Goal: Task Accomplishment & Management: Use online tool/utility

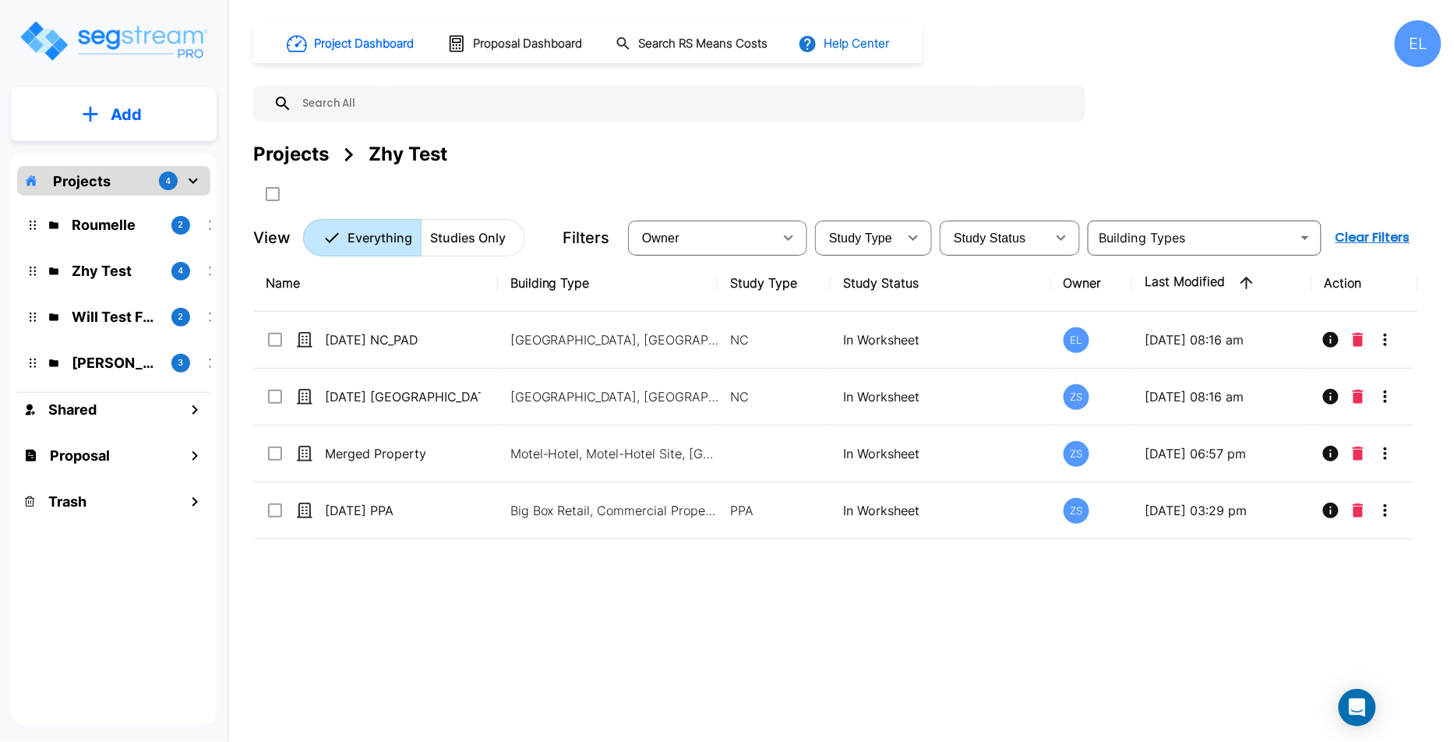
click at [892, 48] on button "Help Center" at bounding box center [845, 44] width 101 height 30
click at [881, 76] on link "Knowledge Base" at bounding box center [885, 85] width 150 height 29
click at [883, 41] on button "Help Center" at bounding box center [845, 44] width 101 height 30
click at [881, 111] on link "How-To Videos" at bounding box center [885, 114] width 150 height 28
click at [867, 42] on button "Help Center" at bounding box center [845, 44] width 101 height 30
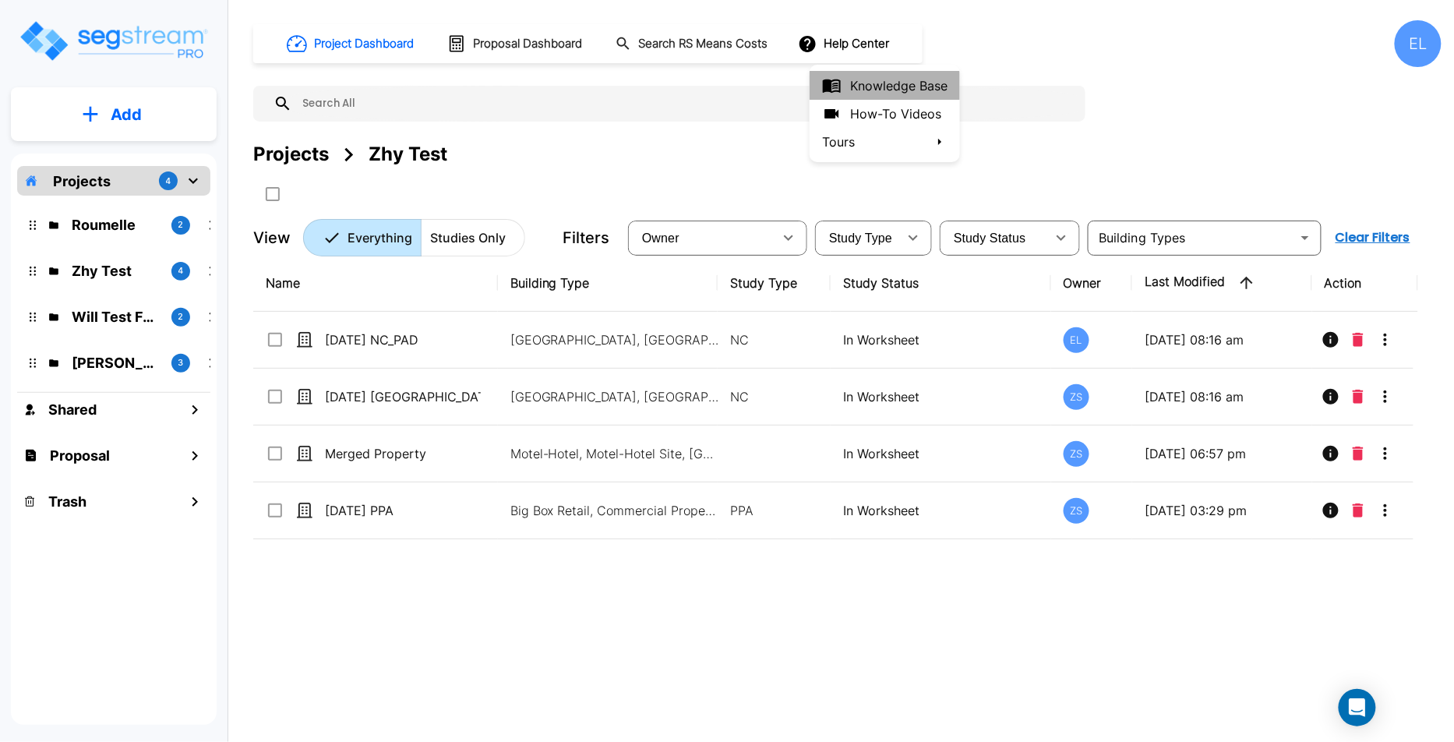
click at [883, 85] on link "Knowledge Base" at bounding box center [885, 85] width 150 height 29
click at [870, 44] on button "Help Center" at bounding box center [845, 44] width 101 height 30
click at [907, 111] on link "How-To Videos" at bounding box center [885, 114] width 150 height 28
click at [850, 47] on button "Help Center" at bounding box center [845, 44] width 101 height 30
click at [861, 108] on link "How-To Videos" at bounding box center [885, 114] width 150 height 28
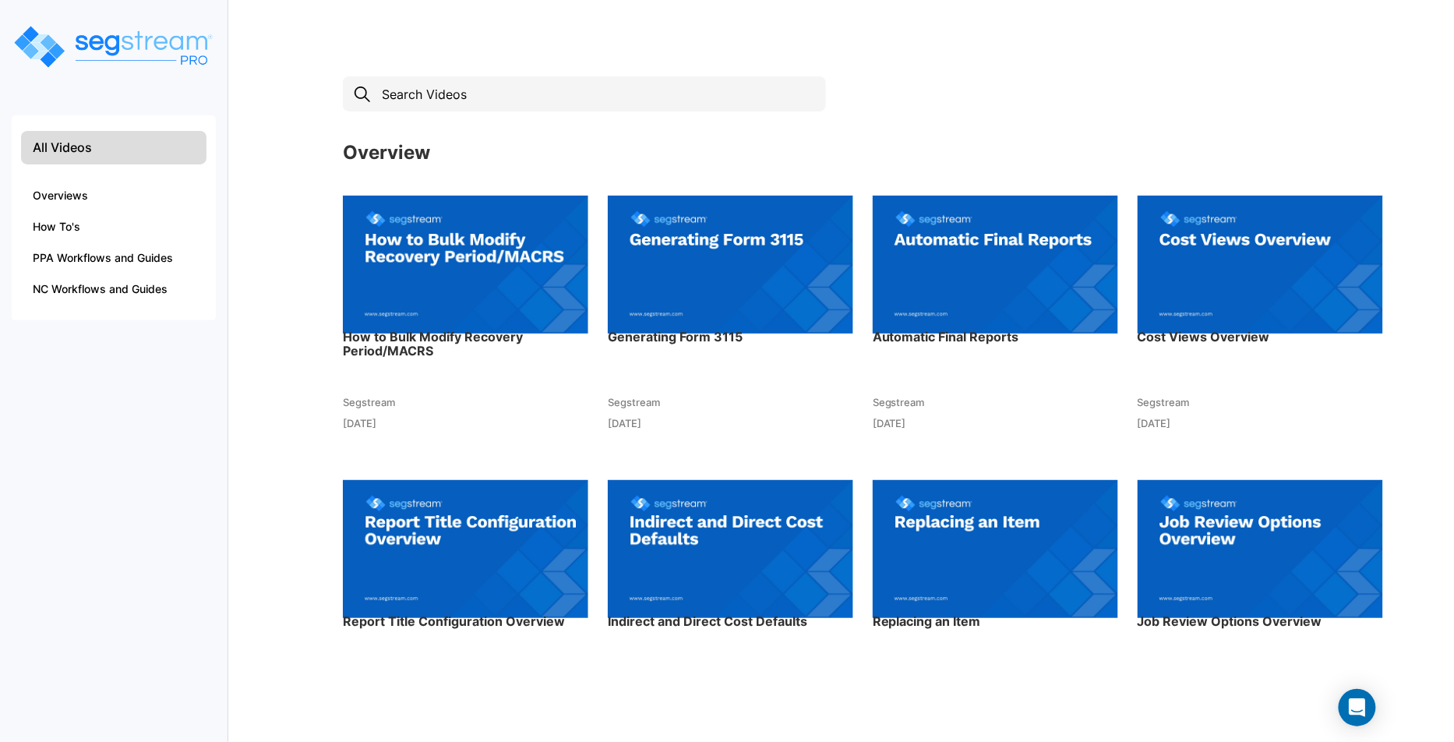
click at [474, 288] on img at bounding box center [466, 263] width 246 height 171
click at [694, 257] on img at bounding box center [731, 263] width 246 height 171
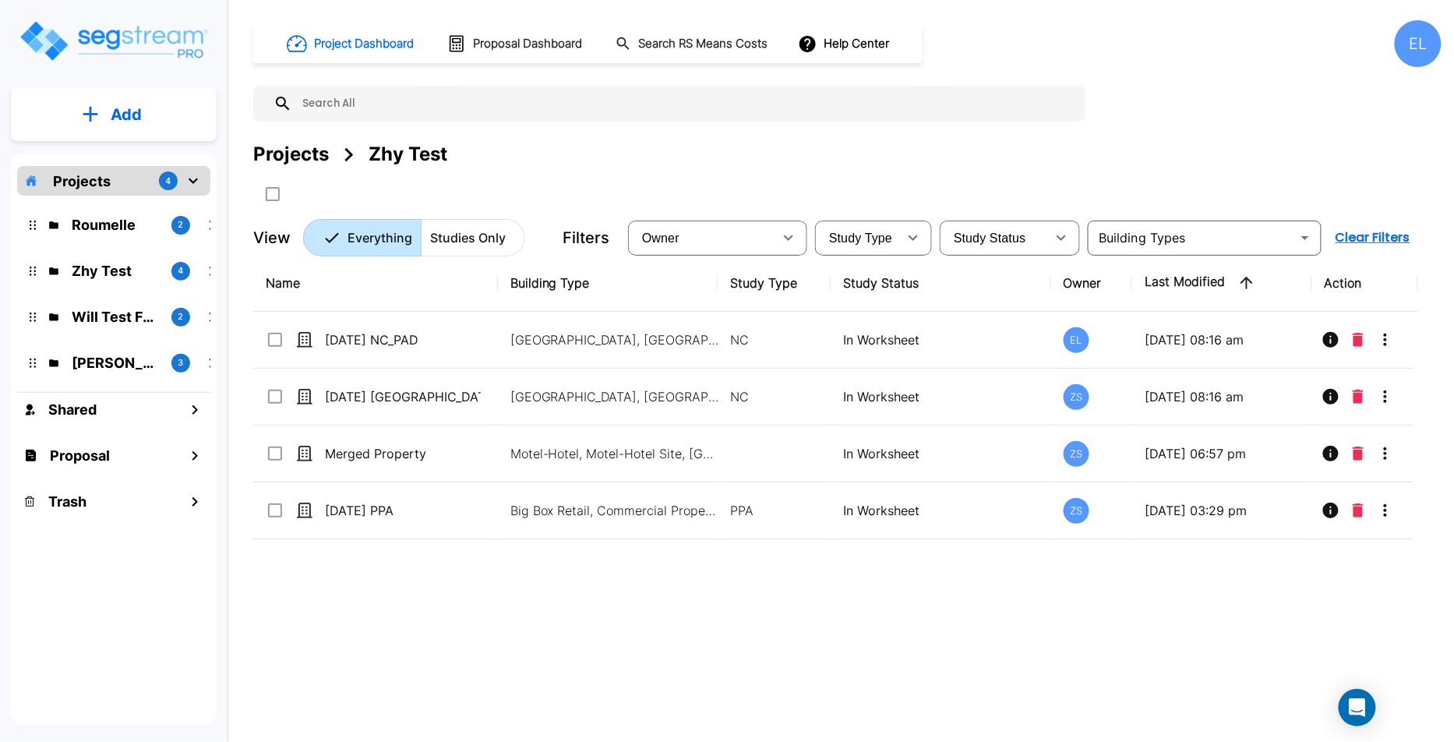
click at [1418, 49] on div "EL" at bounding box center [1418, 43] width 47 height 47
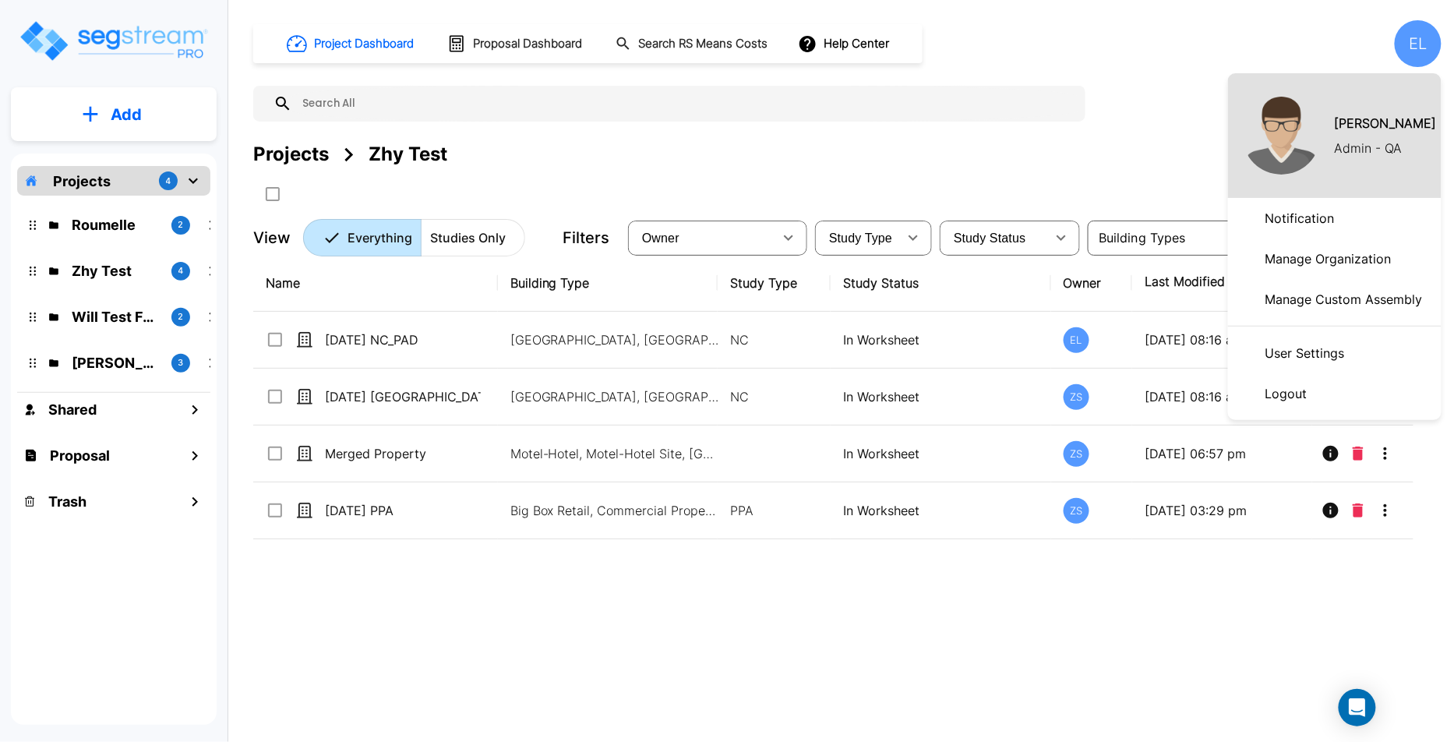
click at [113, 359] on div at bounding box center [727, 371] width 1454 height 742
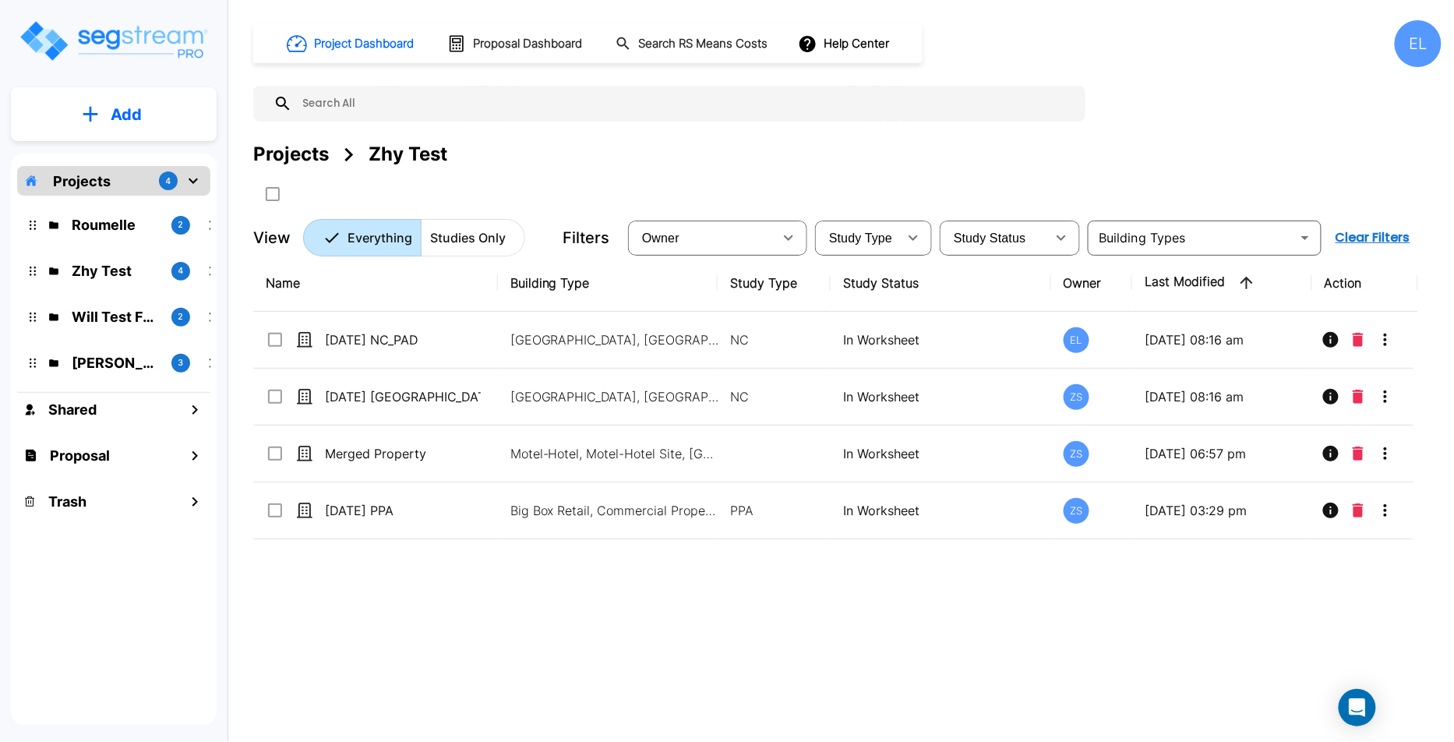
click at [130, 360] on p "QA Emmanuel" at bounding box center [115, 362] width 87 height 21
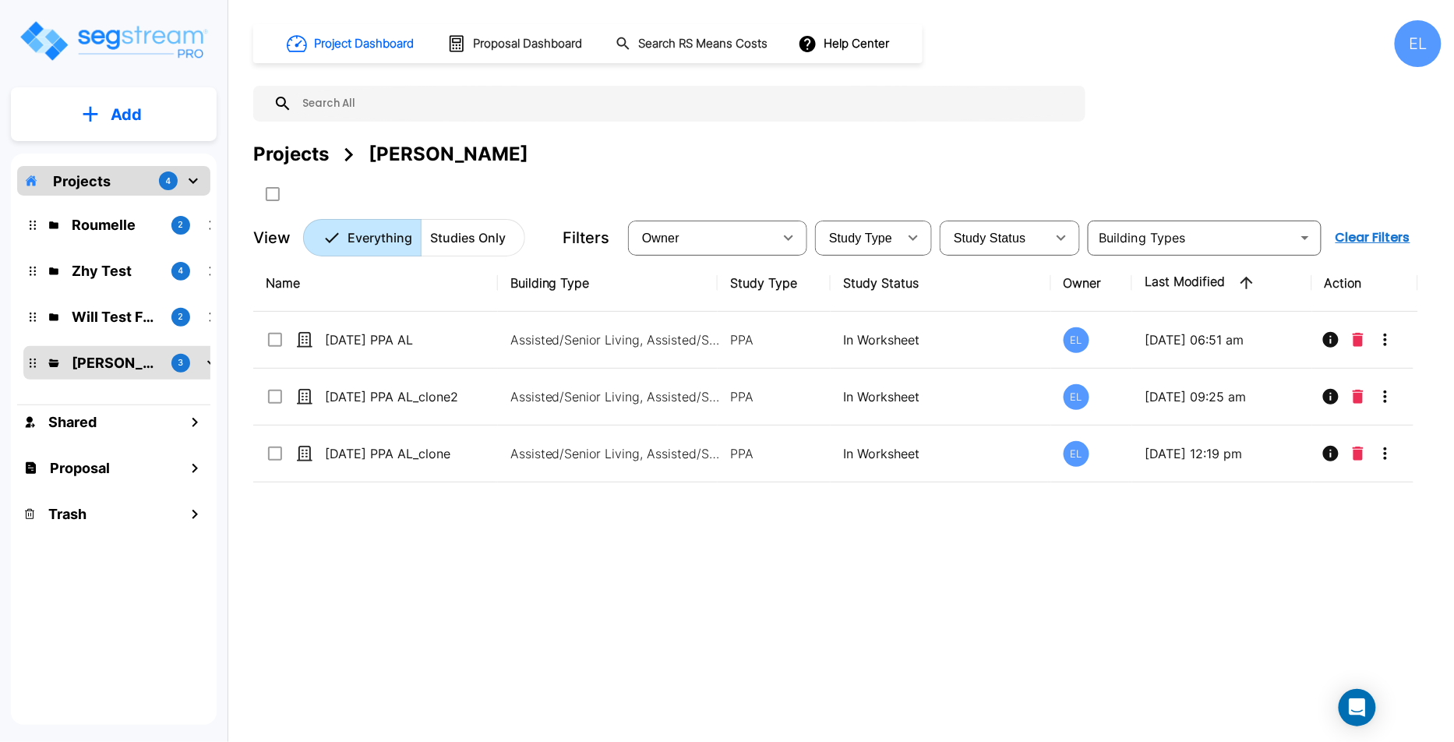
click at [135, 117] on p "Add" at bounding box center [126, 114] width 31 height 23
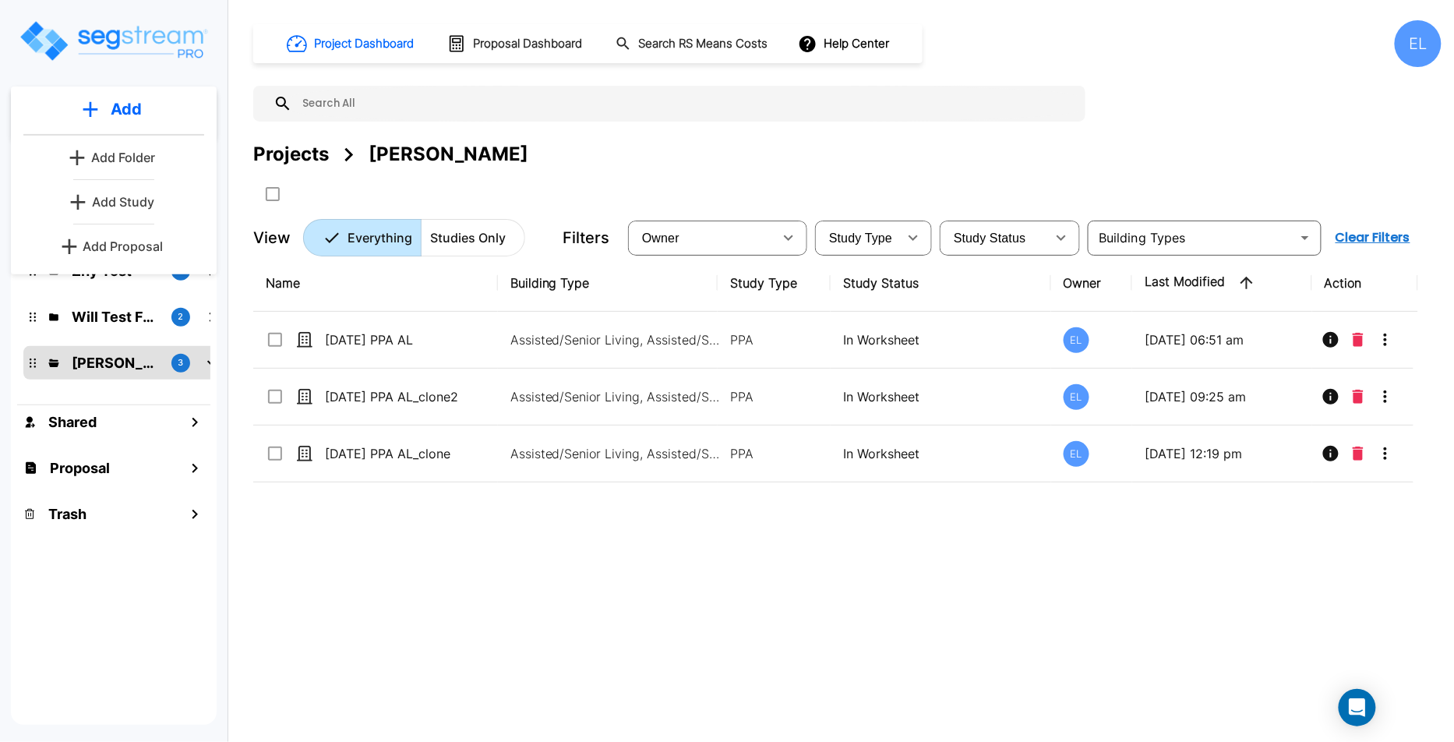
click at [154, 158] on p "Add Folder" at bounding box center [123, 157] width 64 height 19
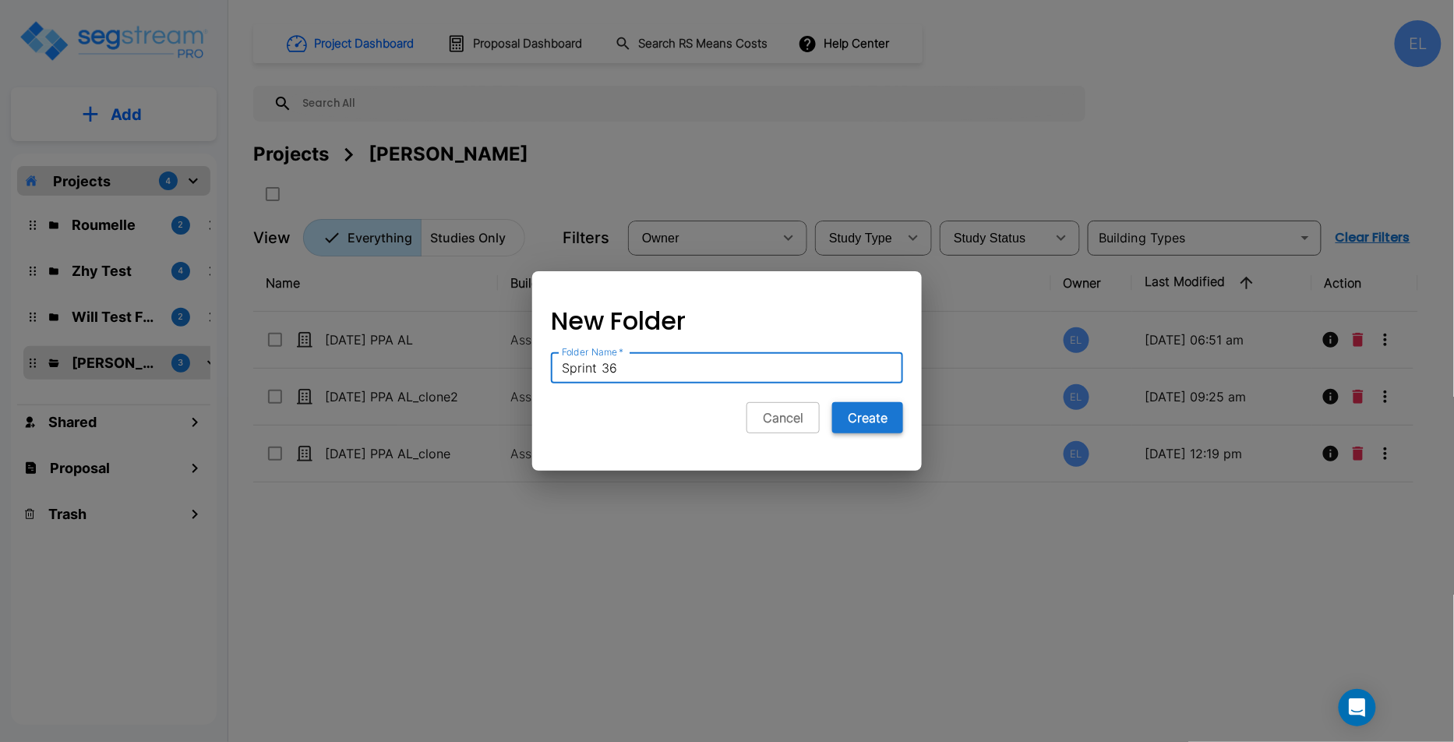
type input "Sprint 36"
click at [840, 422] on button "Create" at bounding box center [867, 417] width 71 height 31
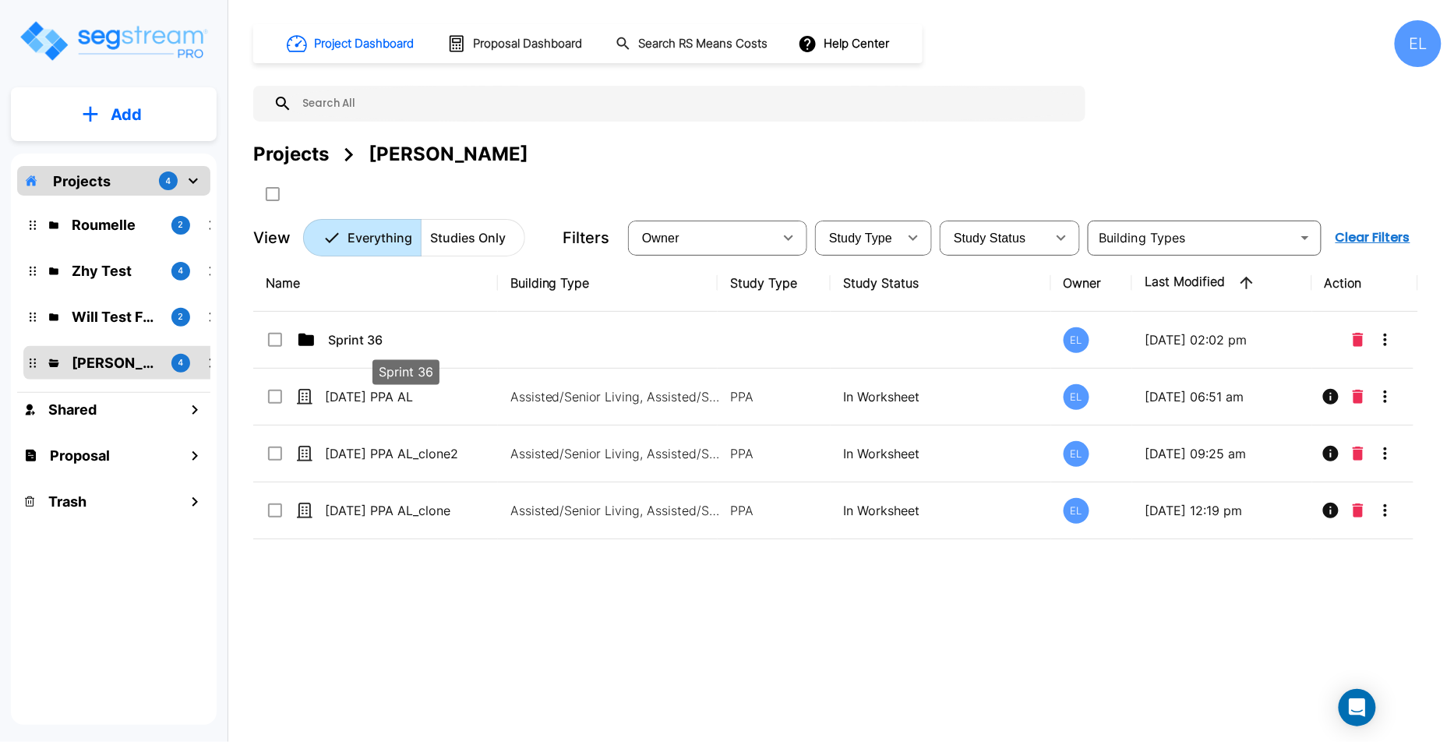
click at [435, 349] on div "Sprint 36" at bounding box center [406, 367] width 70 height 37
checkbox input "true"
click at [435, 349] on div "Sprint 36" at bounding box center [406, 367] width 70 height 37
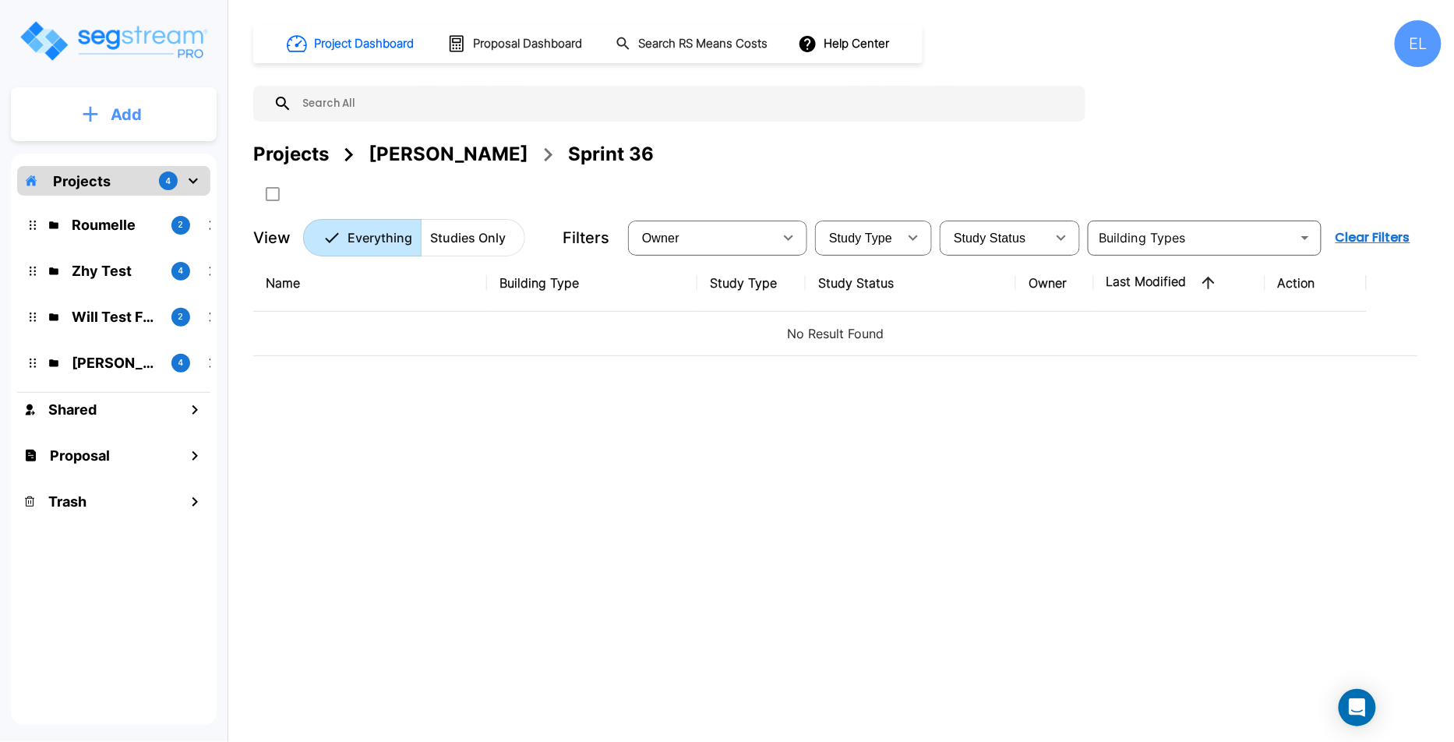
click at [125, 100] on button "Add" at bounding box center [114, 114] width 206 height 45
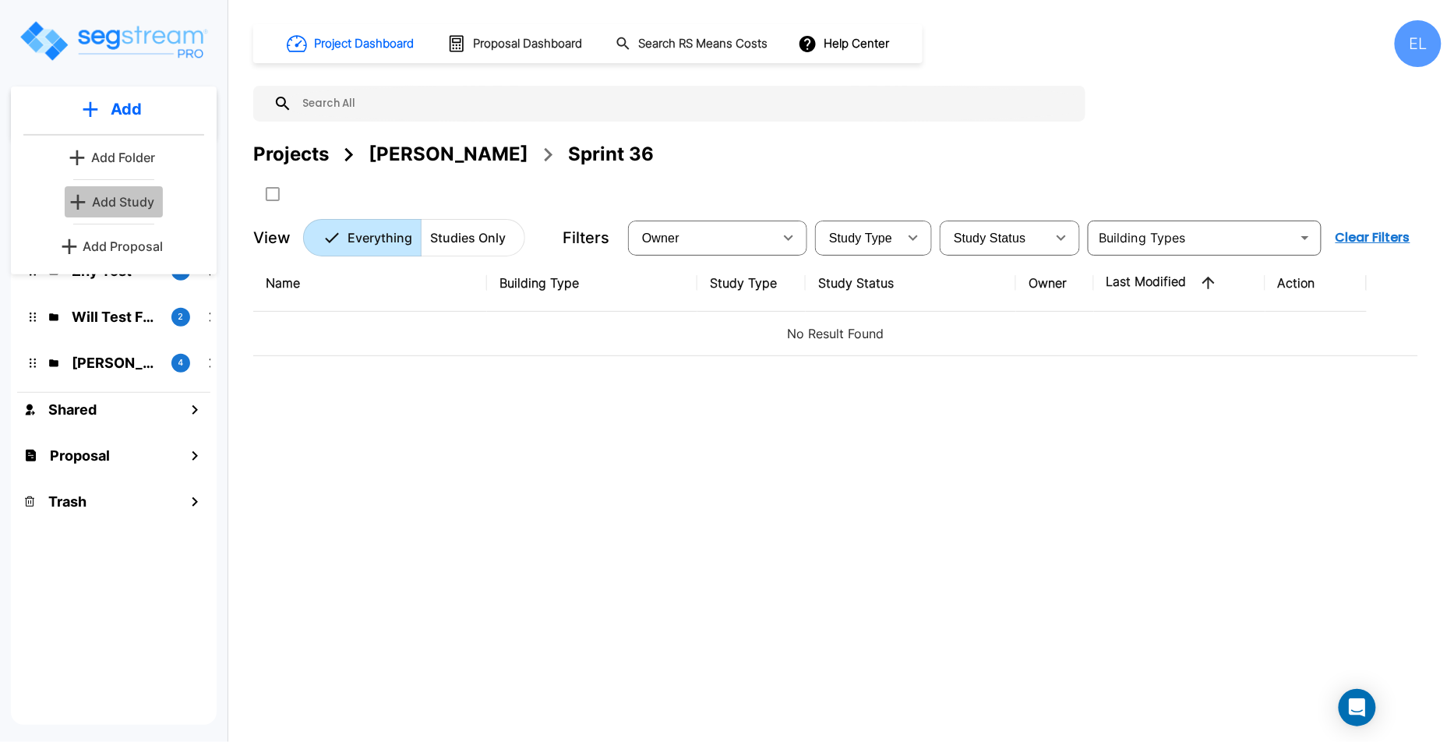
click at [132, 196] on p "Add Study" at bounding box center [123, 202] width 62 height 19
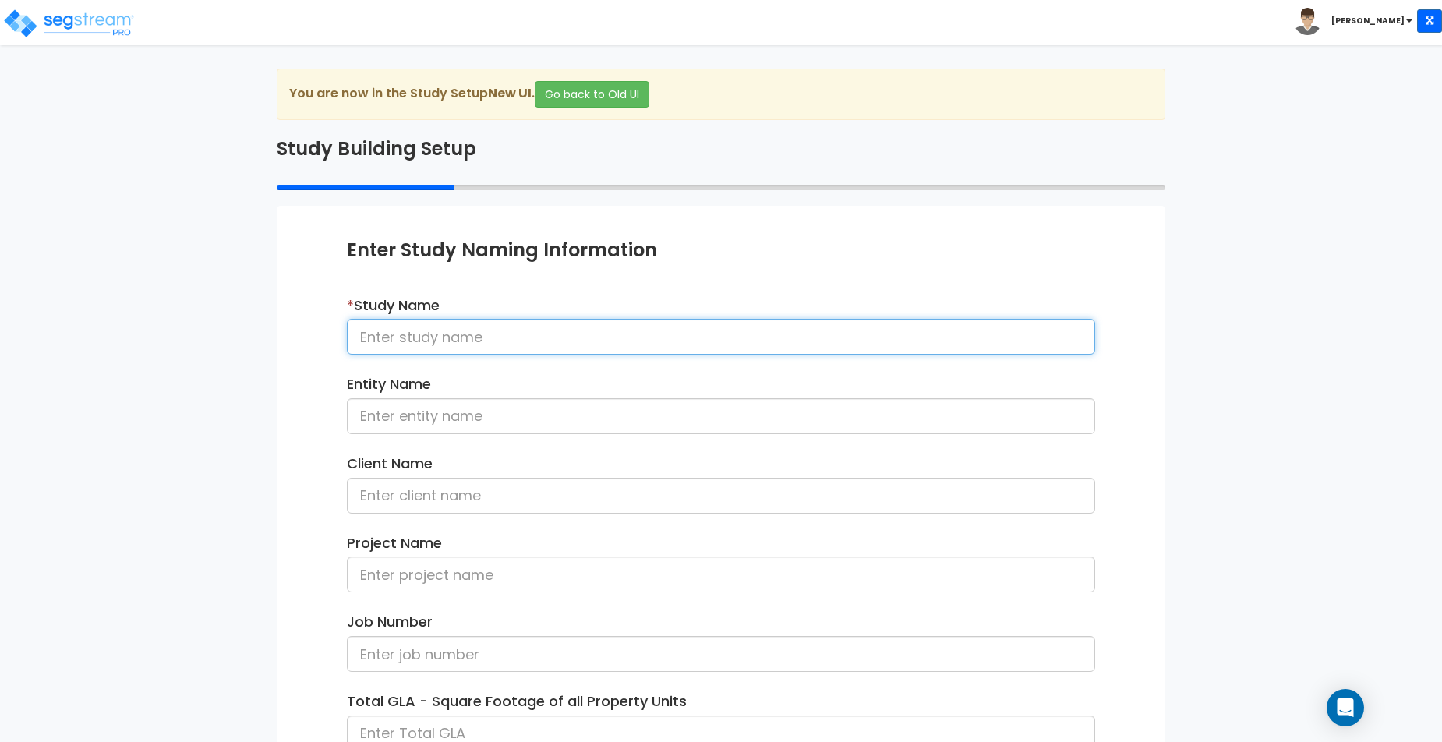
click at [464, 325] on input at bounding box center [721, 337] width 748 height 36
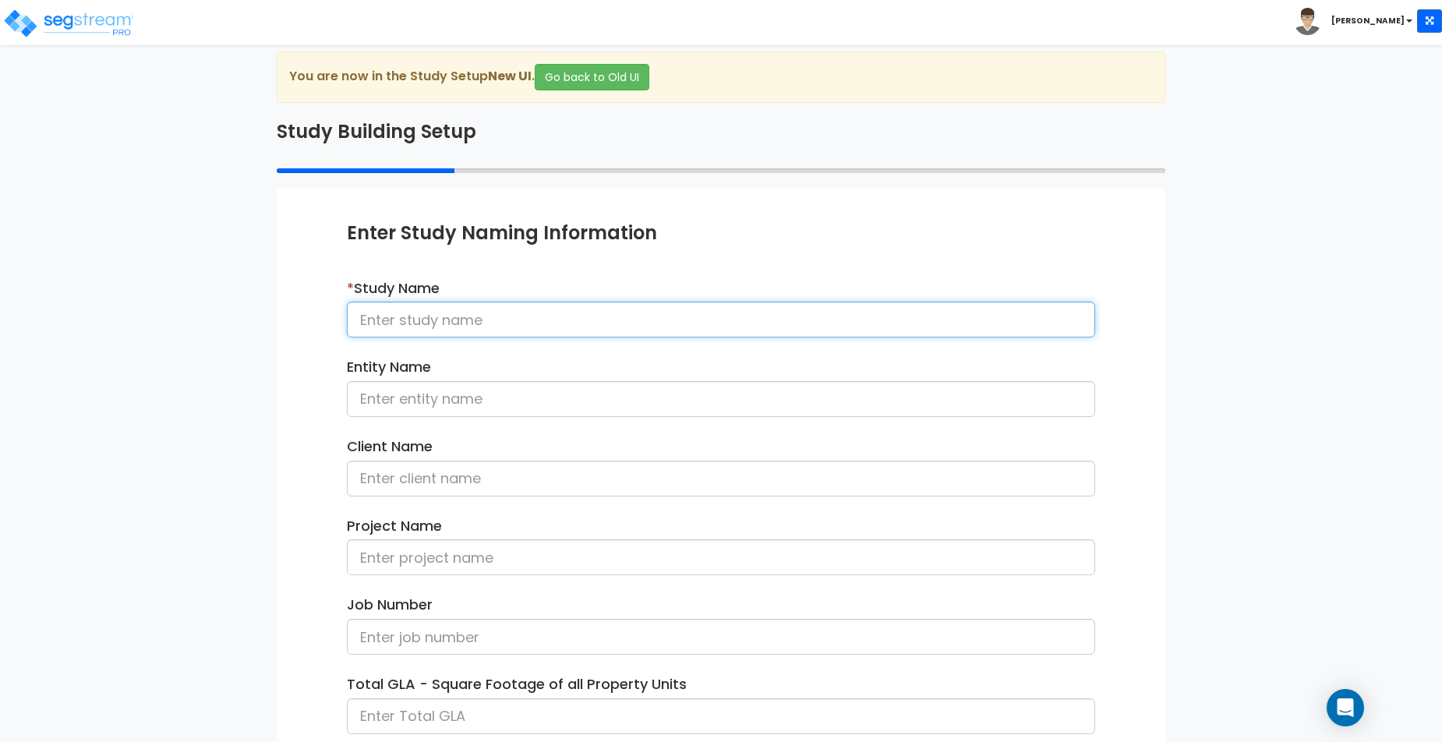
scroll to position [19, 0]
click at [366, 300] on input "fefe" at bounding box center [721, 318] width 748 height 36
drag, startPoint x: 396, startPoint y: 314, endPoint x: 283, endPoint y: 302, distance: 113.6
click at [283, 302] on div "Enter Study Naming Information * Study Name fefe Entity Name Client Name Projec…" at bounding box center [721, 550] width 888 height 726
type input "09/23 PPA"
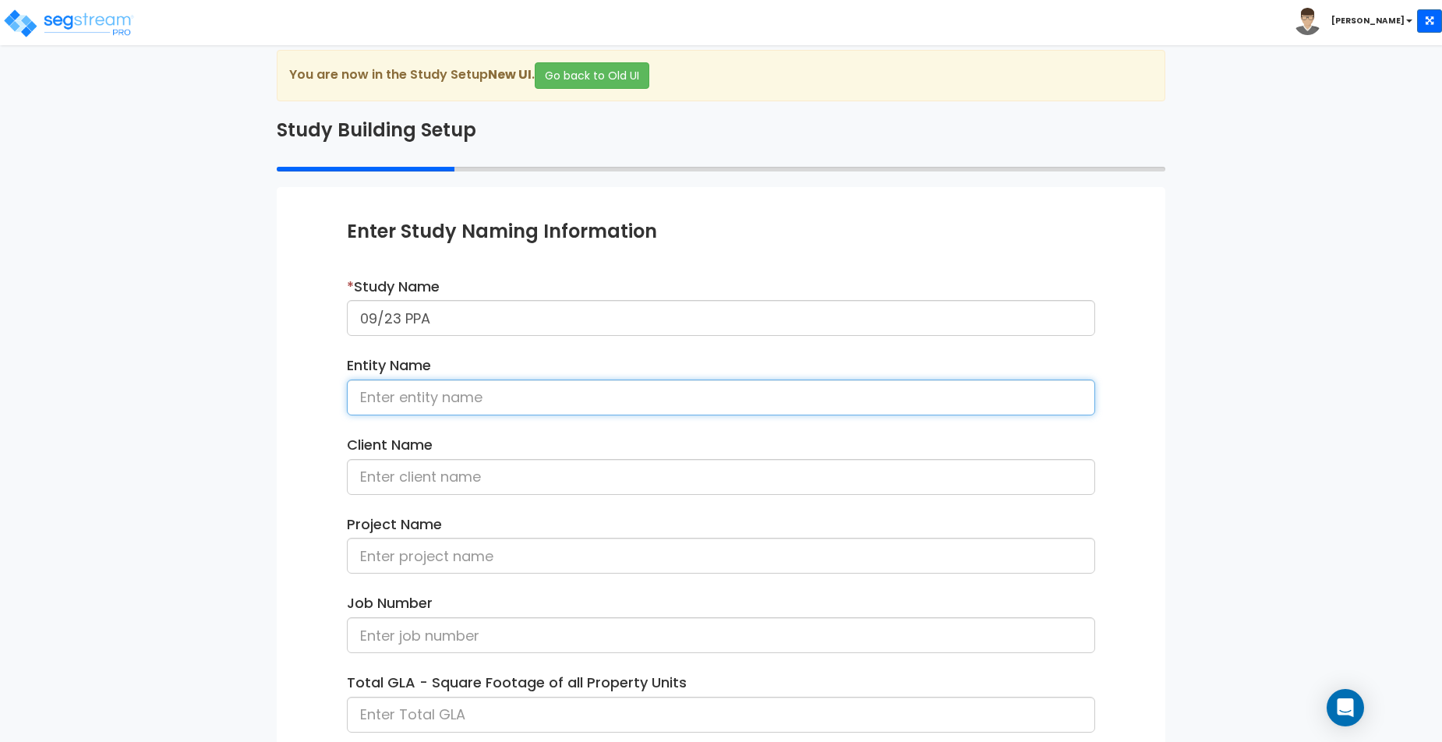
click at [427, 396] on input at bounding box center [721, 398] width 748 height 36
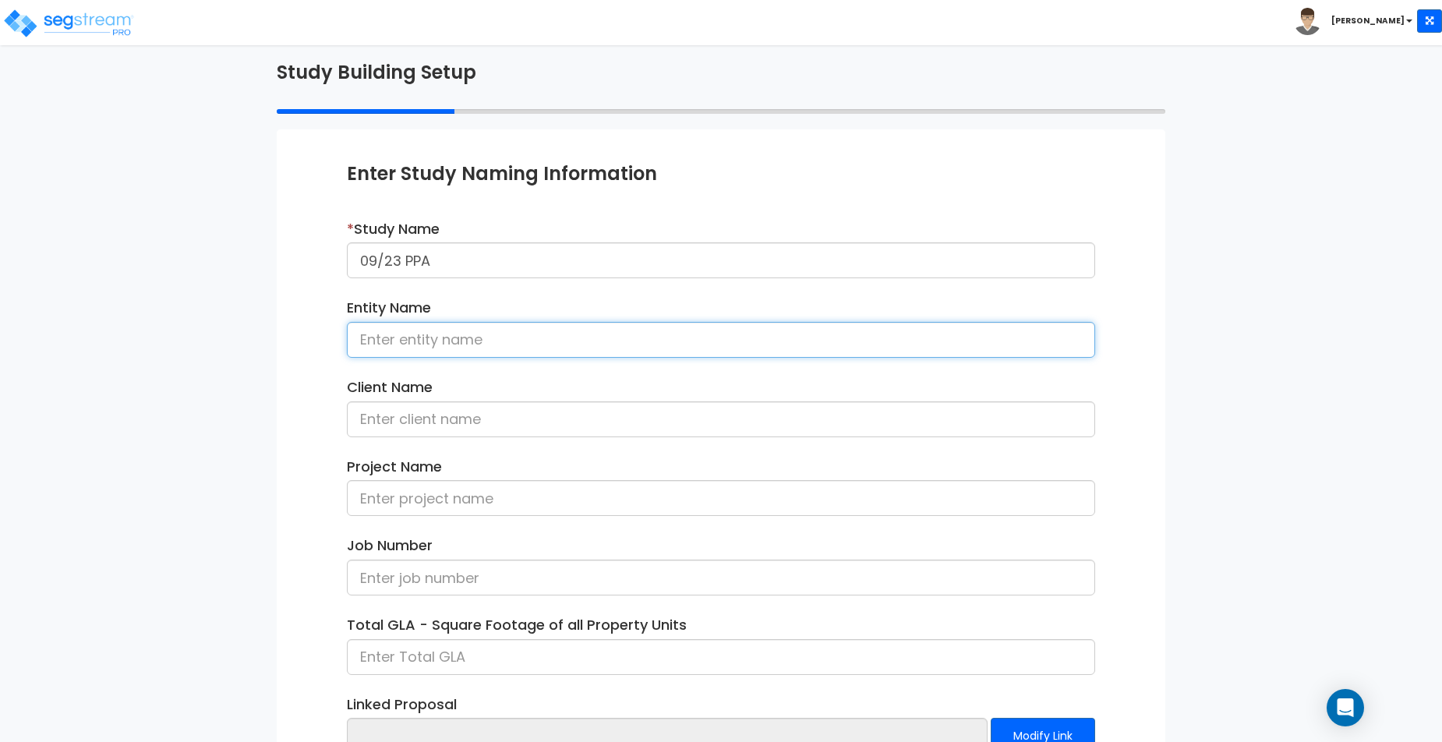
scroll to position [188, 0]
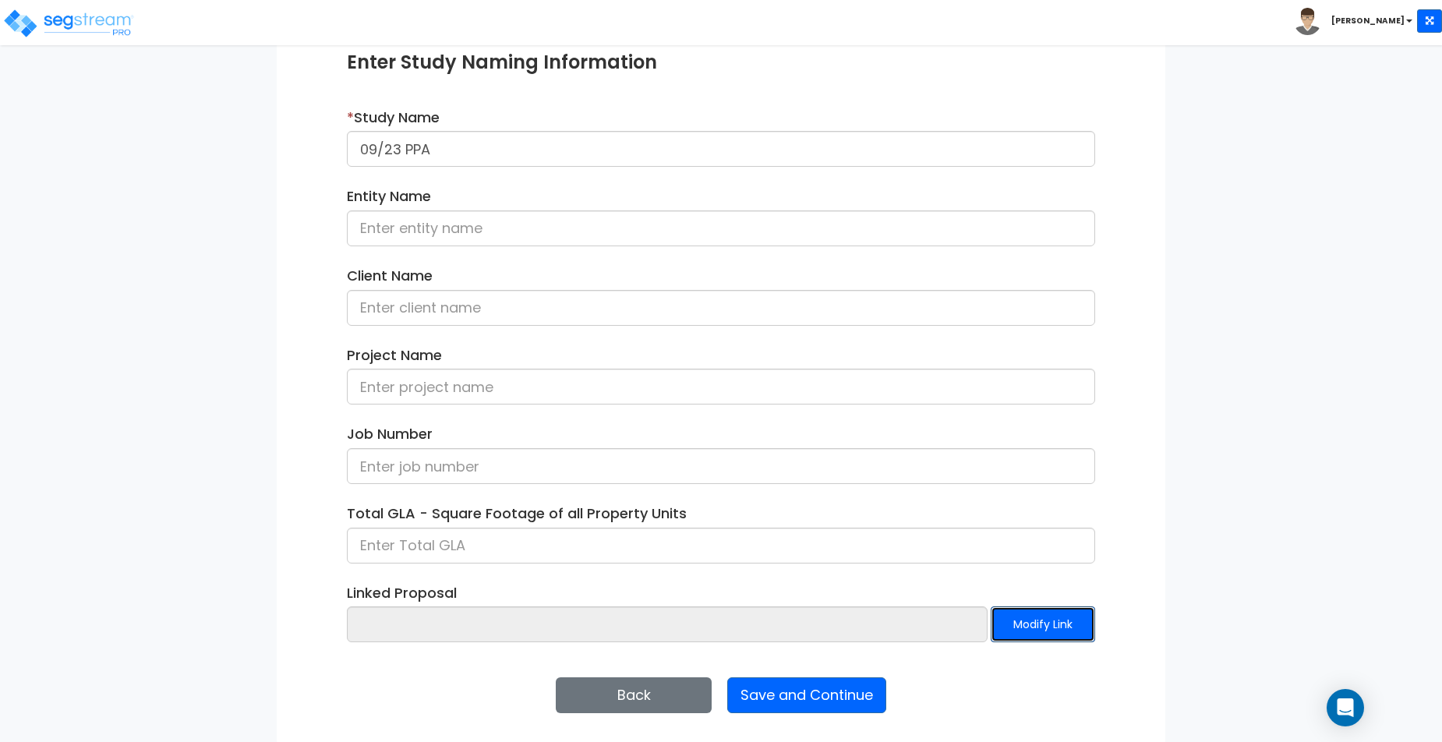
click at [1034, 621] on button "Modify Link" at bounding box center [1043, 624] width 104 height 36
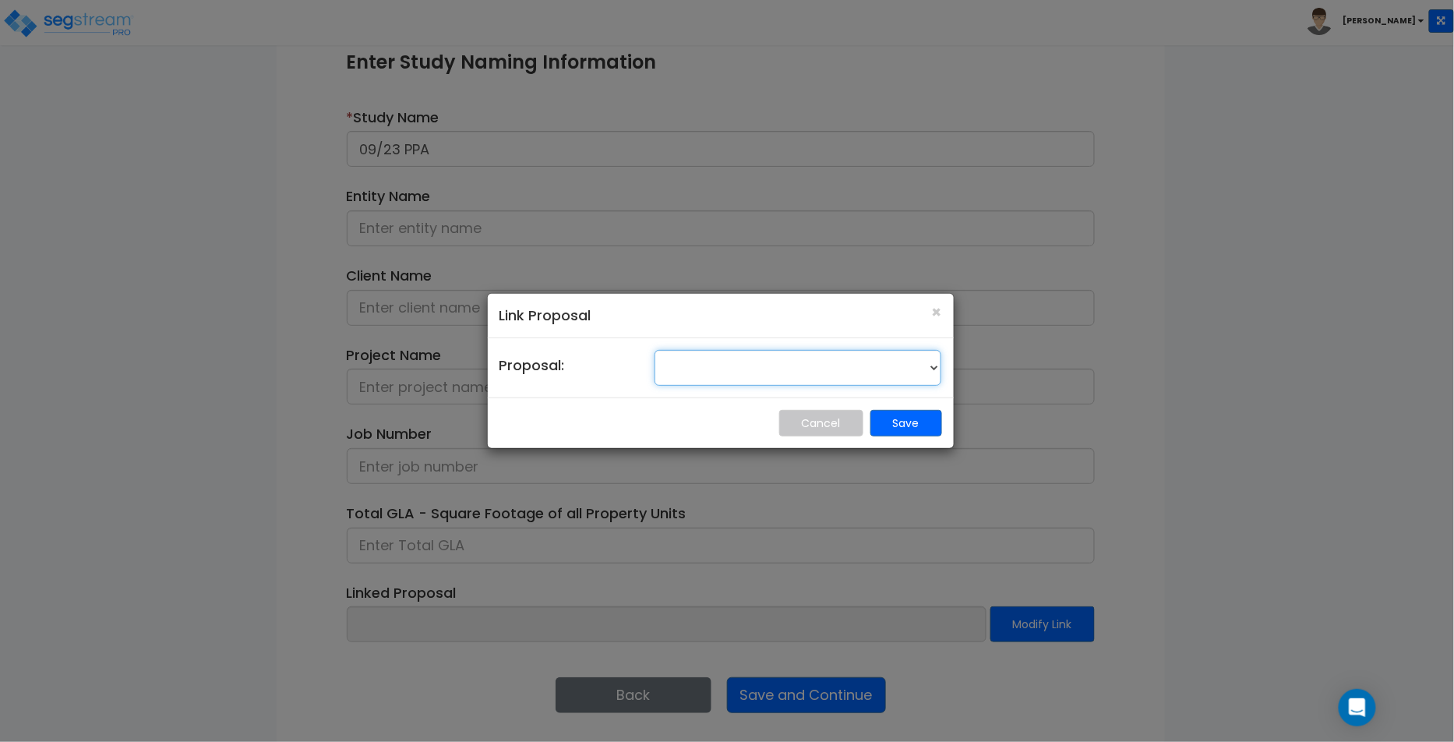
click at [811, 379] on select "05Sept25" at bounding box center [799, 368] width 288 height 36
select select "1769"
click at [655, 350] on select "05Sept25" at bounding box center [799, 368] width 288 height 36
click at [894, 415] on button "Save" at bounding box center [907, 423] width 72 height 26
type input "05Sept25"
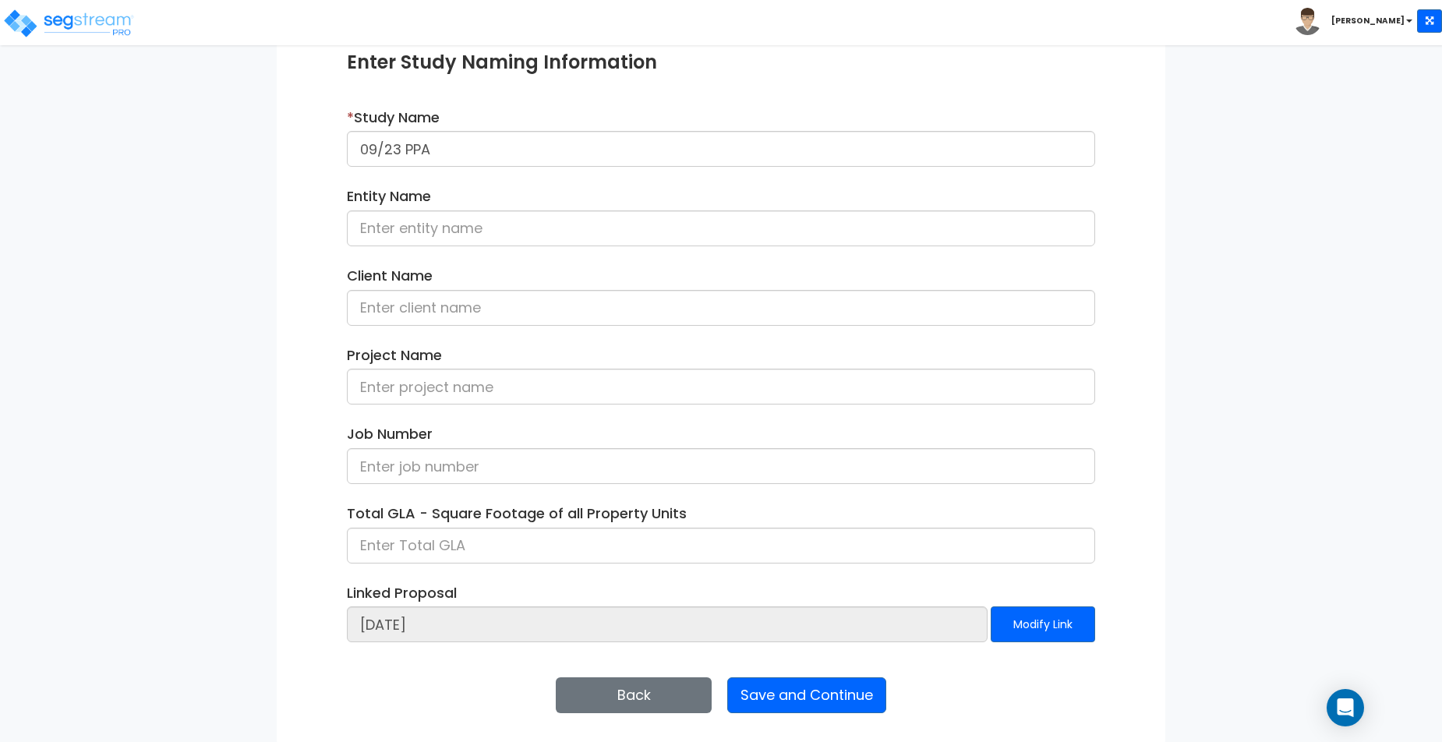
click at [775, 731] on div "Enter Study Naming Information * Study Name 09/23 PPA Entity Name Client Name P…" at bounding box center [721, 381] width 888 height 726
click at [791, 707] on button "Save and Continue" at bounding box center [806, 695] width 159 height 36
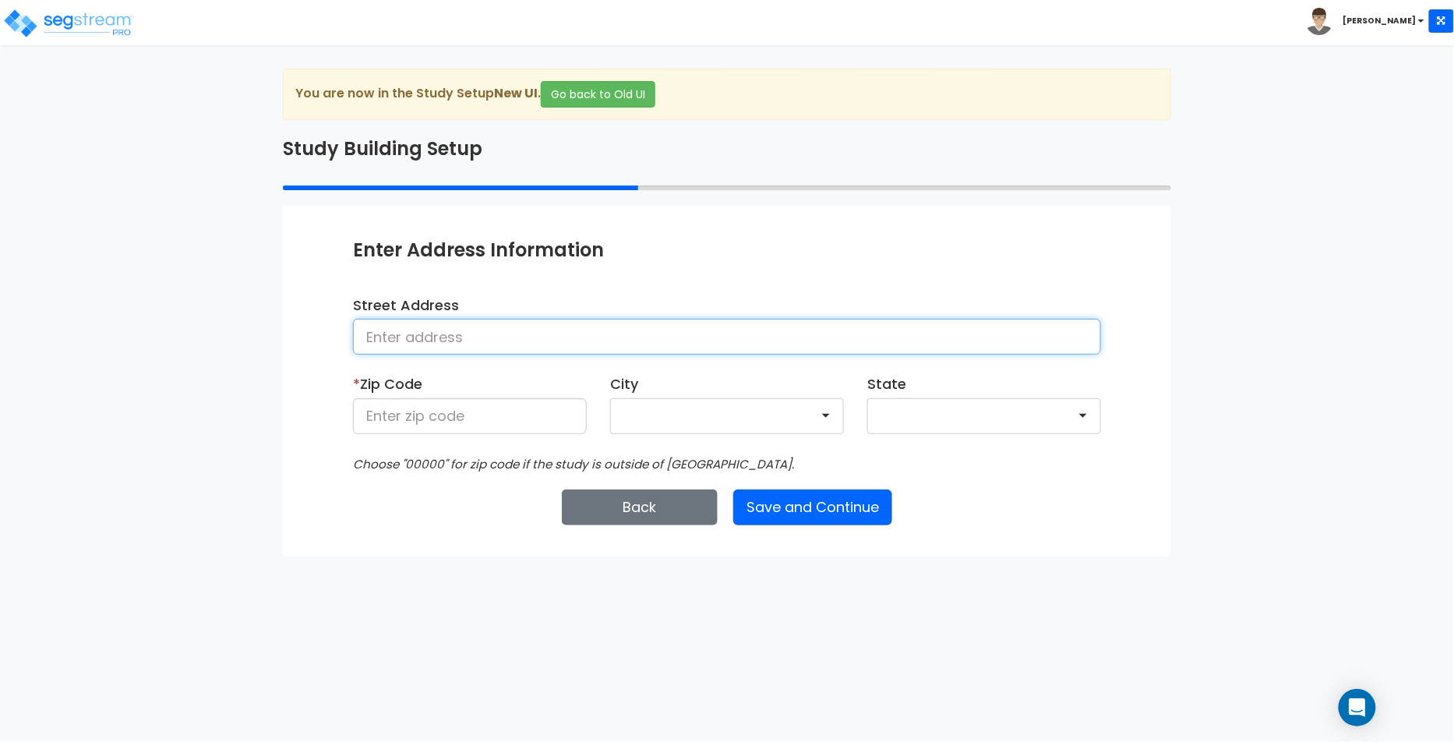
click at [496, 340] on input at bounding box center [727, 337] width 748 height 36
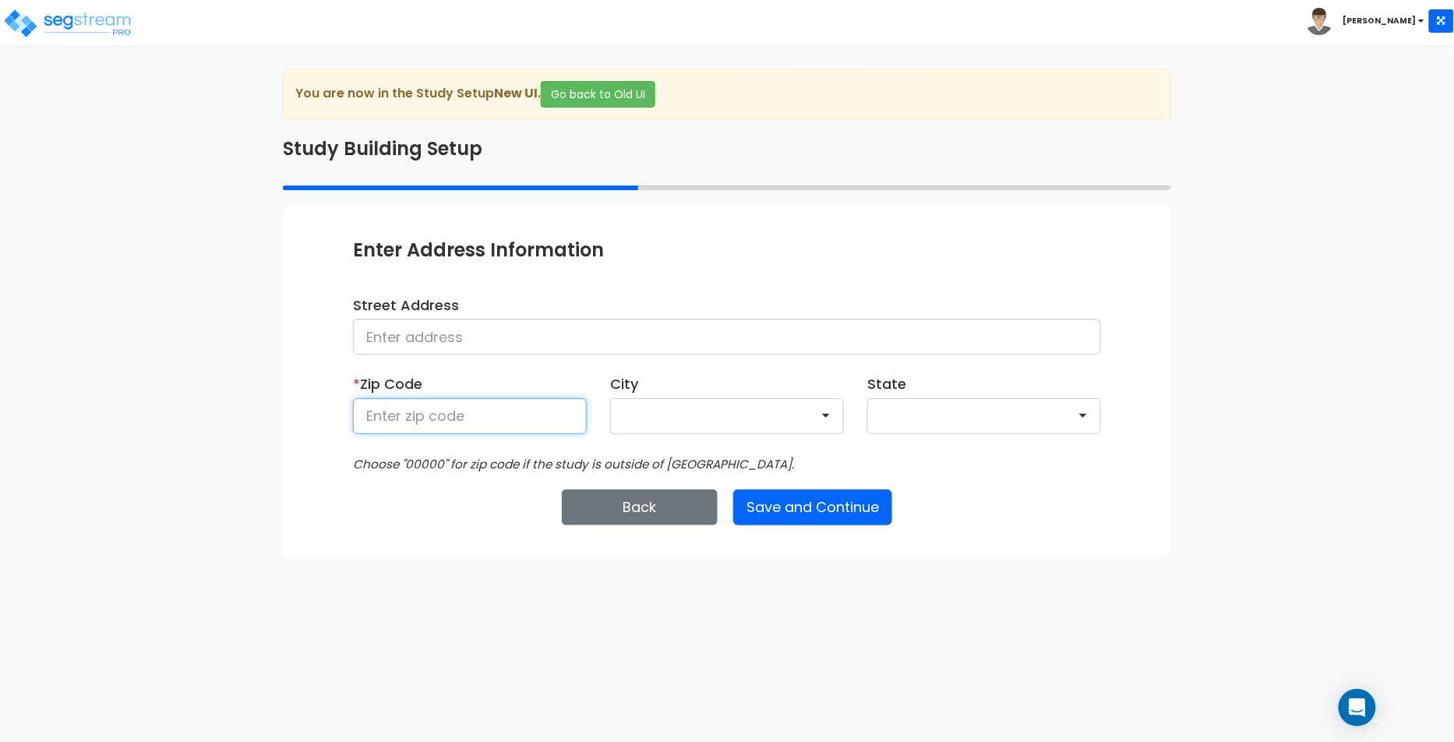
click at [487, 401] on input at bounding box center [470, 416] width 234 height 36
type input "10009"
click at [775, 514] on button "Save and Continue" at bounding box center [812, 507] width 159 height 36
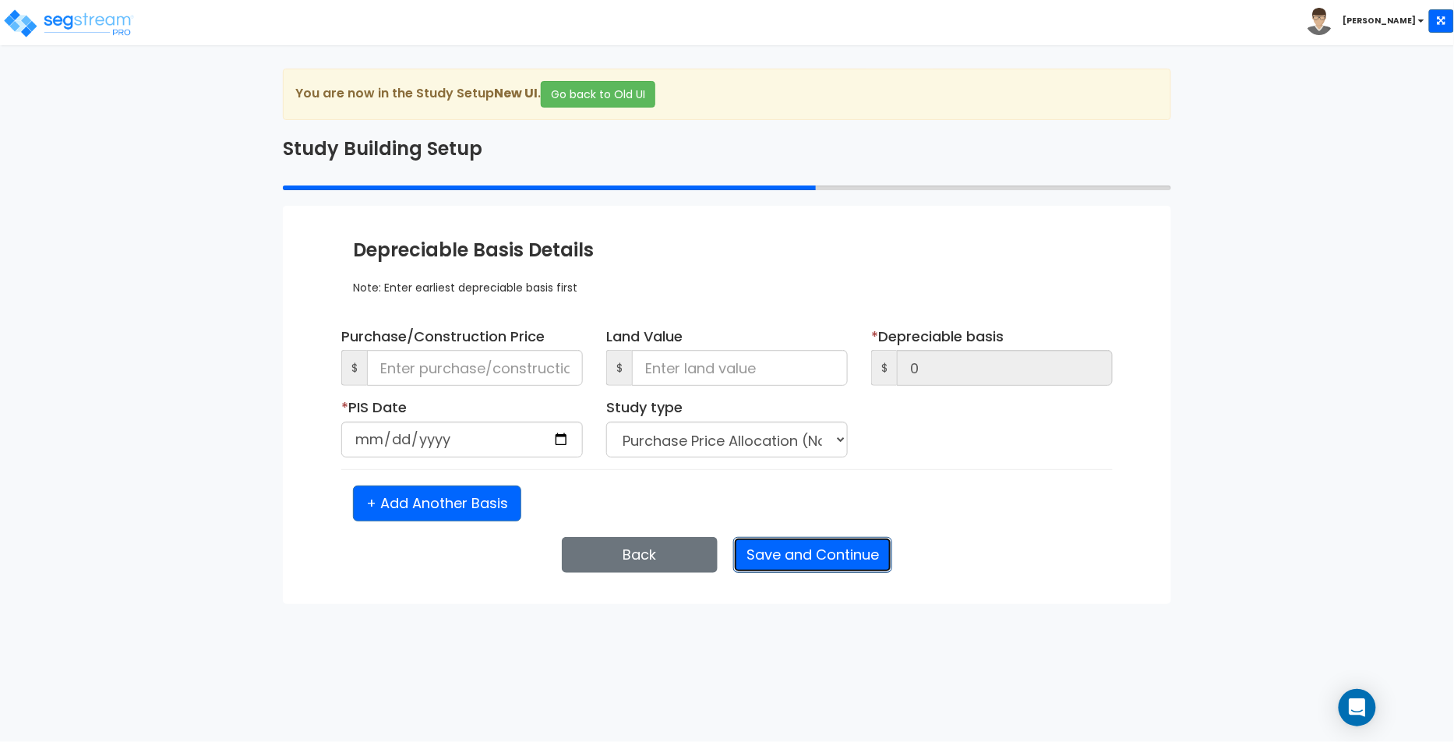
click at [814, 568] on button "Save and Continue" at bounding box center [812, 555] width 159 height 36
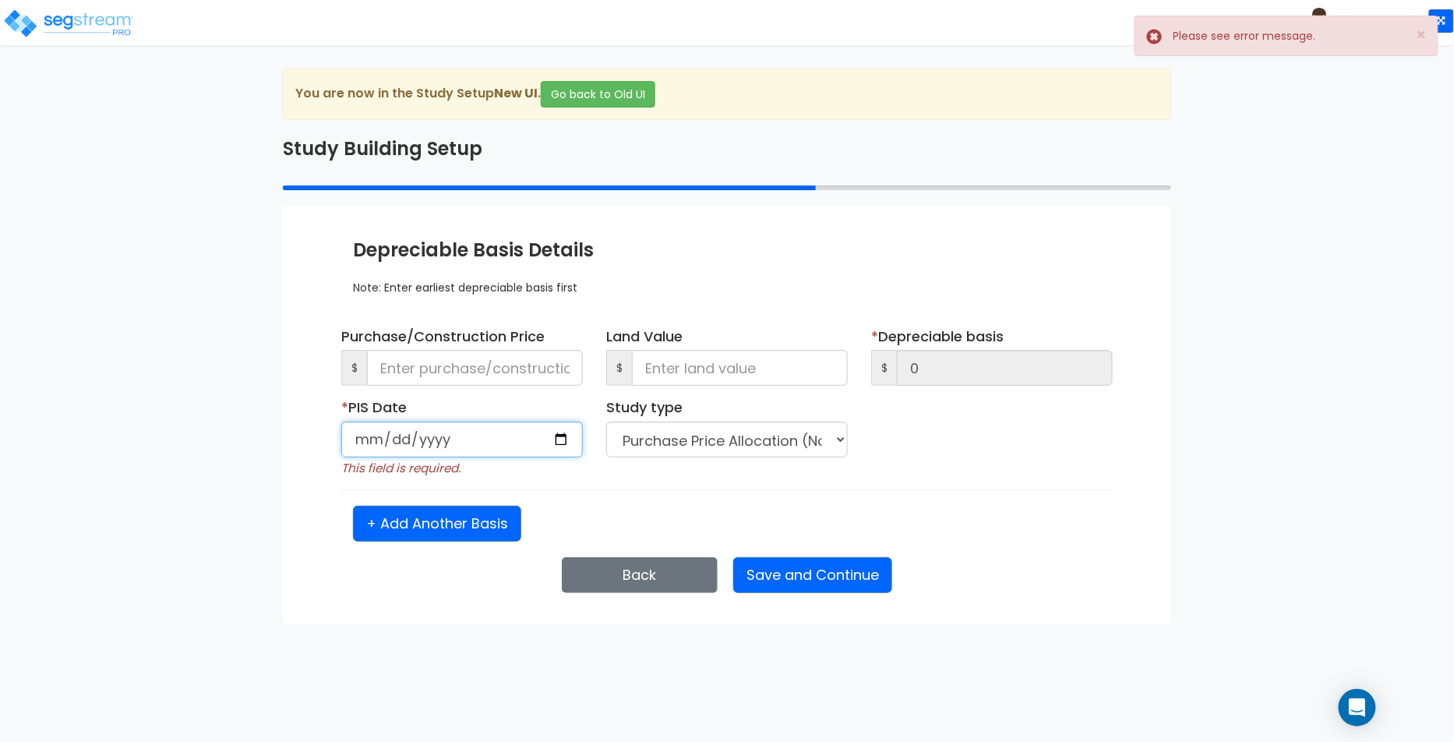
click at [561, 436] on input "date" at bounding box center [462, 440] width 242 height 36
type input "[DATE]"
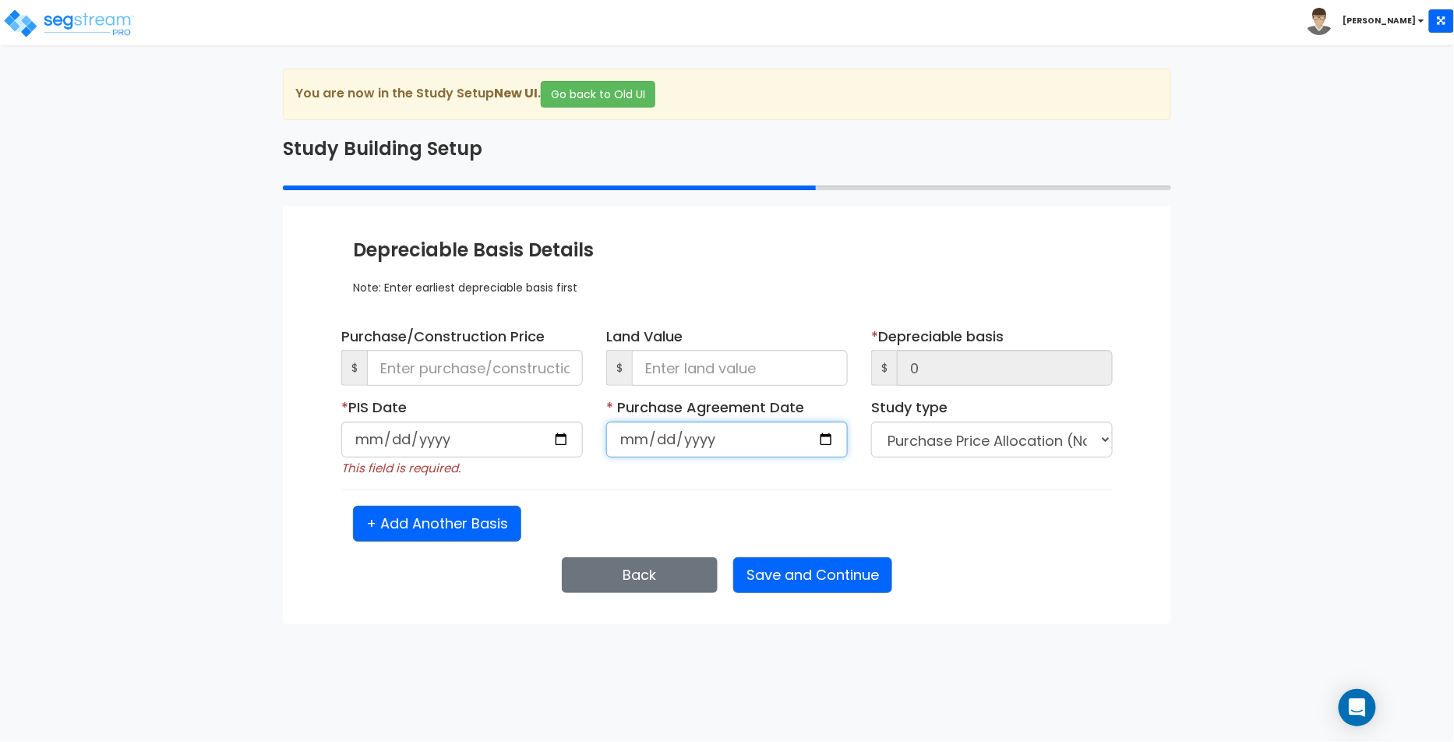
click at [825, 434] on input "date" at bounding box center [727, 440] width 242 height 36
type input "[DATE]"
click at [977, 438] on select "Purchase Price Allocation (No Given Costs) New Construction / Reno / TI's (Give…" at bounding box center [992, 440] width 242 height 36
click at [823, 582] on button "Save and Continue" at bounding box center [812, 575] width 159 height 36
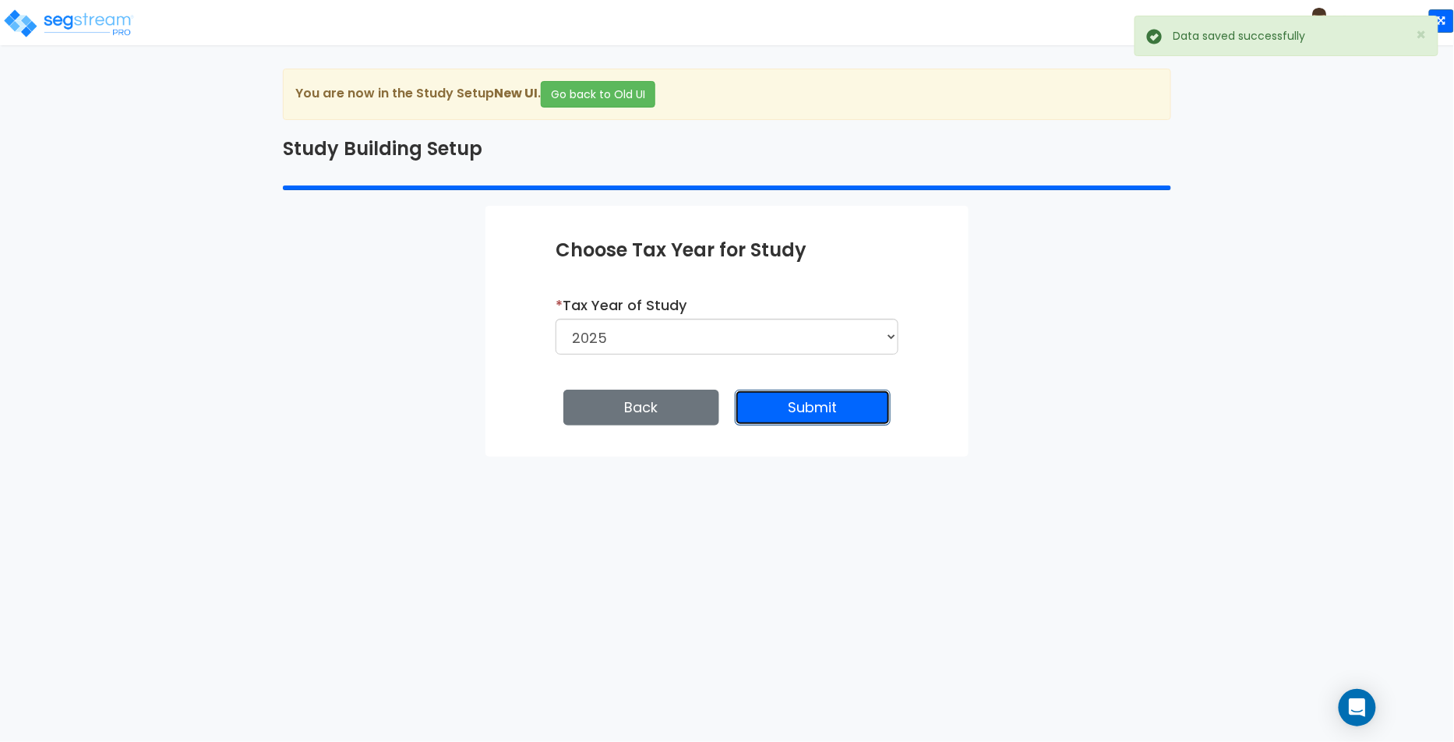
click at [843, 401] on button "Submit" at bounding box center [813, 408] width 156 height 36
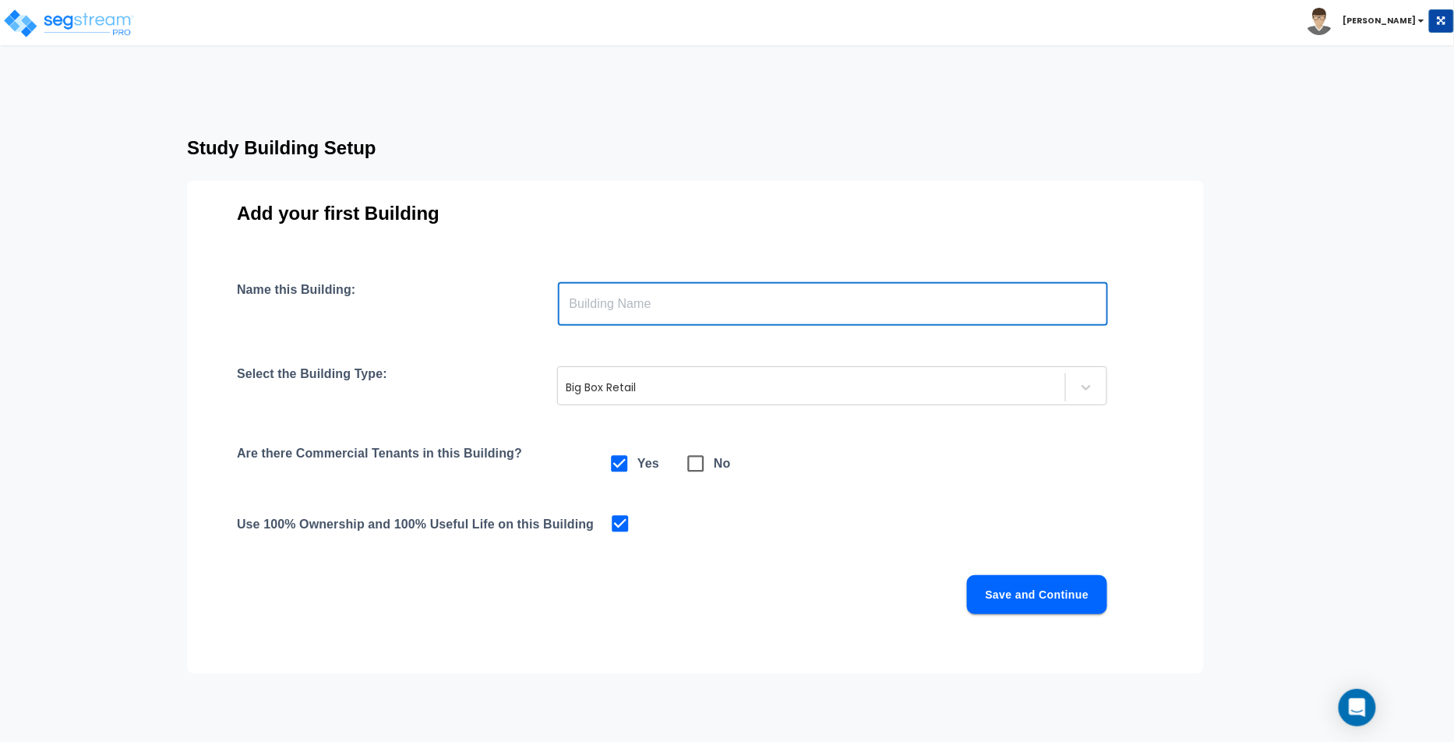
click at [618, 308] on input "text" at bounding box center [833, 304] width 550 height 44
click at [620, 369] on div "Big Box Retail" at bounding box center [832, 385] width 550 height 39
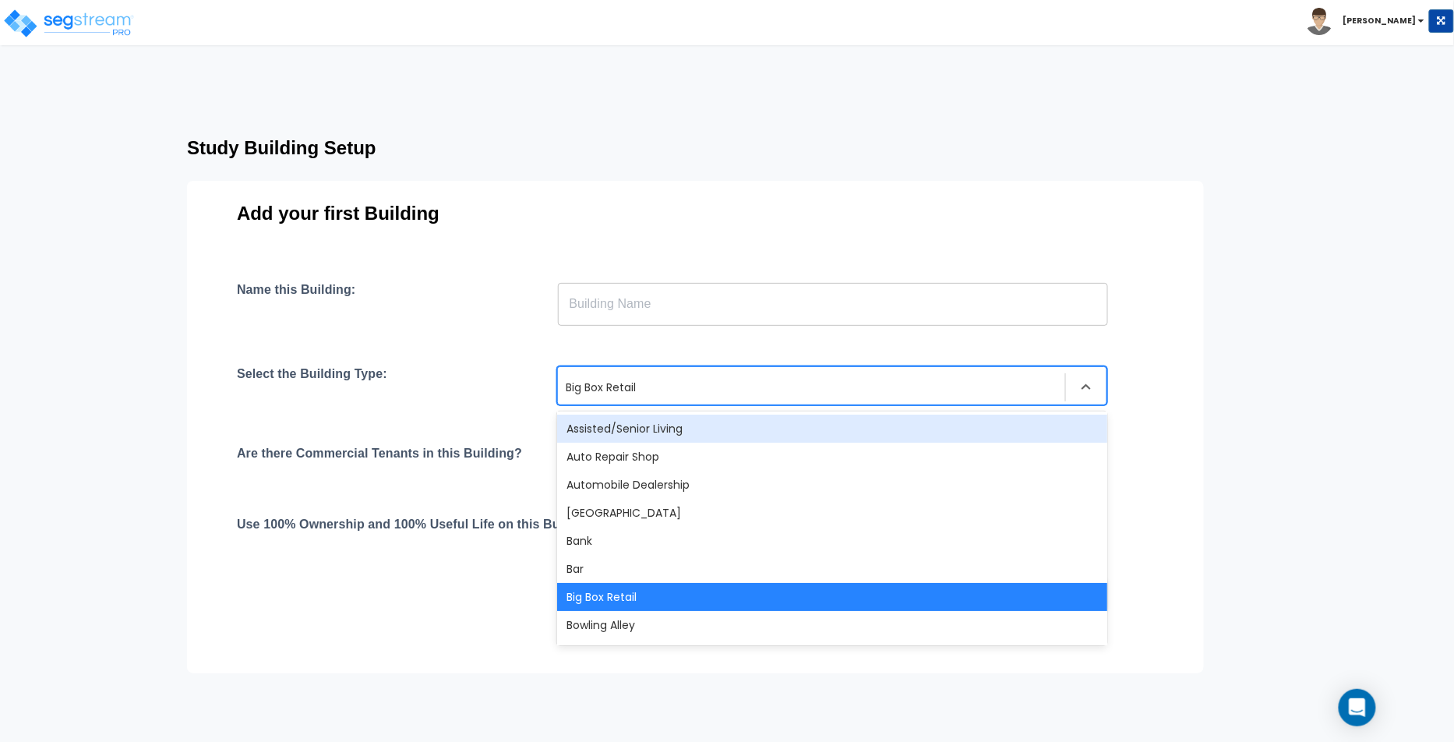
click at [618, 415] on div "Assisted/Senior Living" at bounding box center [832, 429] width 550 height 28
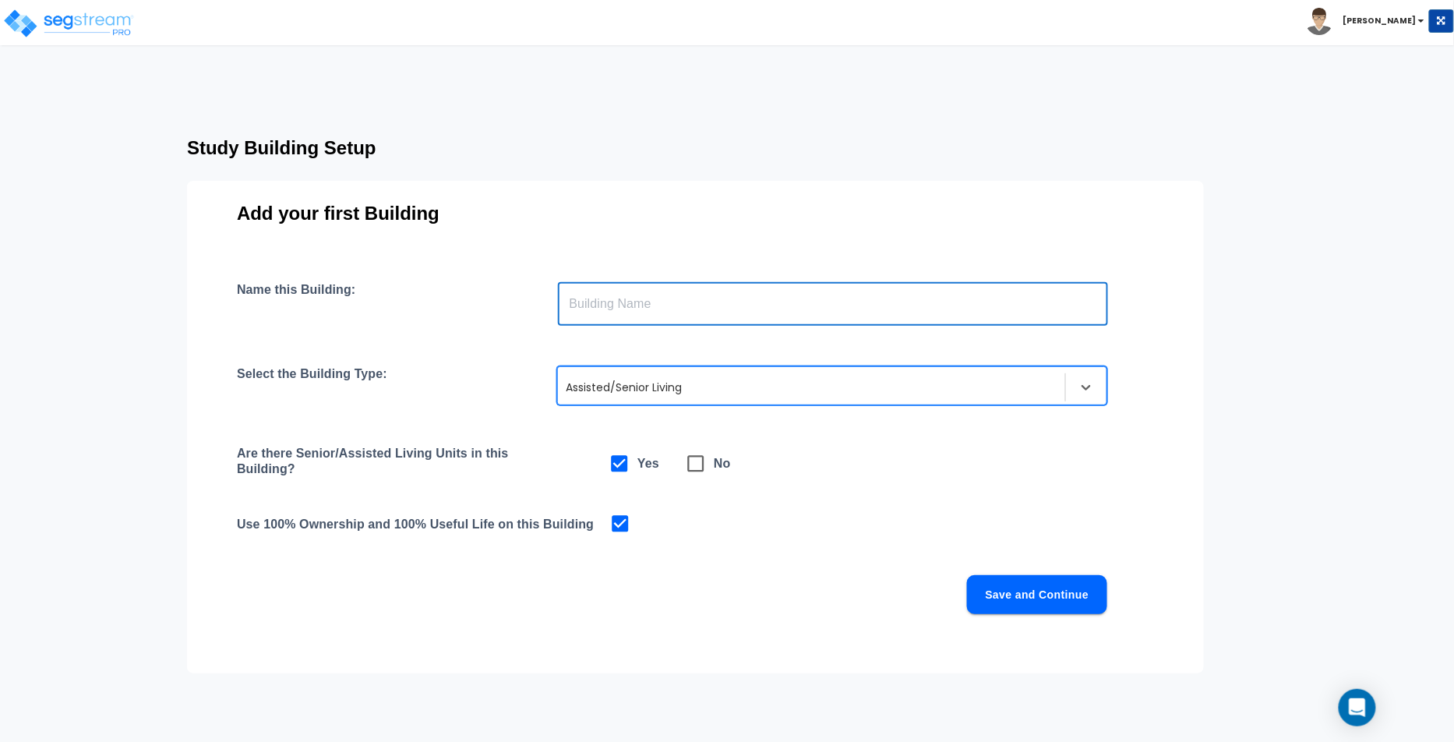
click at [680, 299] on input "text" at bounding box center [833, 304] width 550 height 44
type input "Assited Living"
click at [1021, 585] on button "Save and Continue" at bounding box center [1037, 594] width 140 height 39
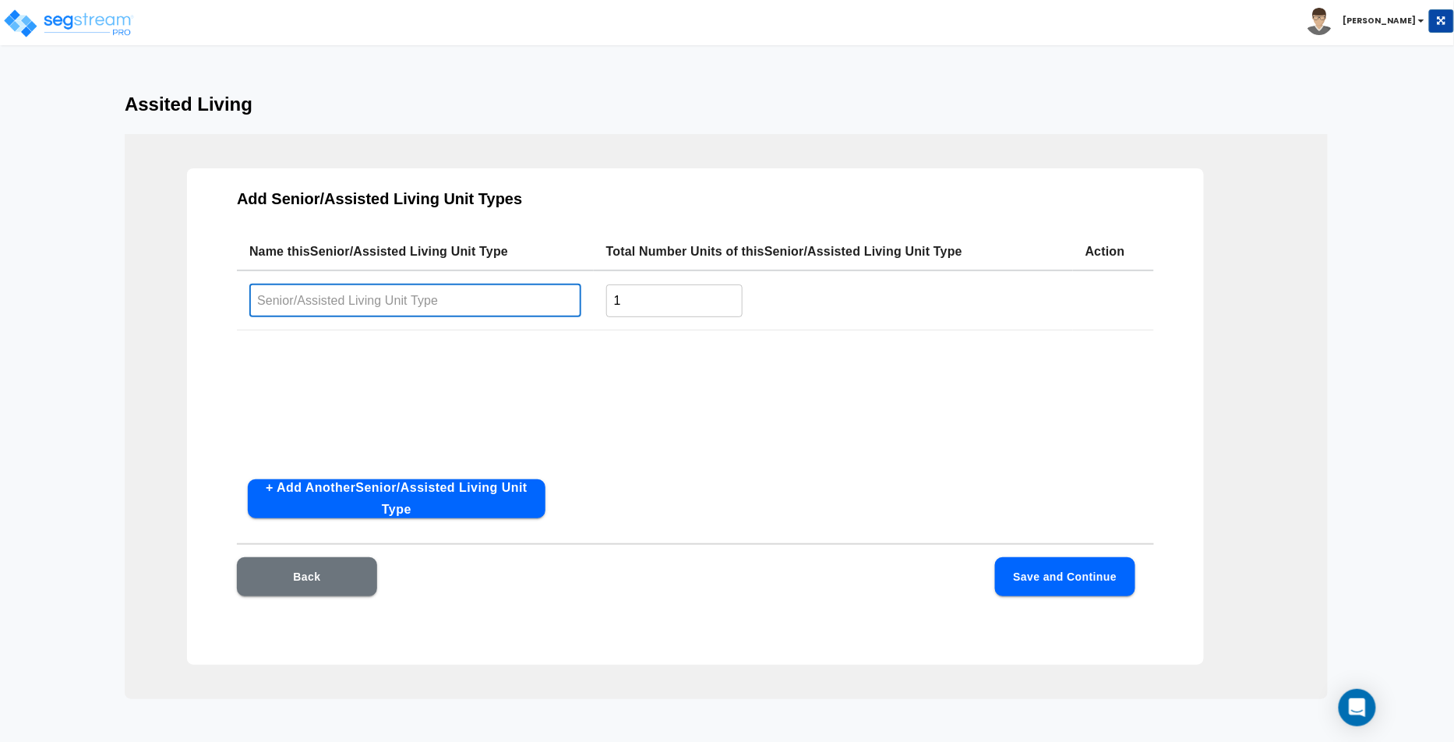
click at [510, 314] on input "text" at bounding box center [415, 301] width 332 height 34
type input "Unit1"
click at [1051, 577] on button "Save and Continue" at bounding box center [1065, 576] width 140 height 39
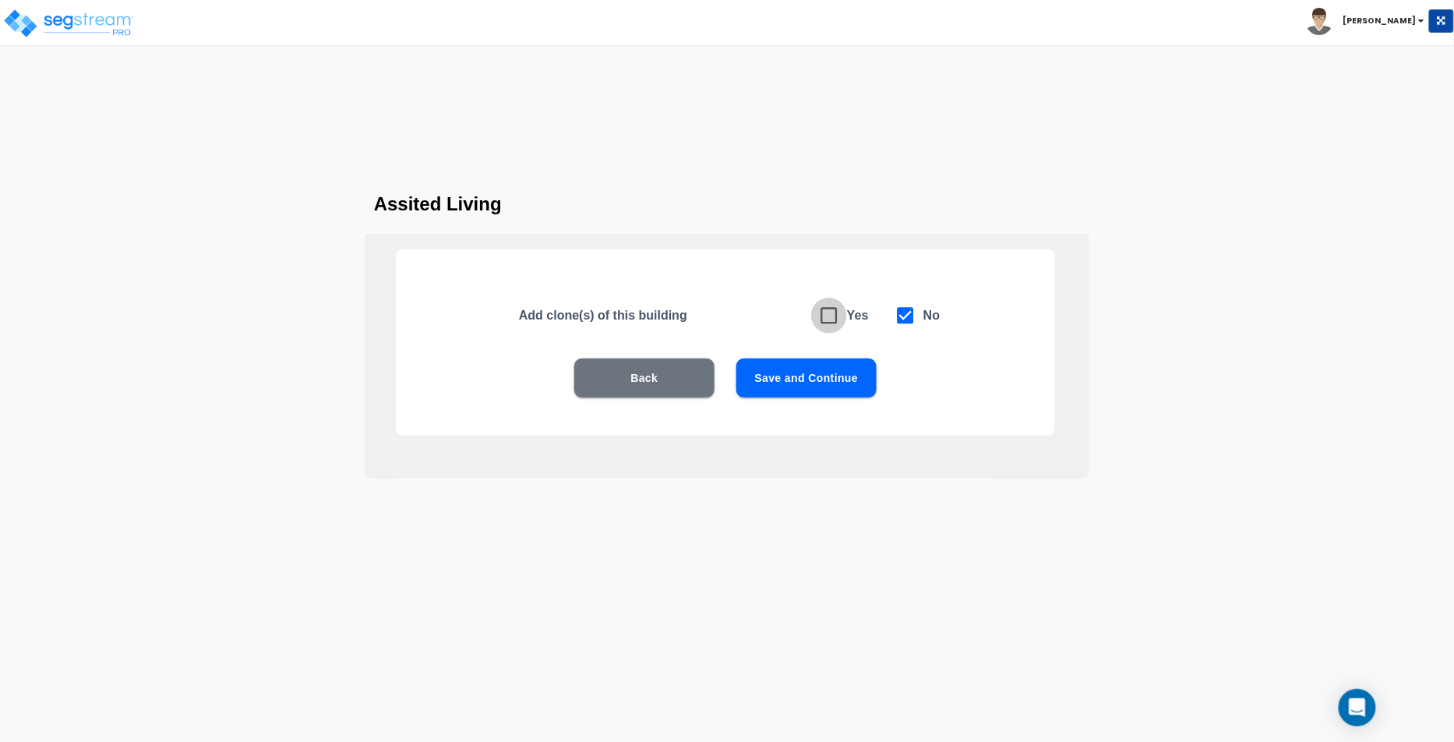
click at [821, 308] on input "checkbox" at bounding box center [819, 307] width 16 height 13
checkbox input "true"
checkbox input "false"
click at [817, 351] on div "Add clone(s) of this building Yes No Back Save and Continue" at bounding box center [725, 342] width 659 height 186
click at [813, 373] on button "Save and Continue" at bounding box center [807, 378] width 140 height 39
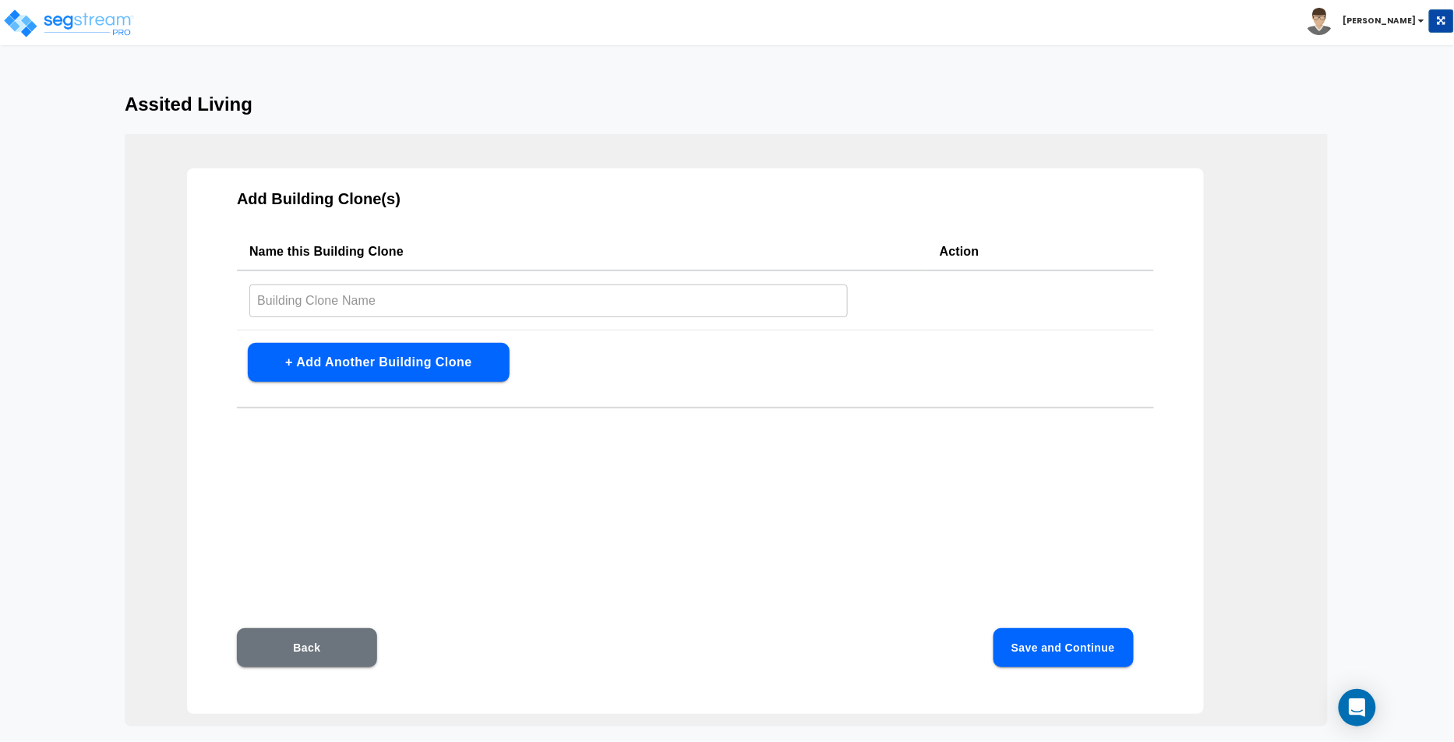
click at [1081, 668] on div "Back Save and Continue" at bounding box center [695, 671] width 916 height 86
click at [1083, 640] on button "Save and Continue" at bounding box center [1064, 647] width 140 height 39
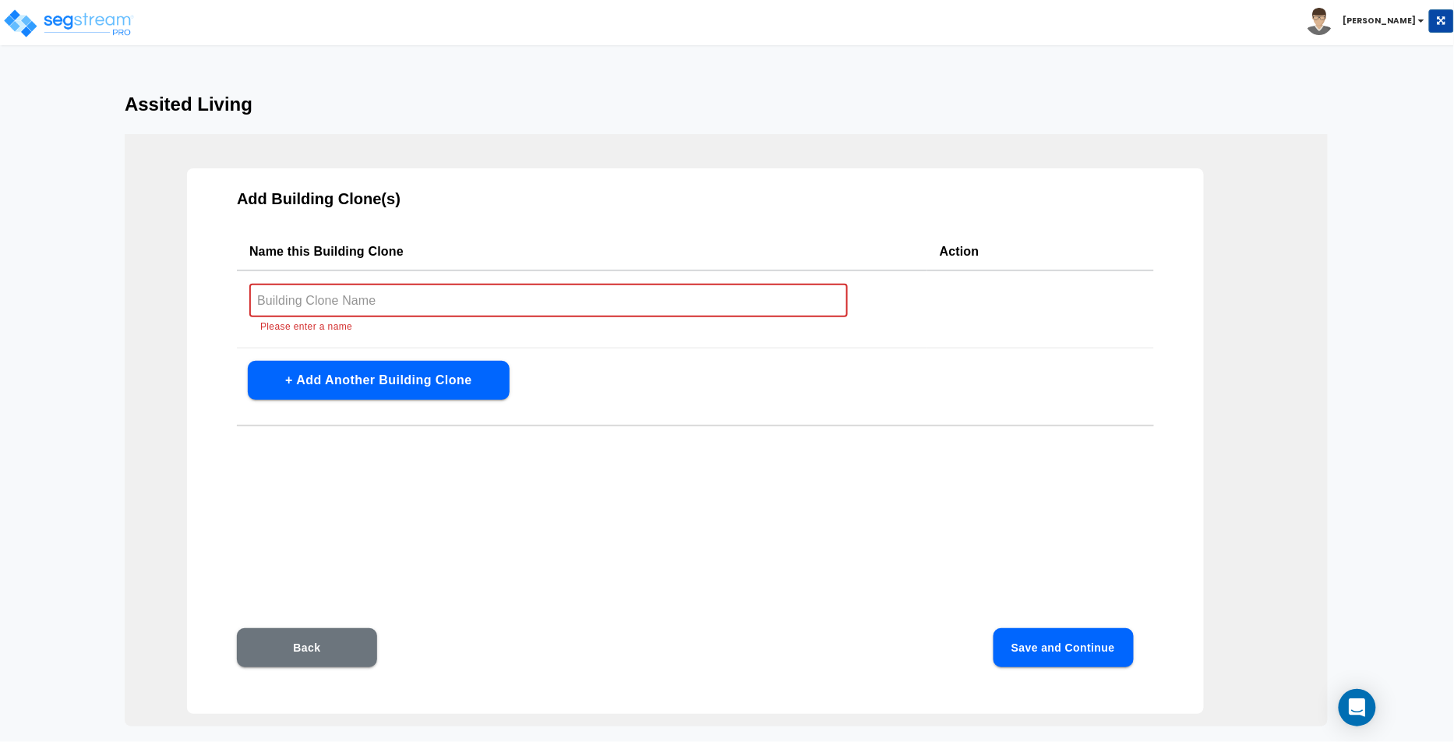
click at [617, 298] on input "text" at bounding box center [548, 301] width 599 height 34
type input "Clone1"
click at [1027, 636] on button "Save and Continue" at bounding box center [1064, 647] width 140 height 39
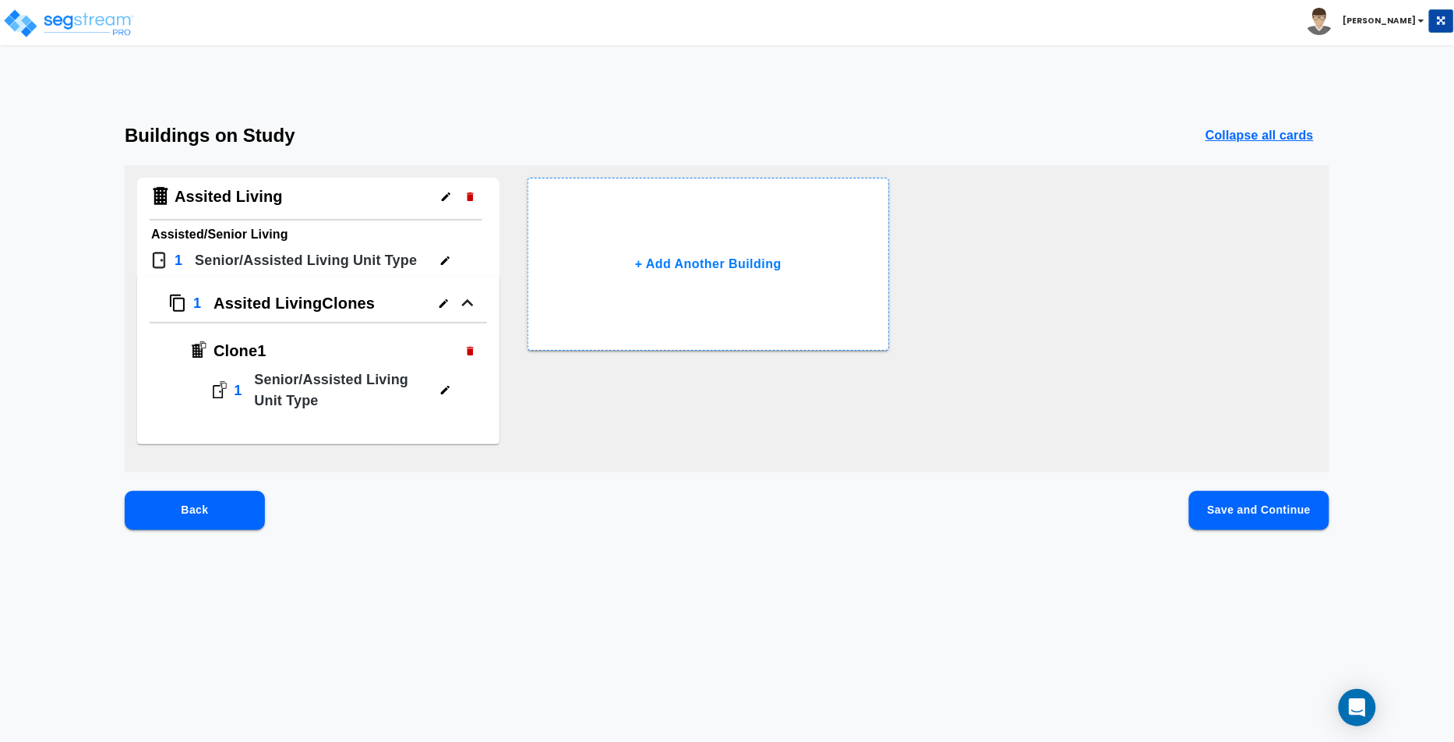
click at [1303, 512] on button "Save and Continue" at bounding box center [1259, 510] width 140 height 39
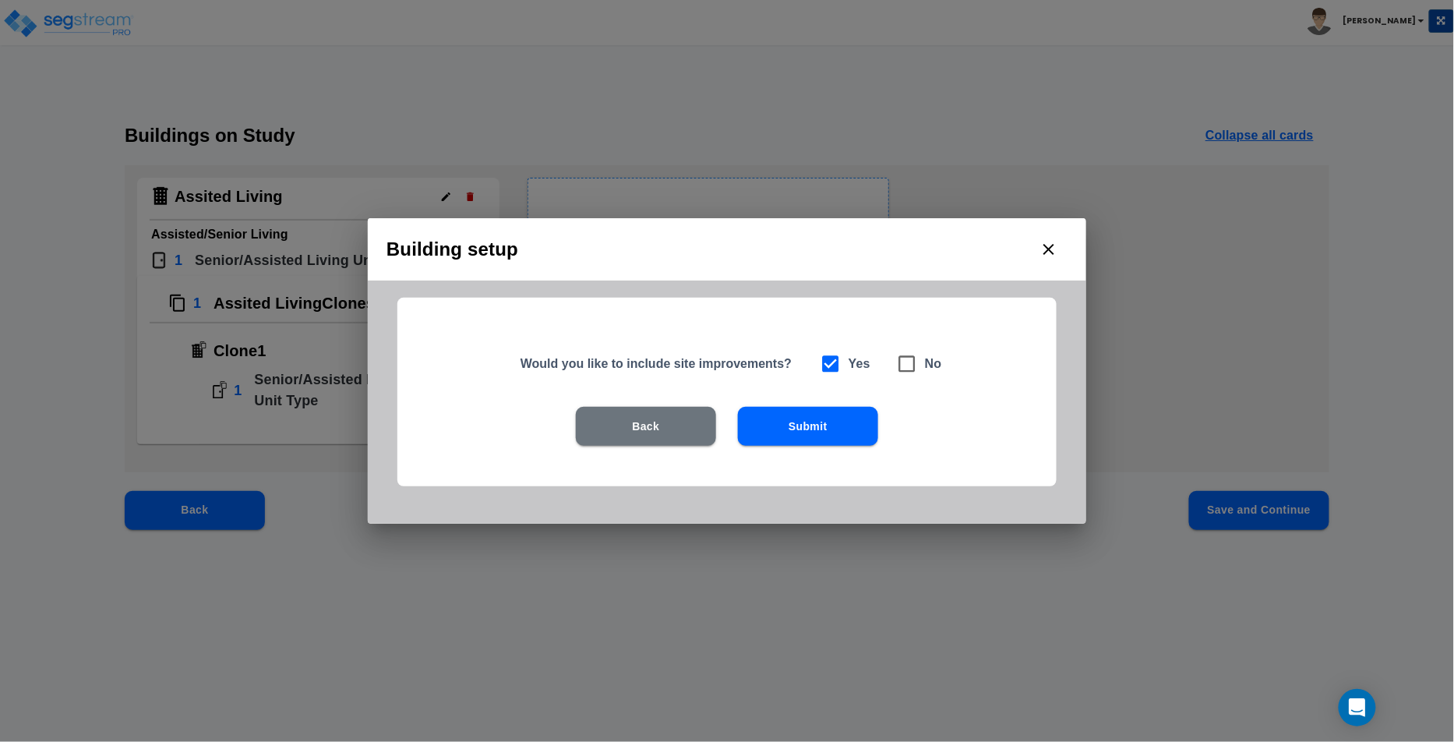
click at [826, 424] on button "Submit" at bounding box center [808, 426] width 140 height 39
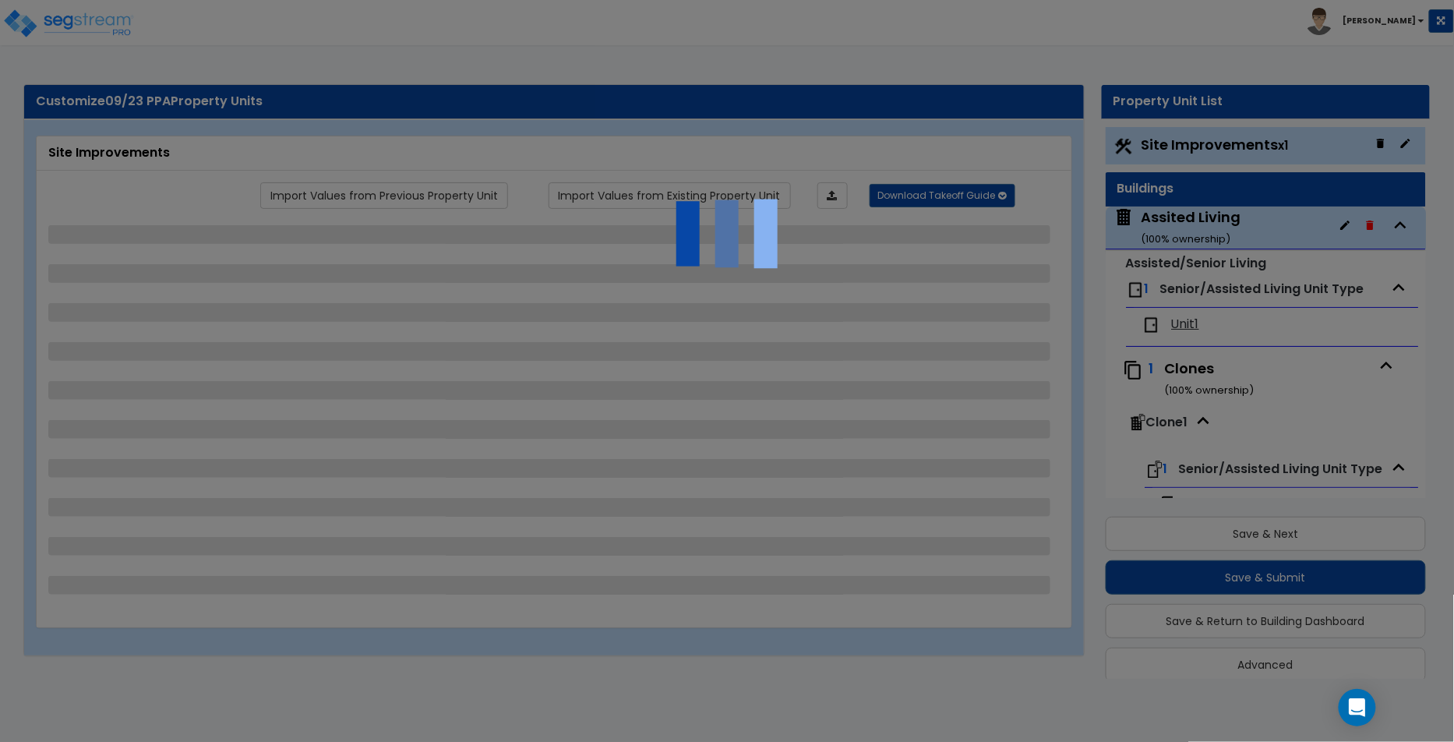
scroll to position [17, 0]
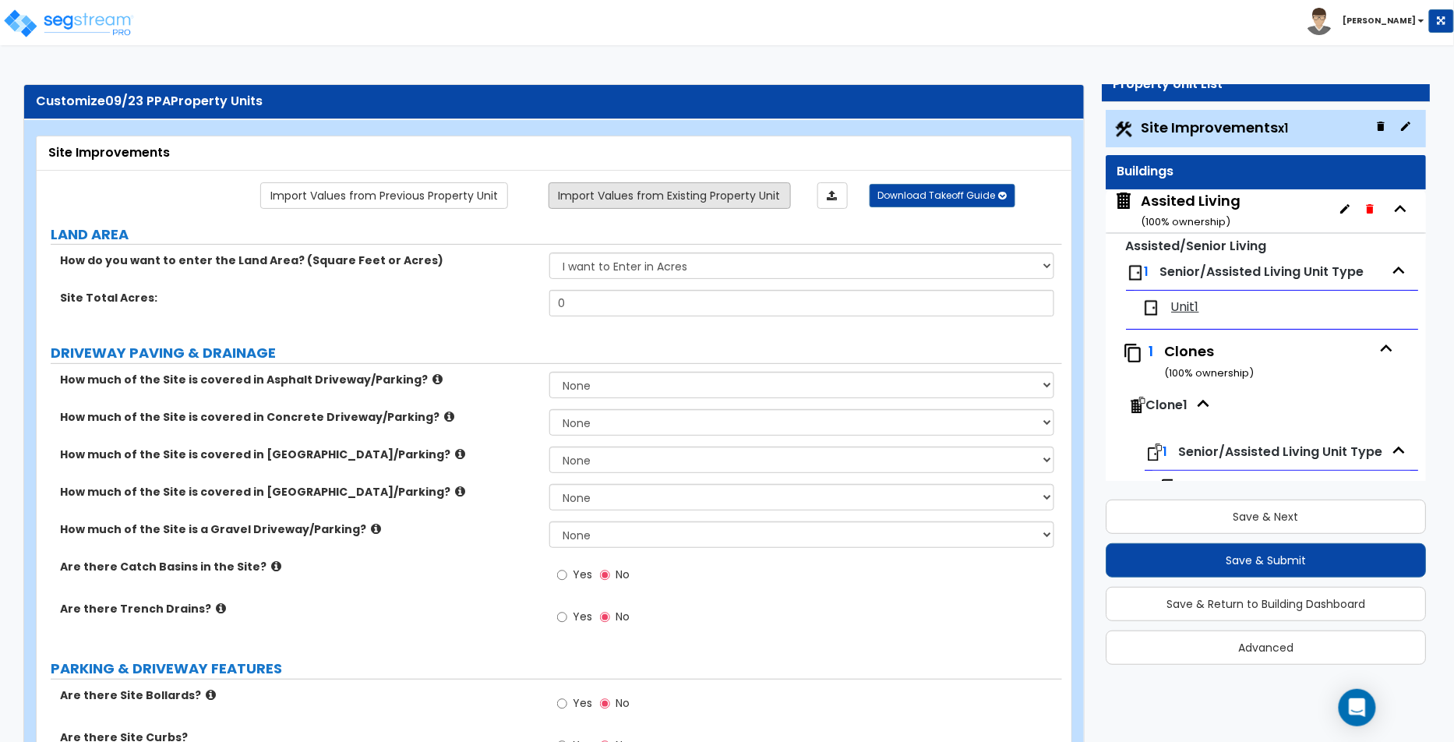
click at [755, 193] on link "Import Values from Existing Property Unit" at bounding box center [670, 195] width 242 height 26
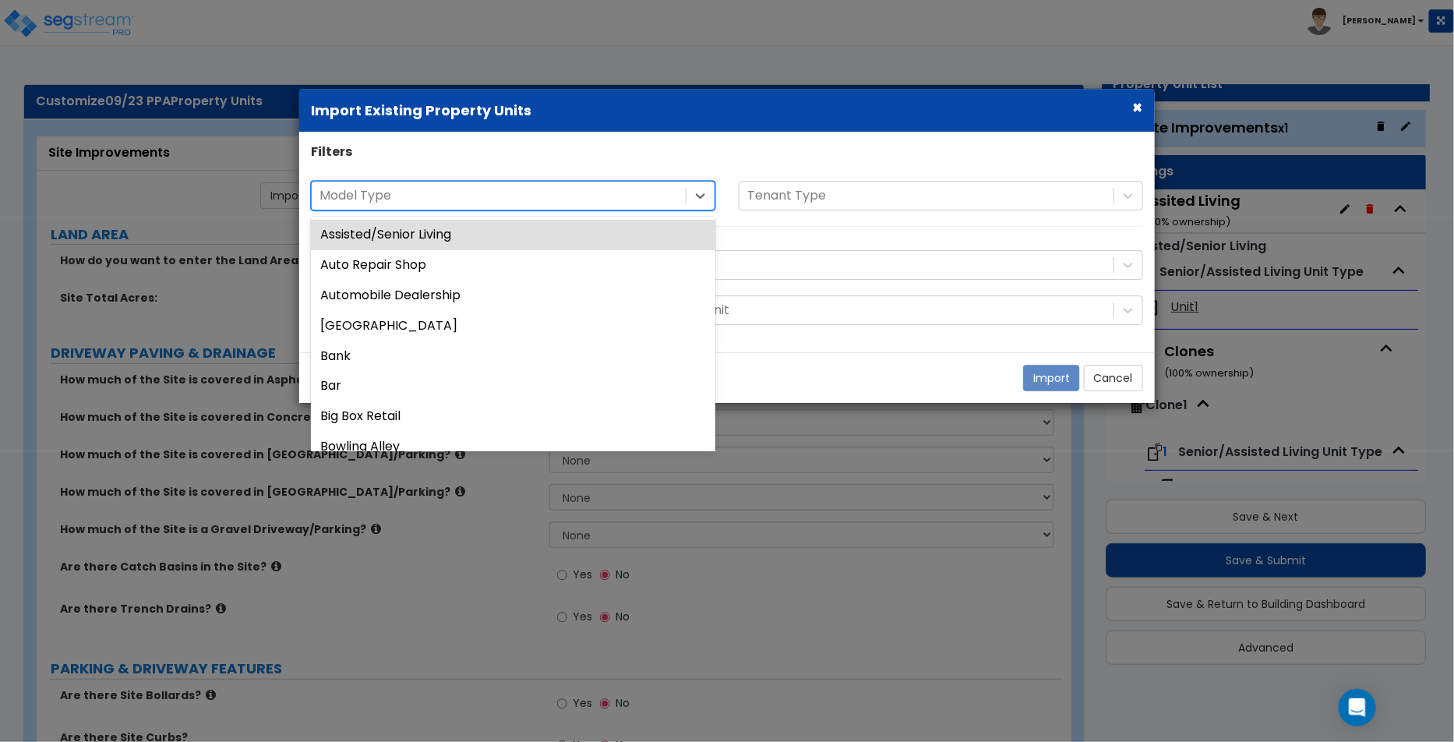
click at [560, 182] on div "Model Type" at bounding box center [499, 195] width 374 height 27
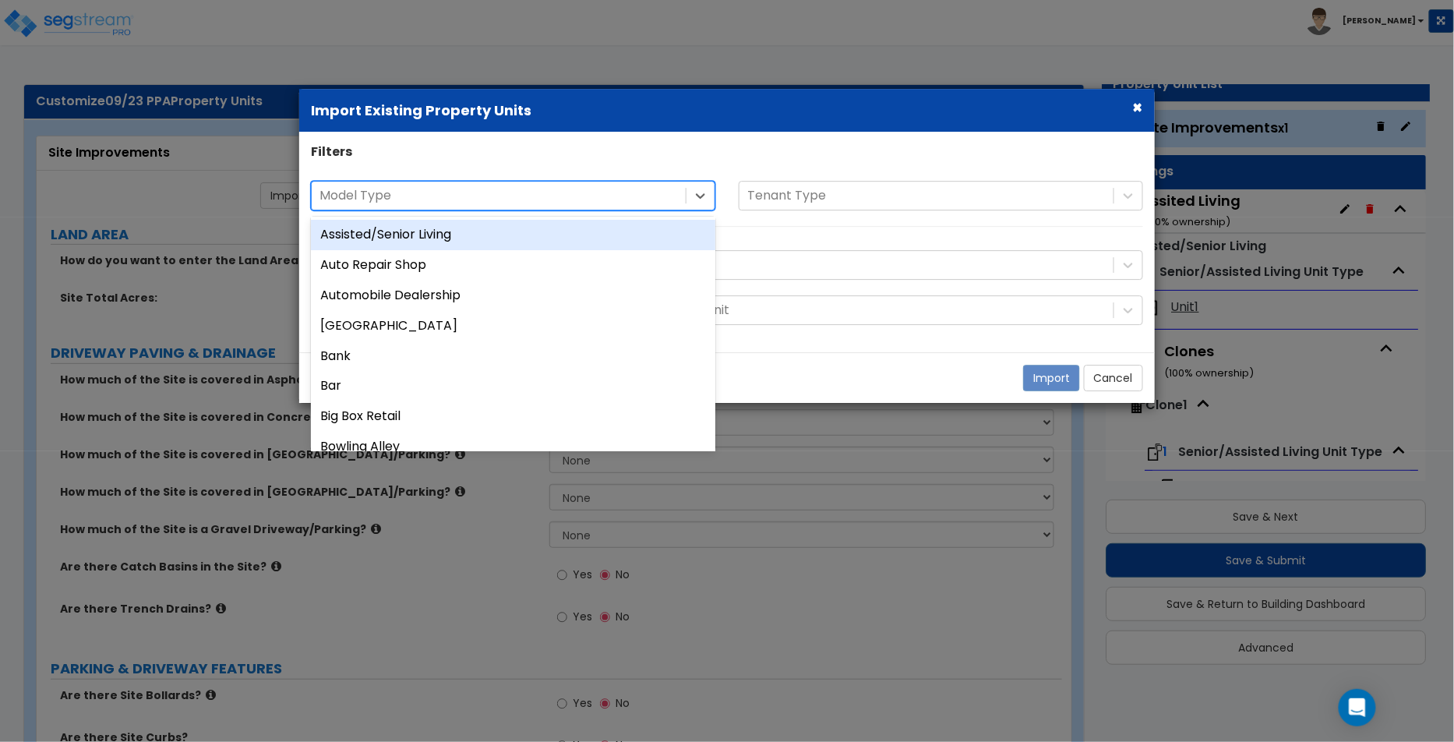
click at [535, 237] on div "Assisted/Senior Living" at bounding box center [513, 235] width 404 height 30
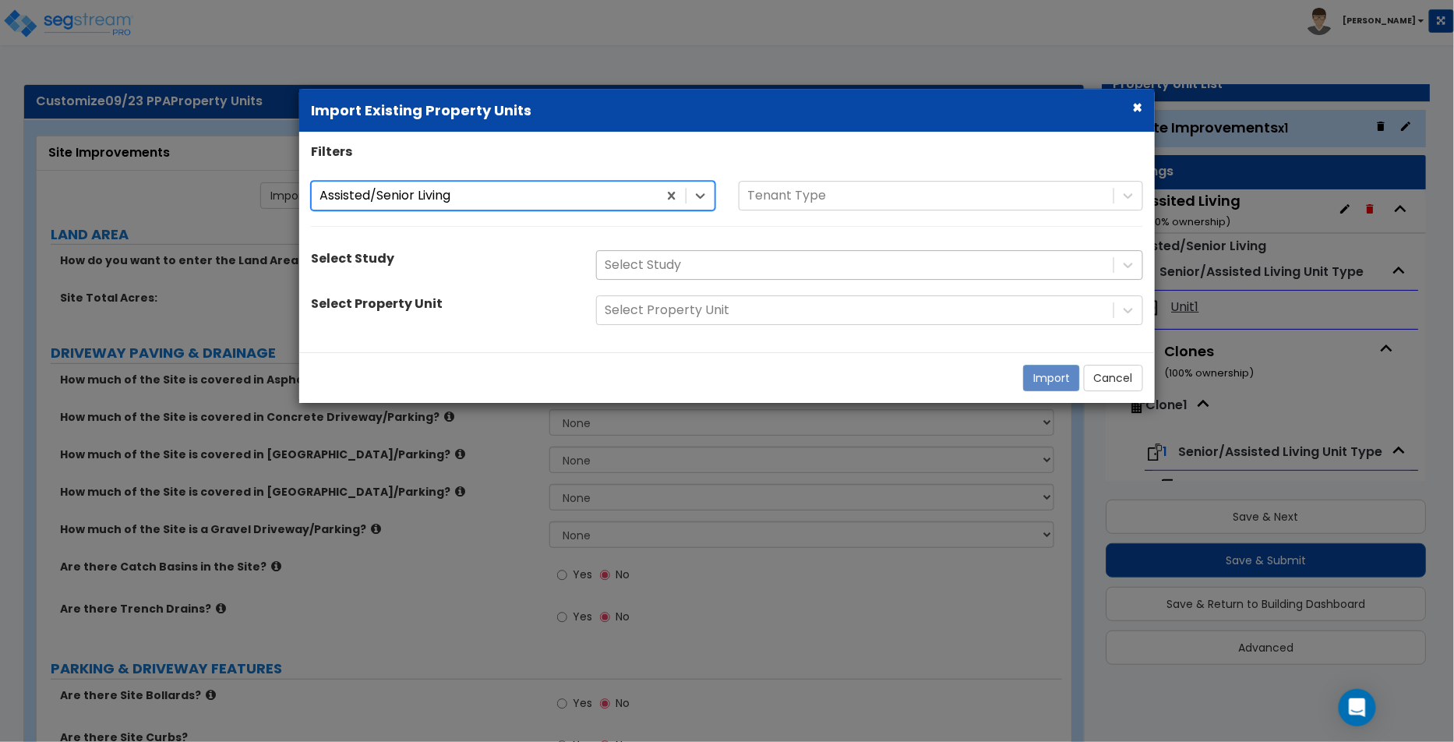
click at [612, 268] on div at bounding box center [855, 265] width 501 height 21
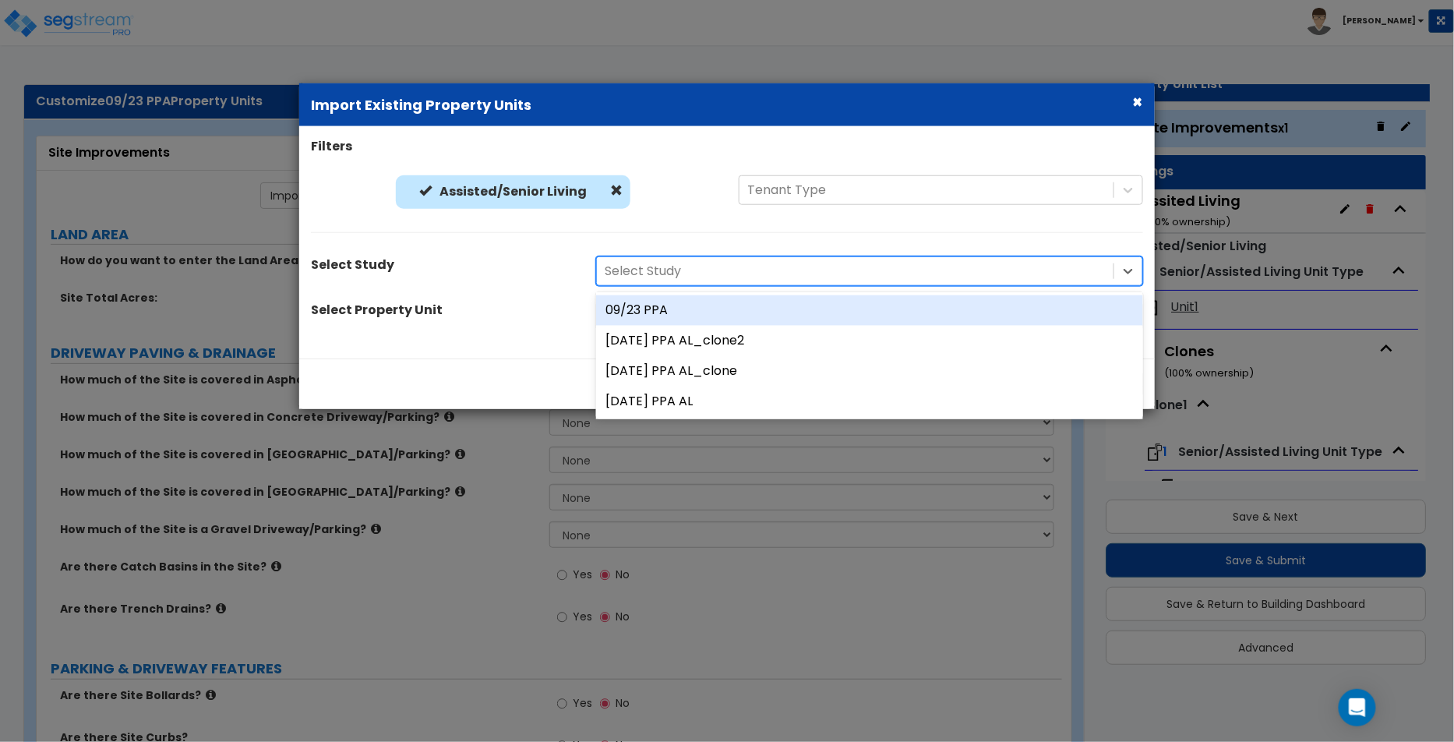
click at [657, 303] on div "09/23 PPA" at bounding box center [869, 310] width 547 height 30
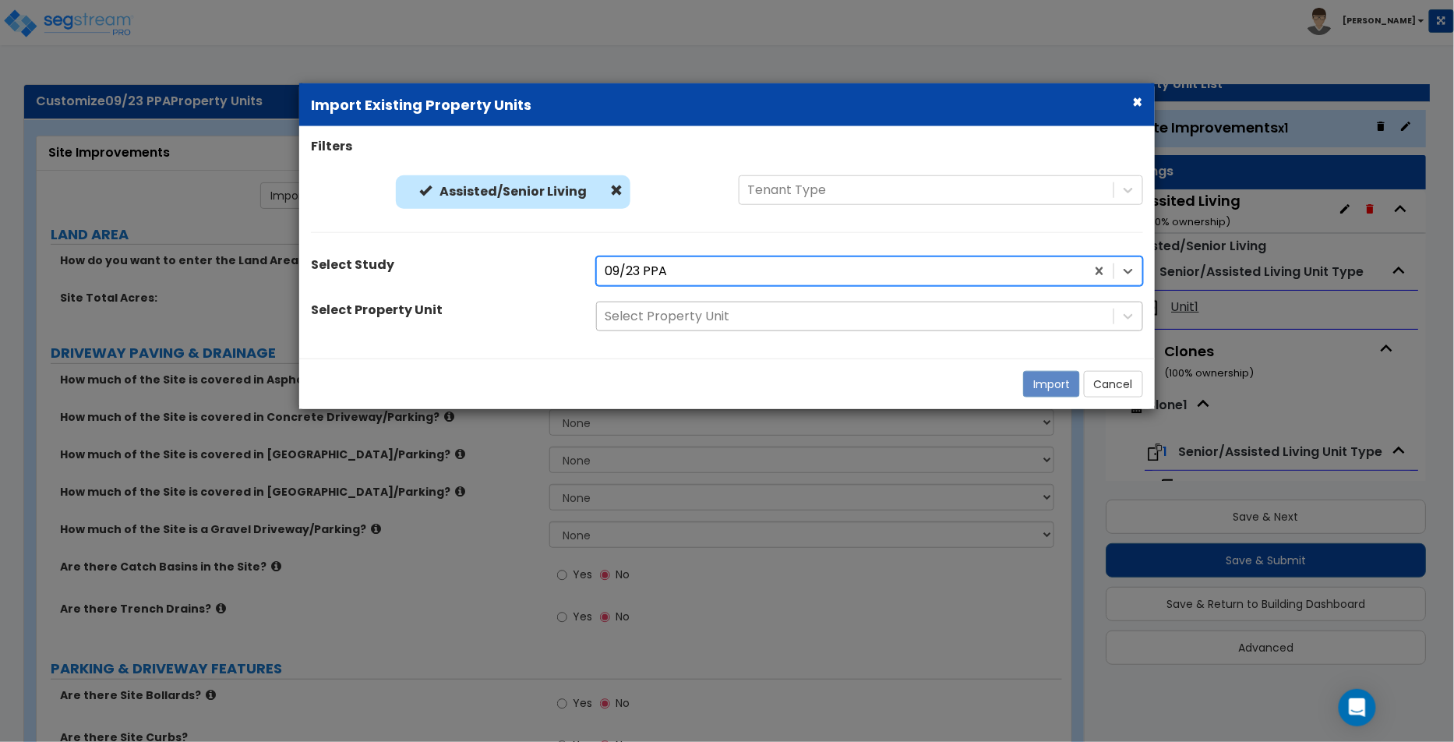
click at [730, 313] on div at bounding box center [855, 316] width 501 height 21
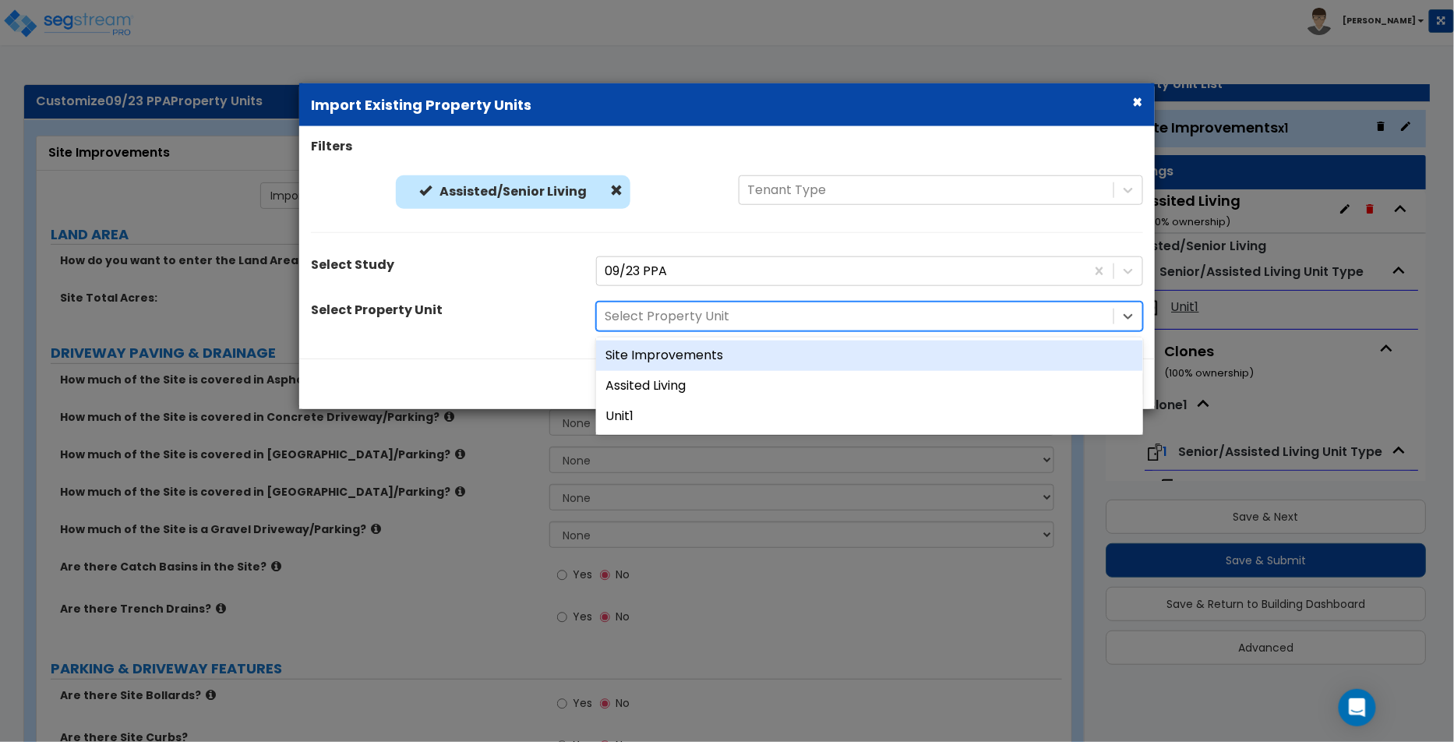
click at [718, 362] on div "Site Improvements" at bounding box center [869, 356] width 547 height 30
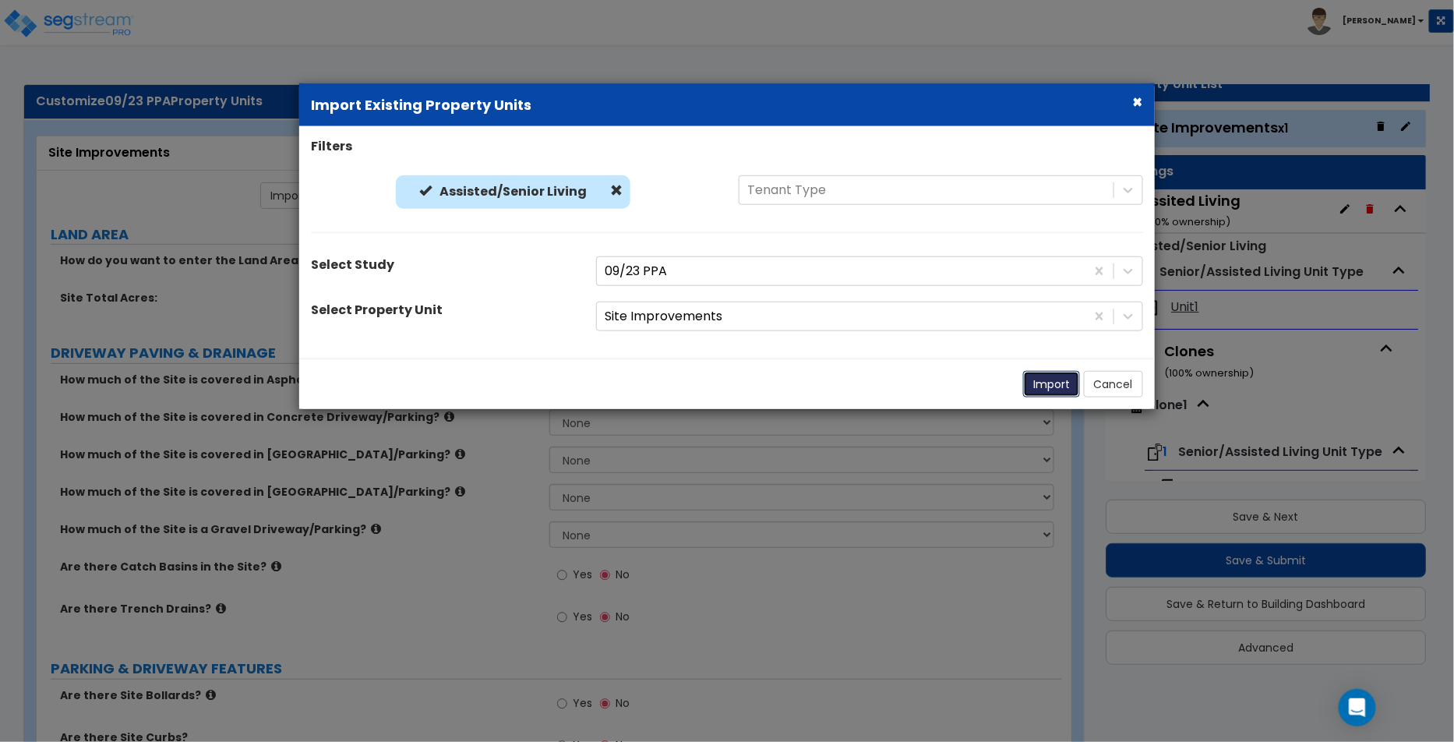
click at [1071, 371] on button "Import" at bounding box center [1051, 384] width 57 height 26
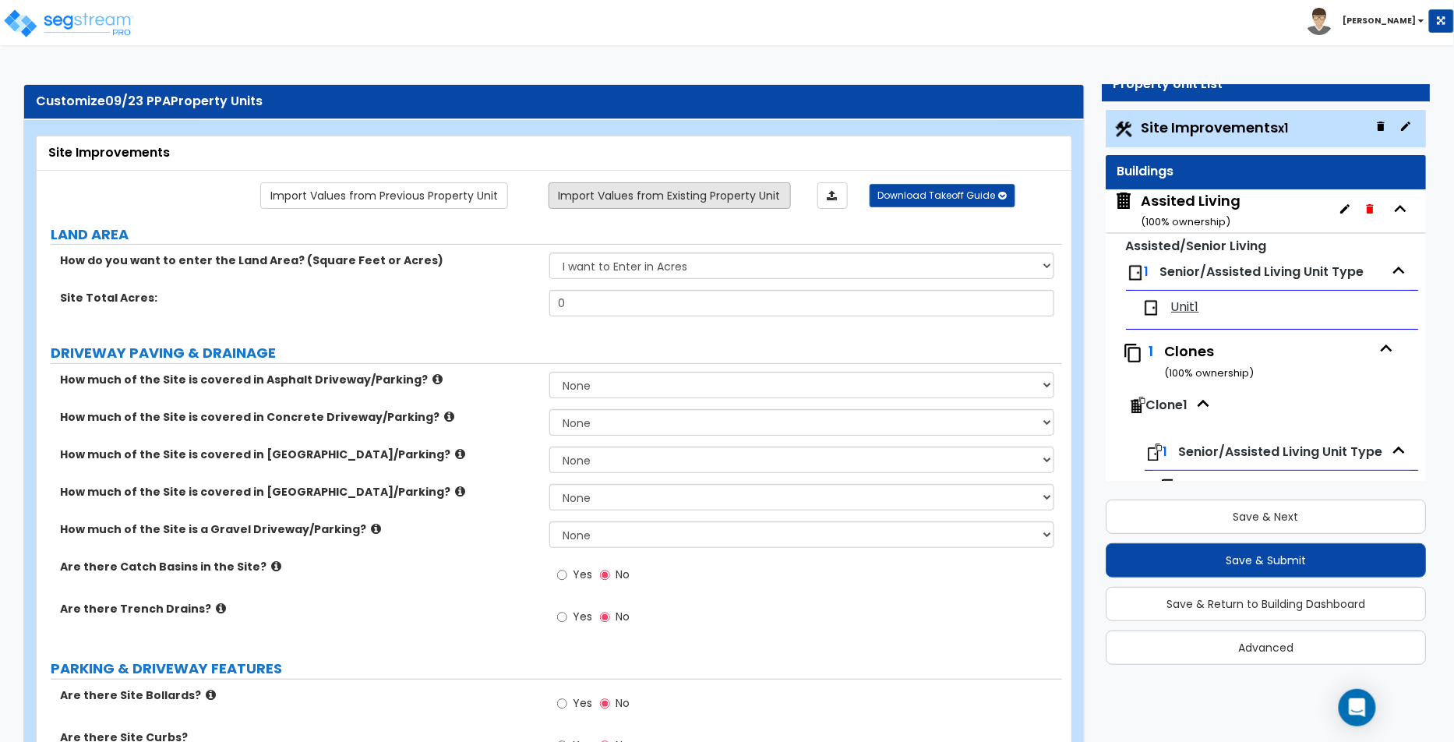
click at [783, 198] on link "Import Values from Existing Property Unit" at bounding box center [670, 195] width 242 height 26
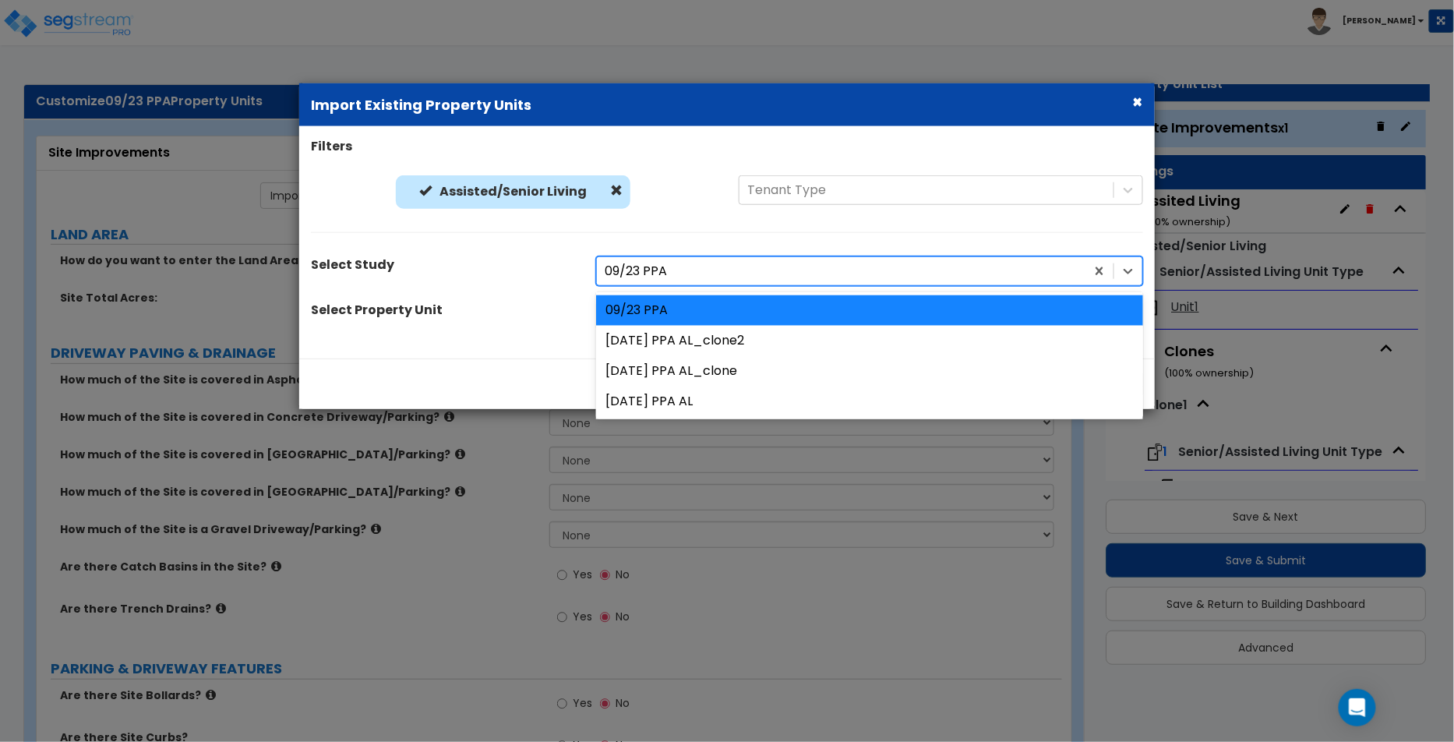
click at [860, 275] on div at bounding box center [841, 270] width 473 height 21
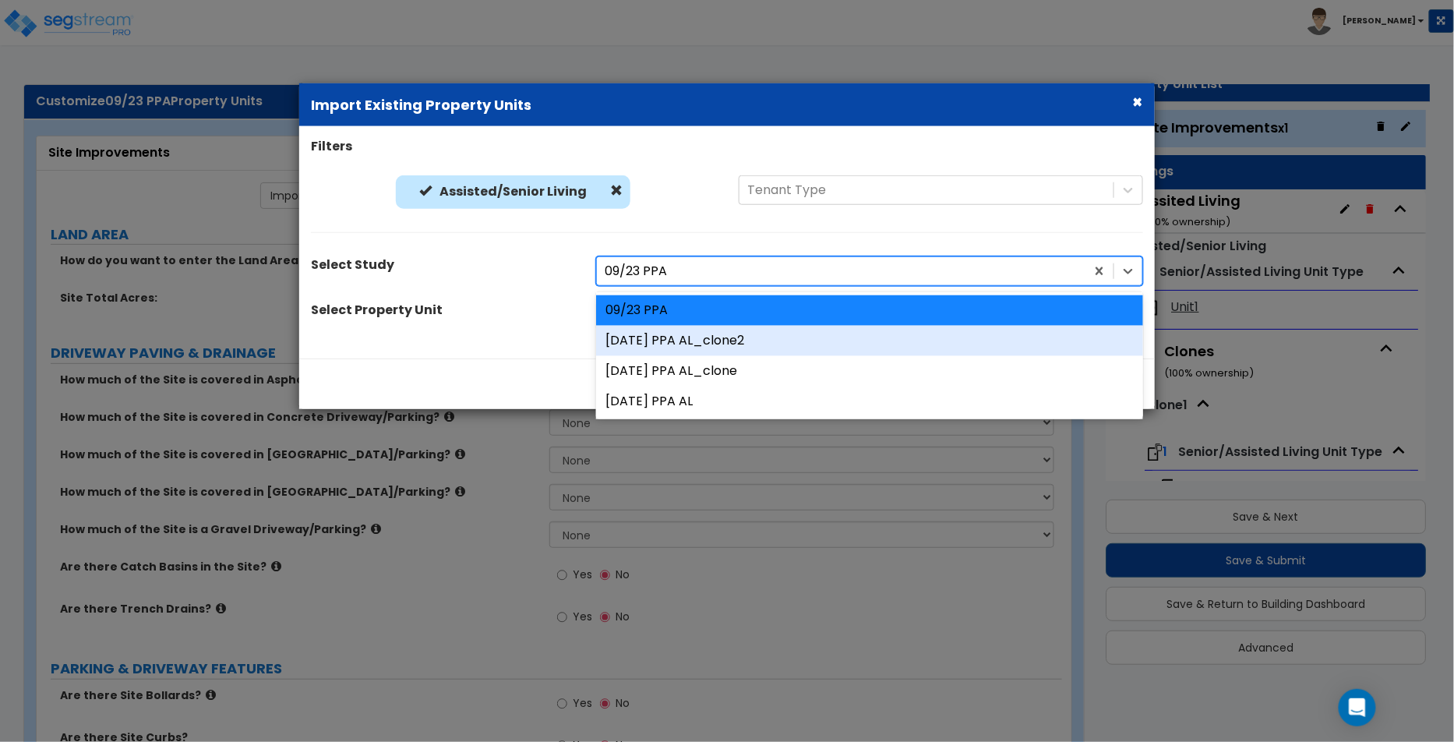
click at [825, 346] on div "[DATE] PPA AL_clone2" at bounding box center [869, 341] width 547 height 30
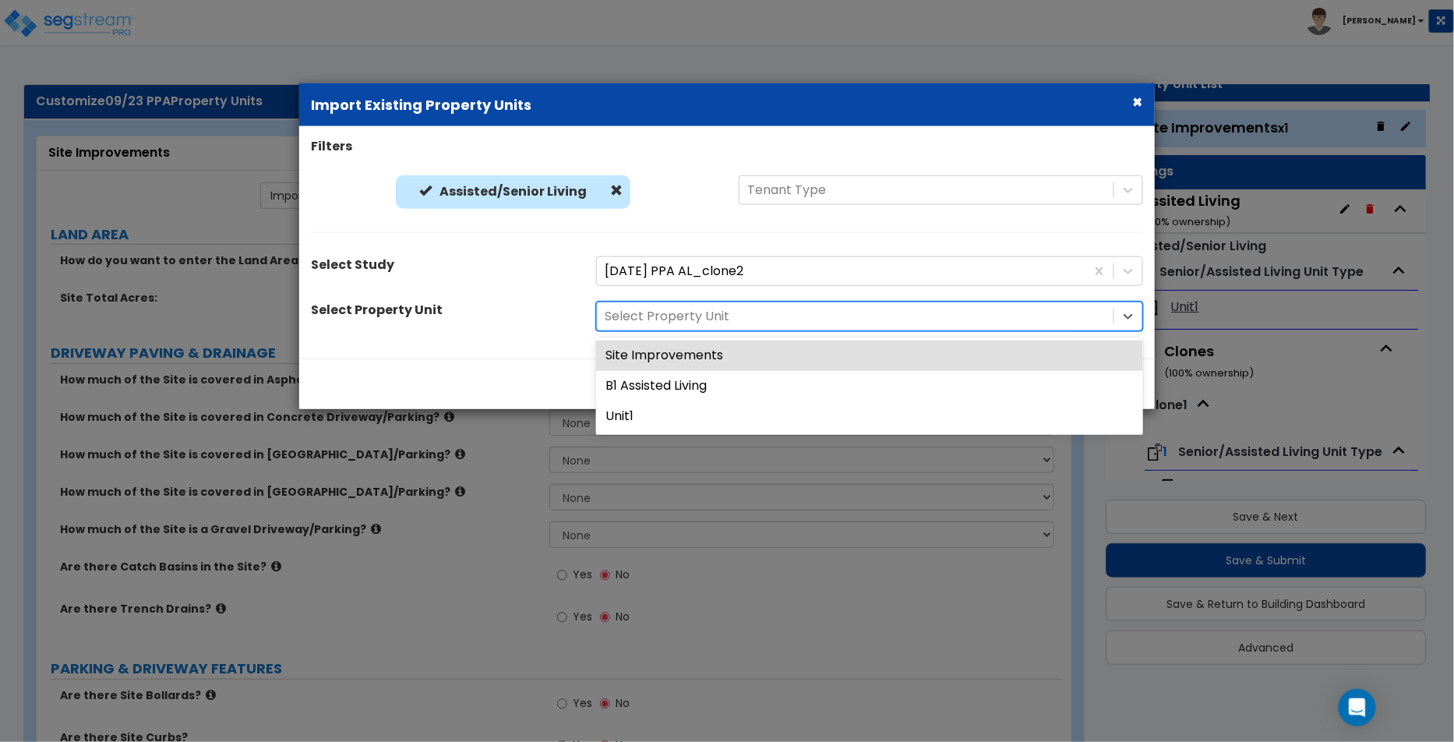
click at [842, 324] on div at bounding box center [855, 316] width 501 height 21
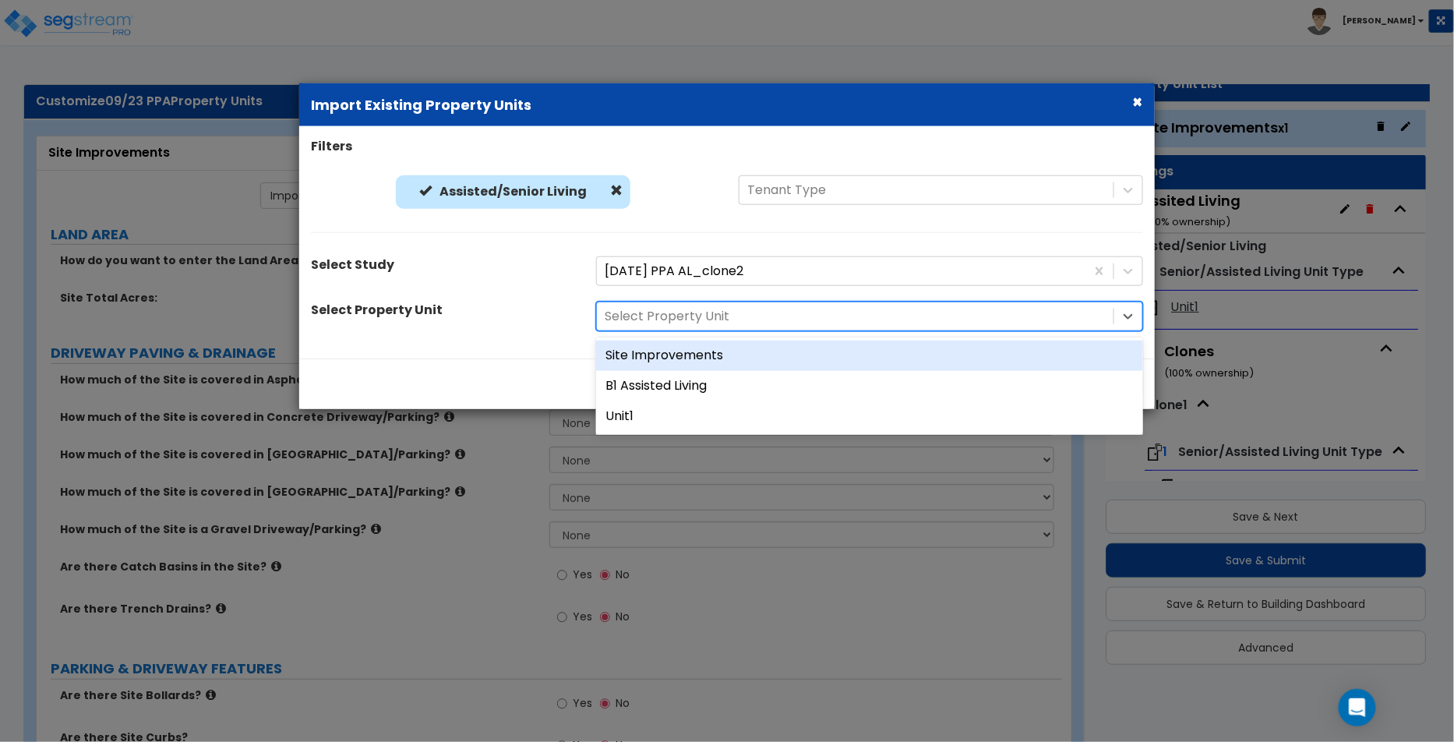
click at [818, 352] on div "Site Improvements" at bounding box center [869, 356] width 547 height 30
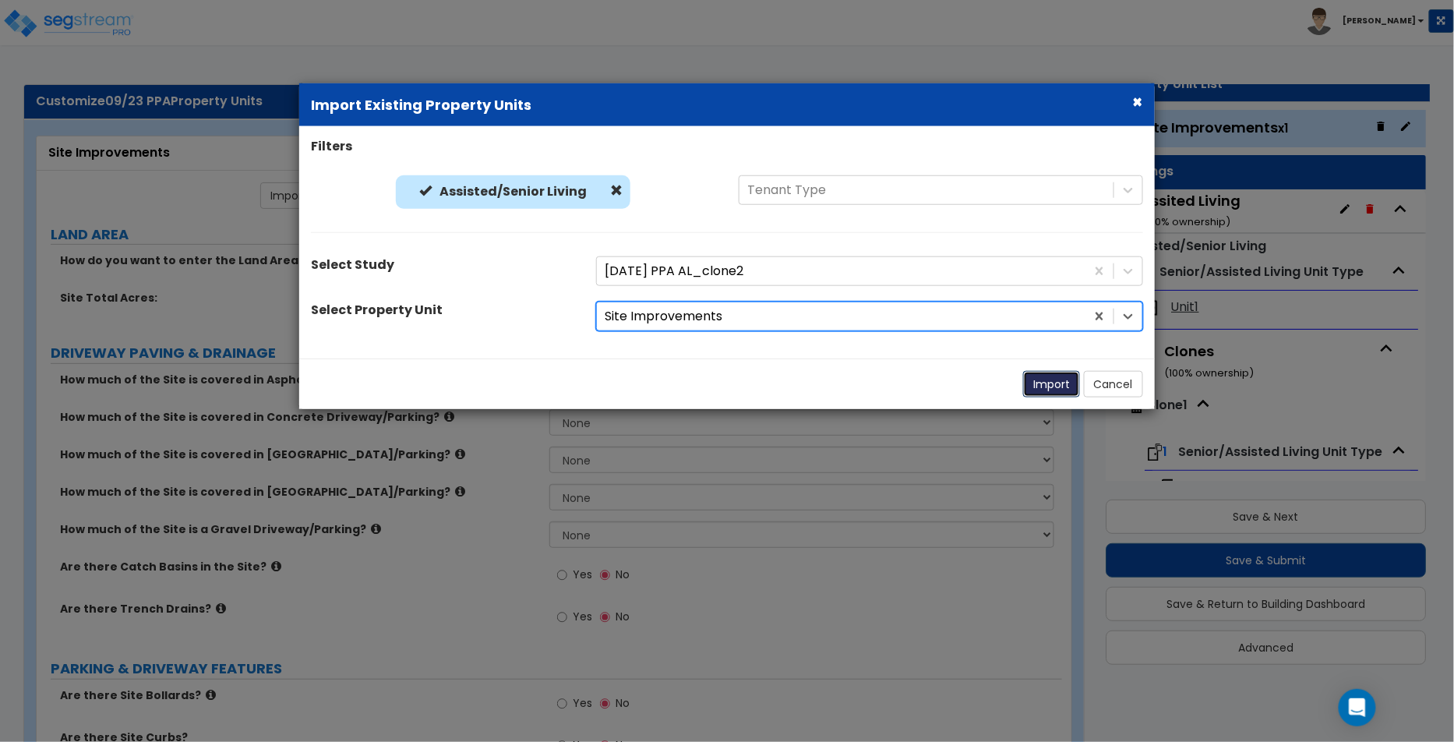
click at [1042, 377] on button "Import" at bounding box center [1051, 384] width 57 height 26
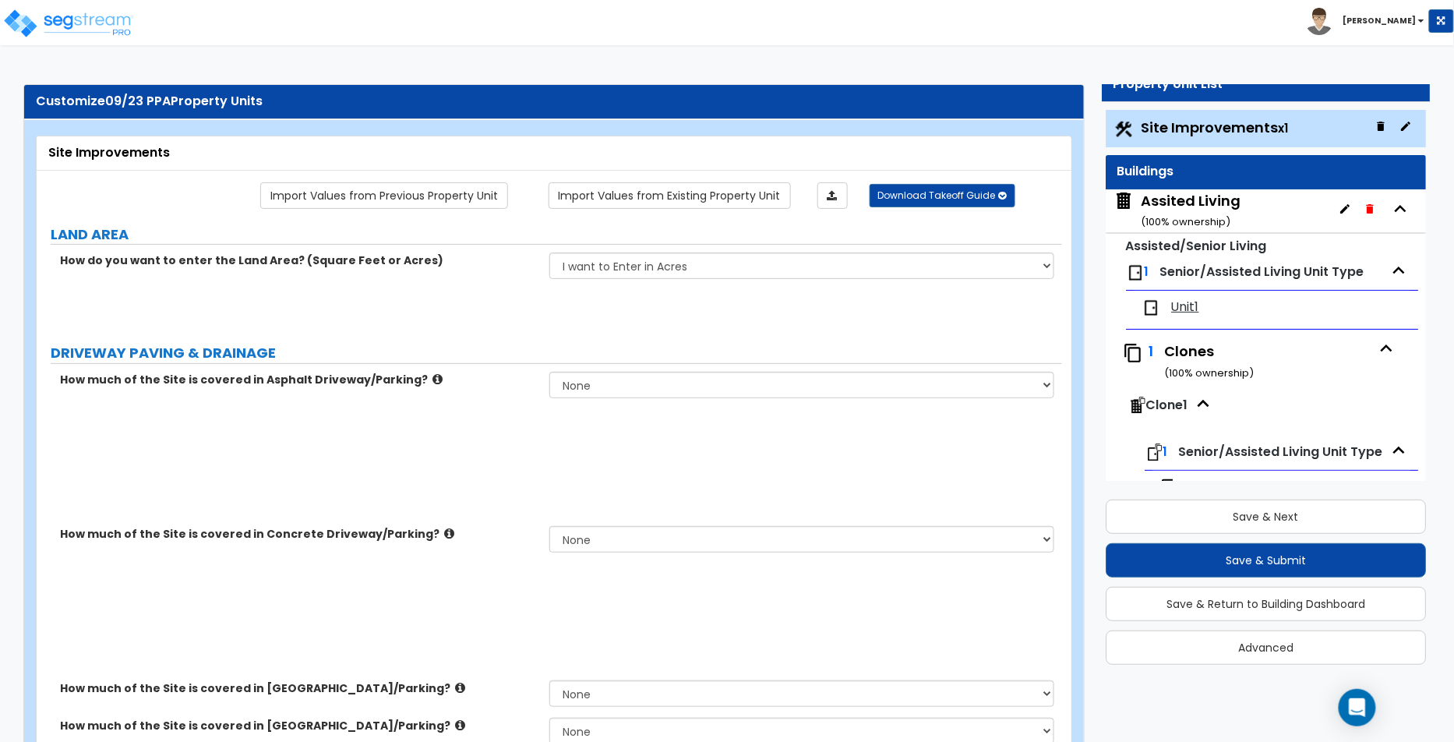
select select "2"
select select "1"
radio input "true"
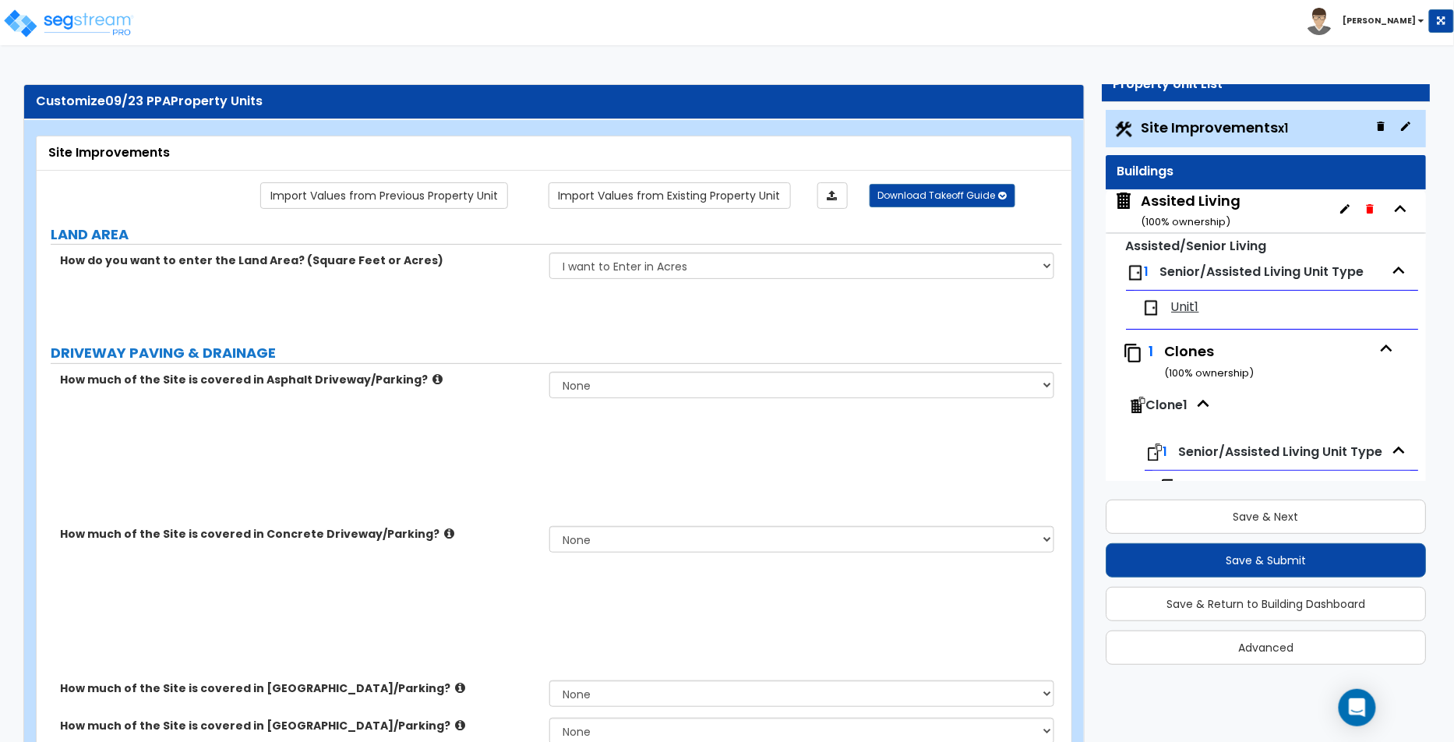
radio input "true"
type input "124"
type input "34"
radio input "true"
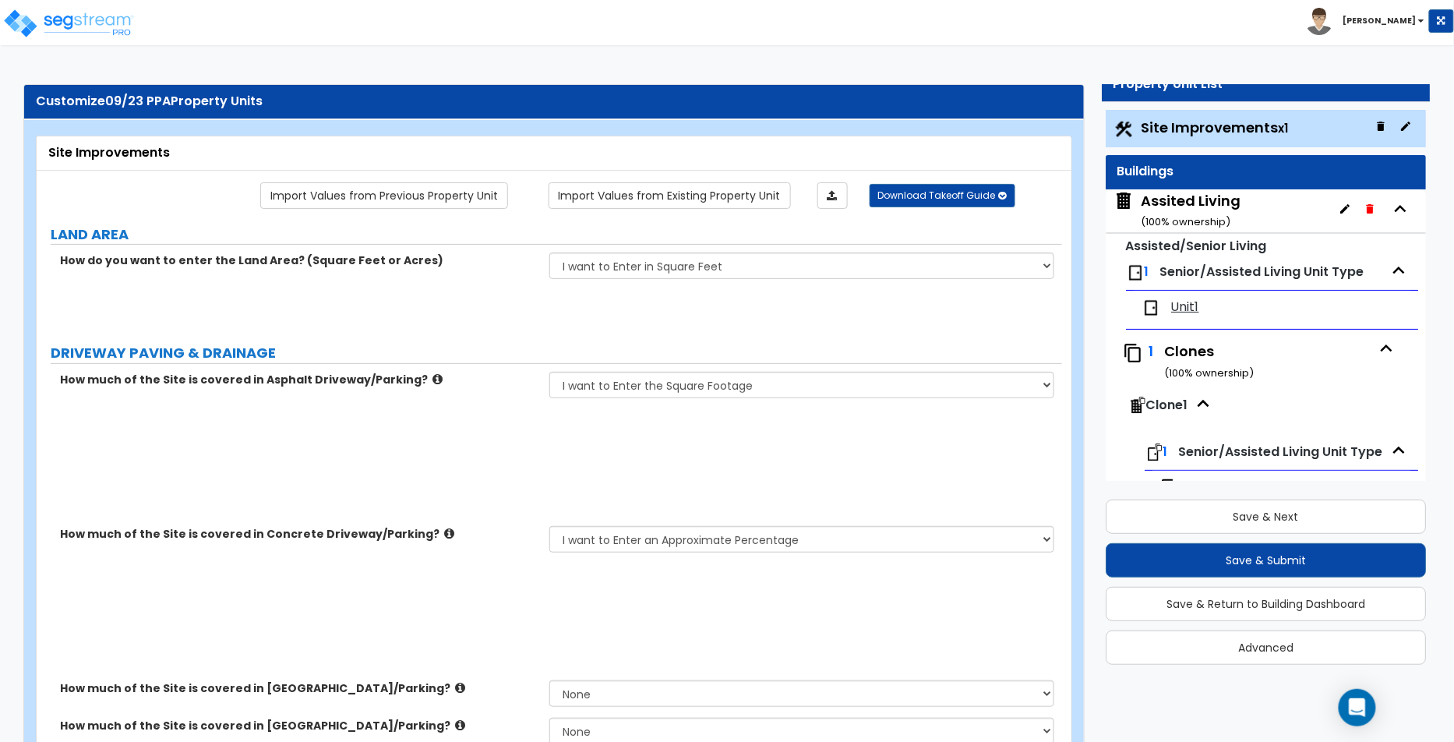
type input "34"
type input "56"
radio input "true"
type input "56"
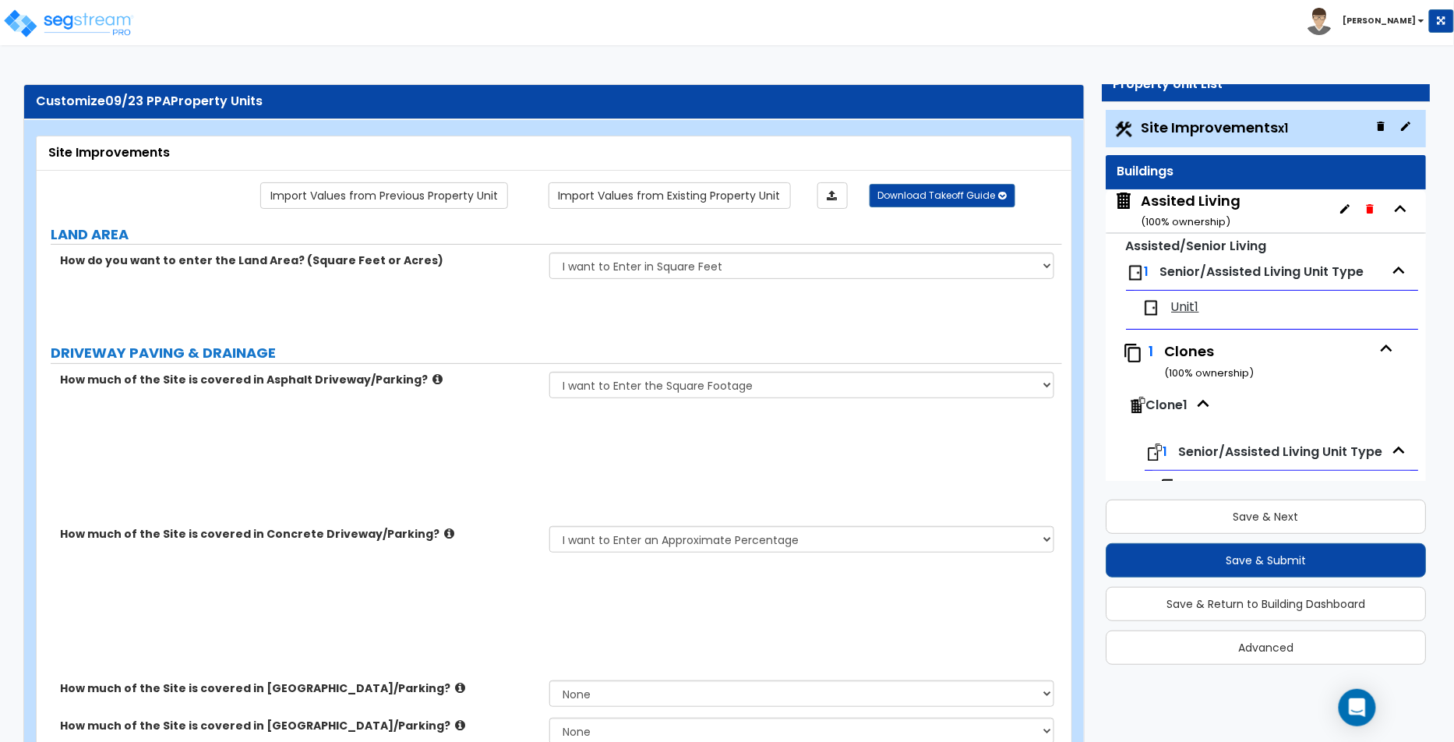
select select "2"
select select "3"
type input "56"
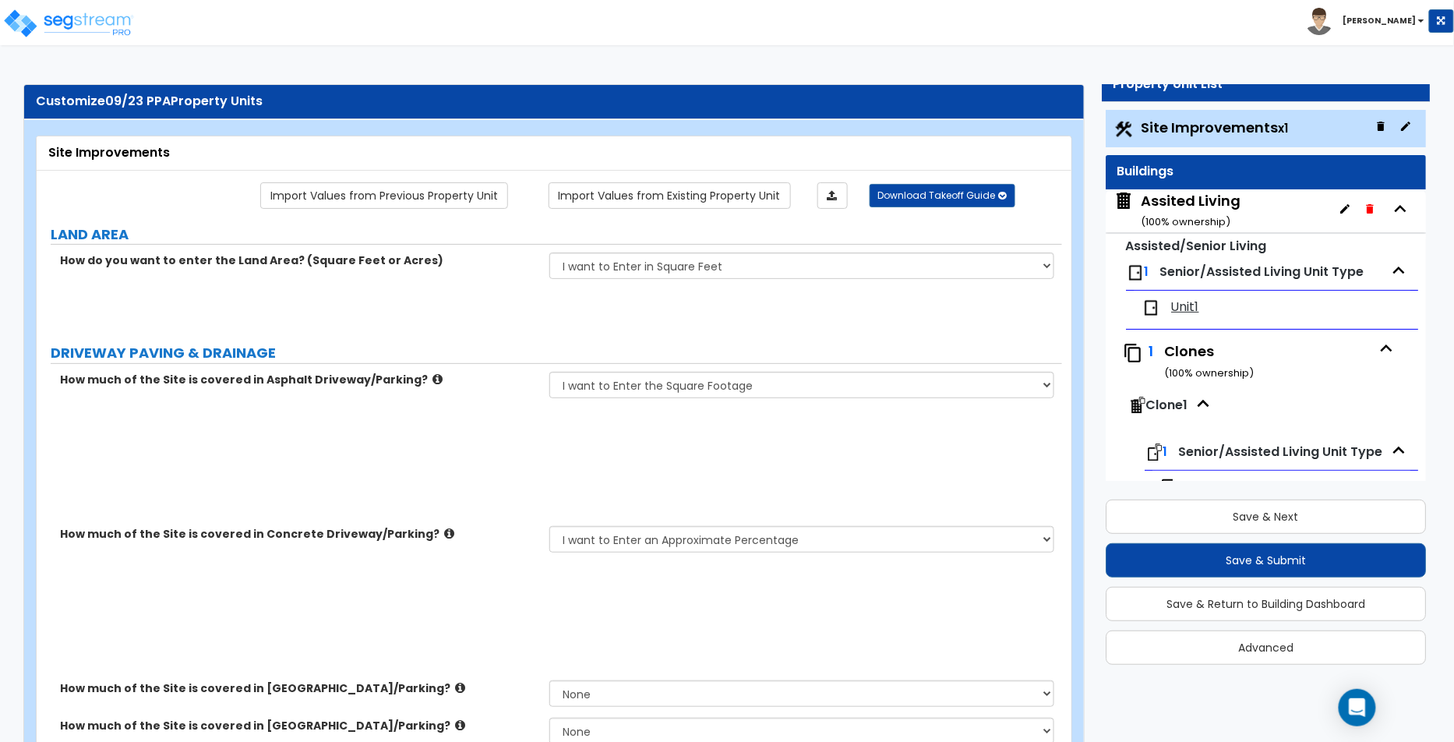
type input "56"
select select "2"
select select "1"
select select "2"
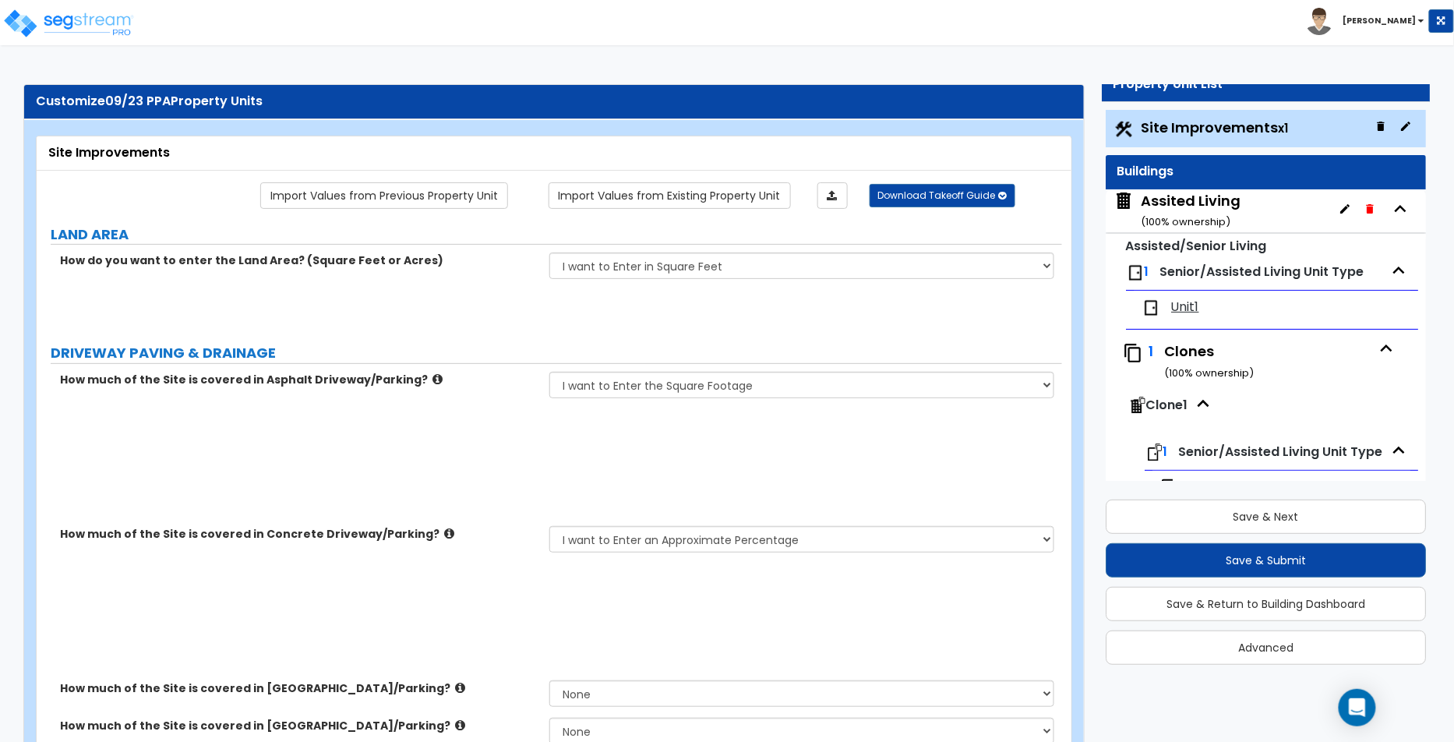
select select "2"
type input "56"
select select "1"
type input "56"
select select "1"
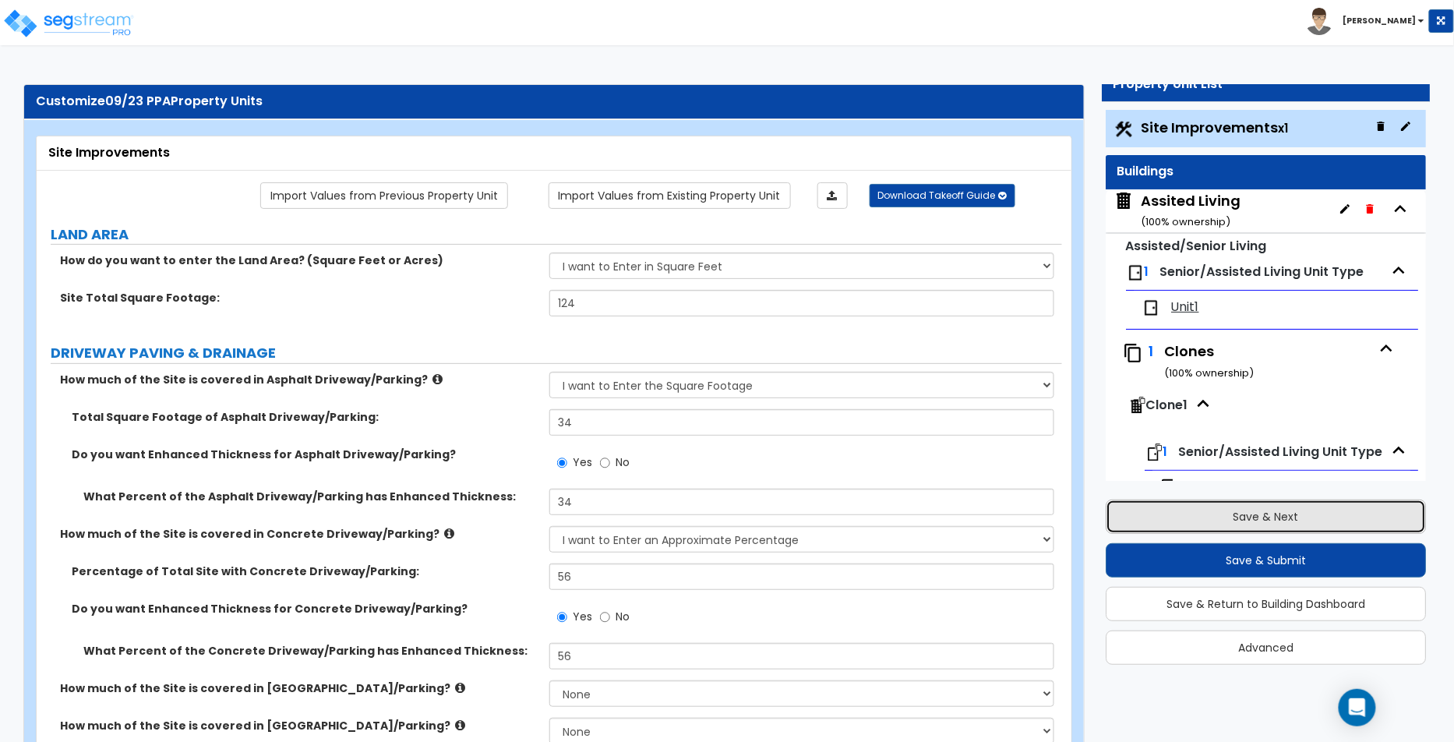
click at [1203, 520] on button "Save & Next" at bounding box center [1266, 517] width 321 height 34
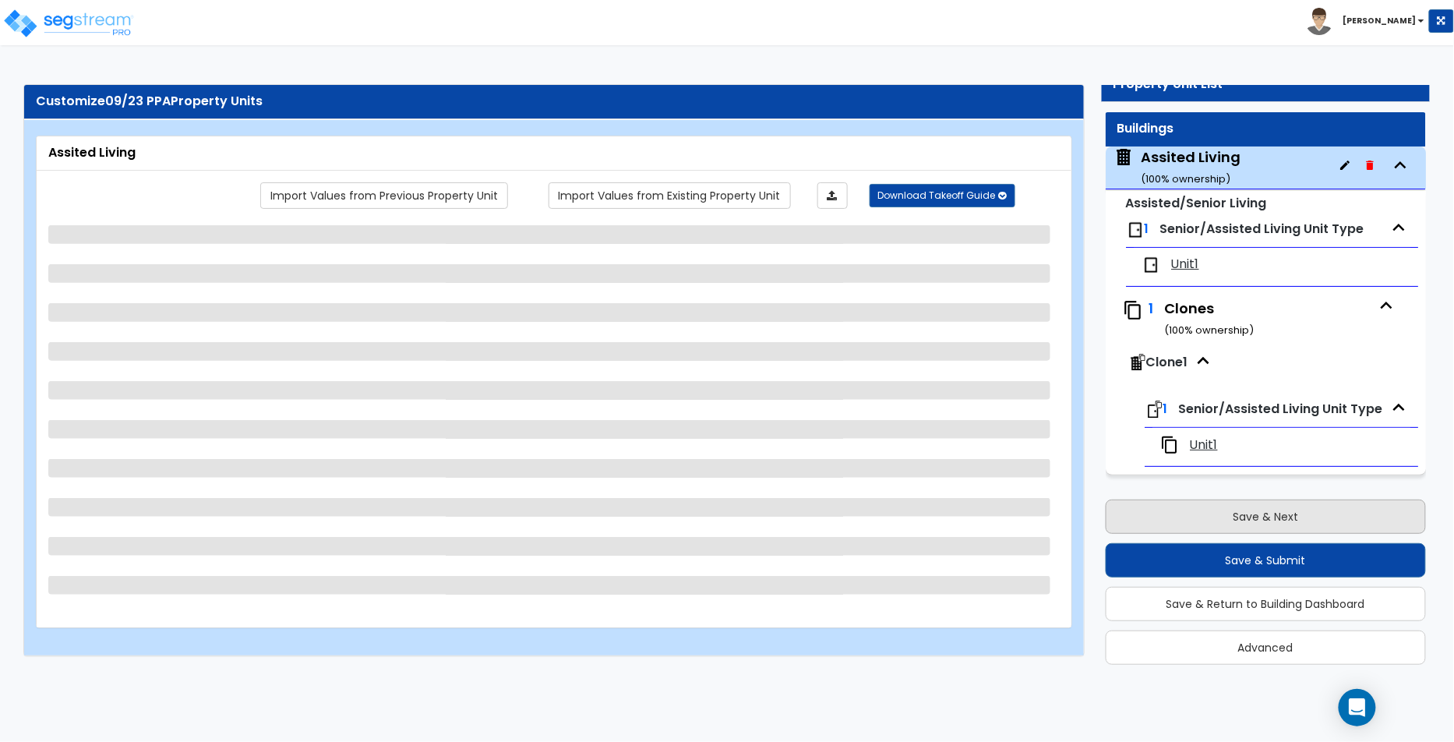
scroll to position [44, 0]
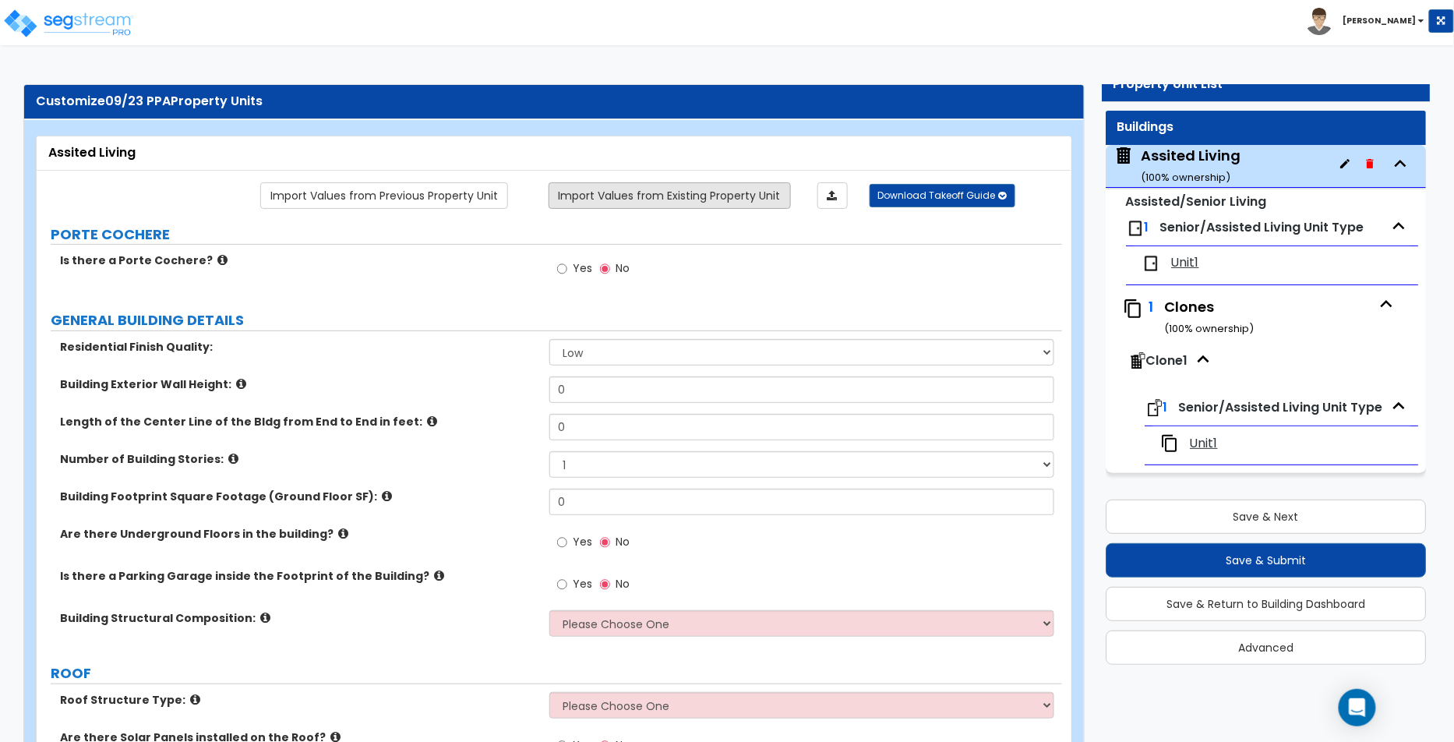
click at [693, 185] on link "Import Values from Existing Property Unit" at bounding box center [670, 195] width 242 height 26
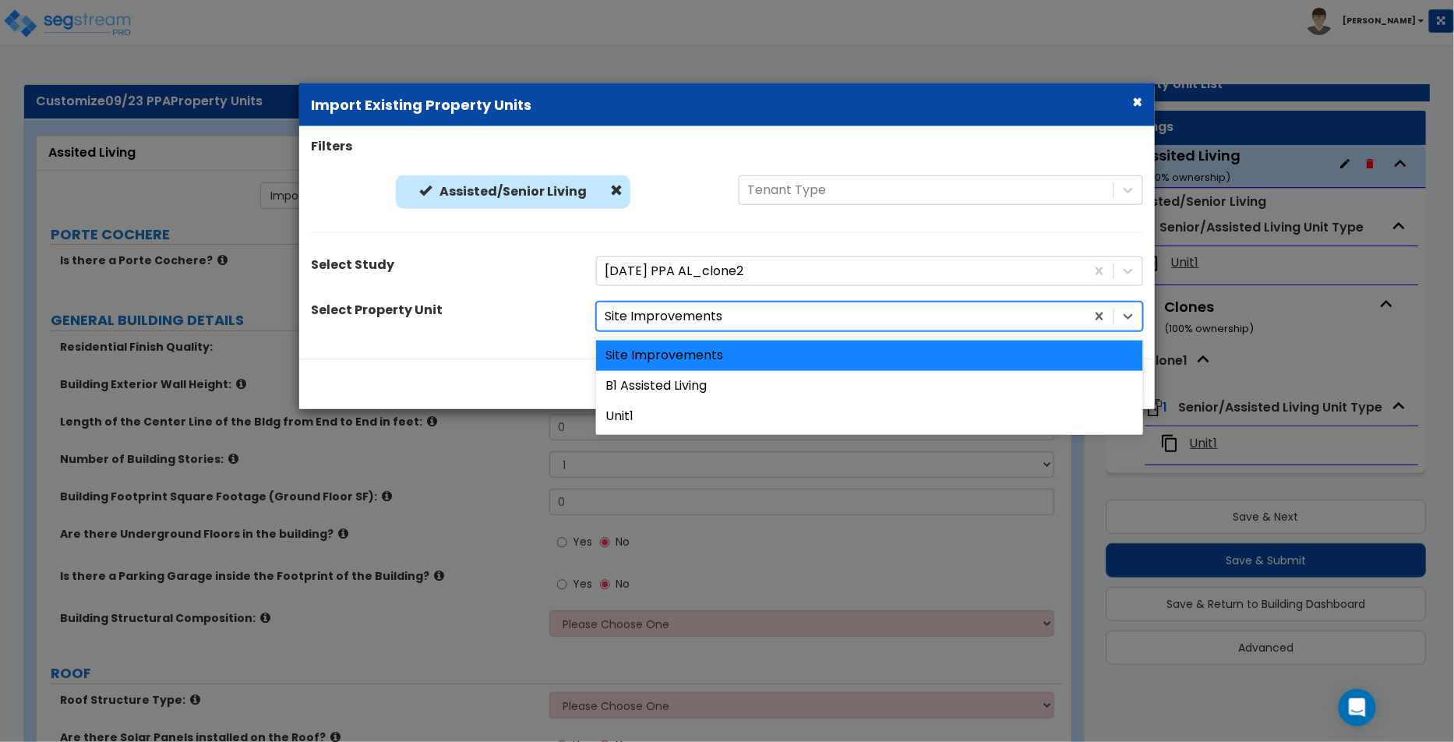
click at [705, 327] on div "Site Improvements" at bounding box center [841, 315] width 489 height 27
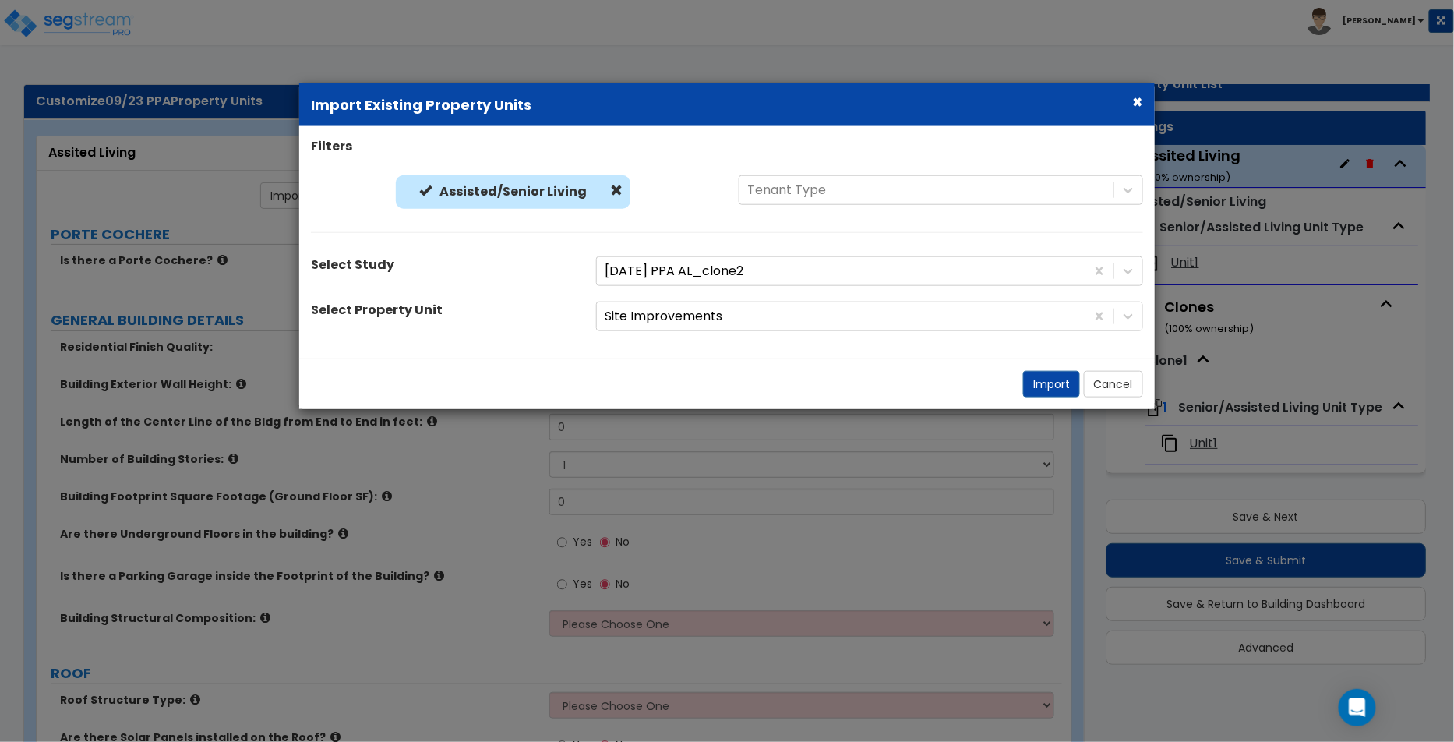
click at [482, 302] on div "Select Property Unit" at bounding box center [441, 313] width 285 height 22
click at [1054, 381] on button "Import" at bounding box center [1051, 384] width 57 height 26
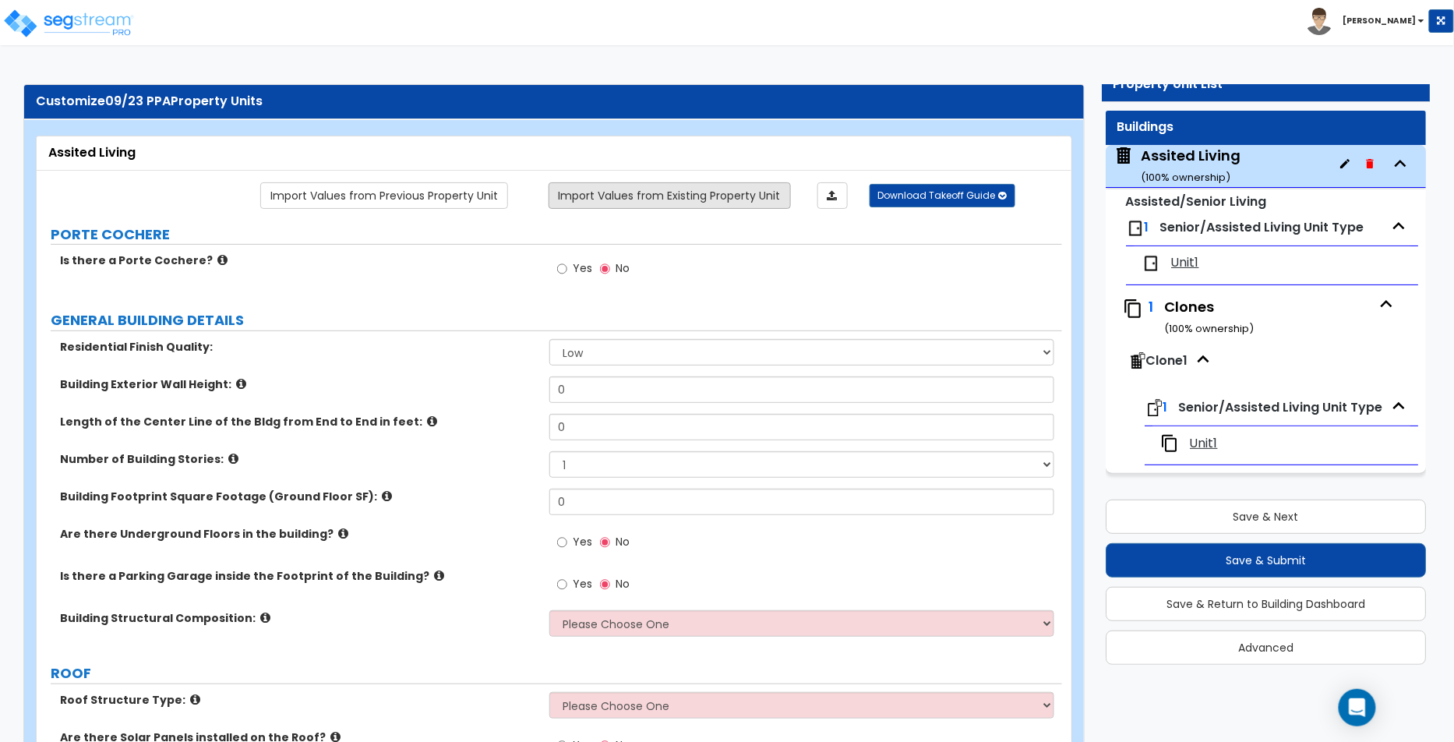
click at [631, 206] on link "Import Values from Existing Property Unit" at bounding box center [670, 195] width 242 height 26
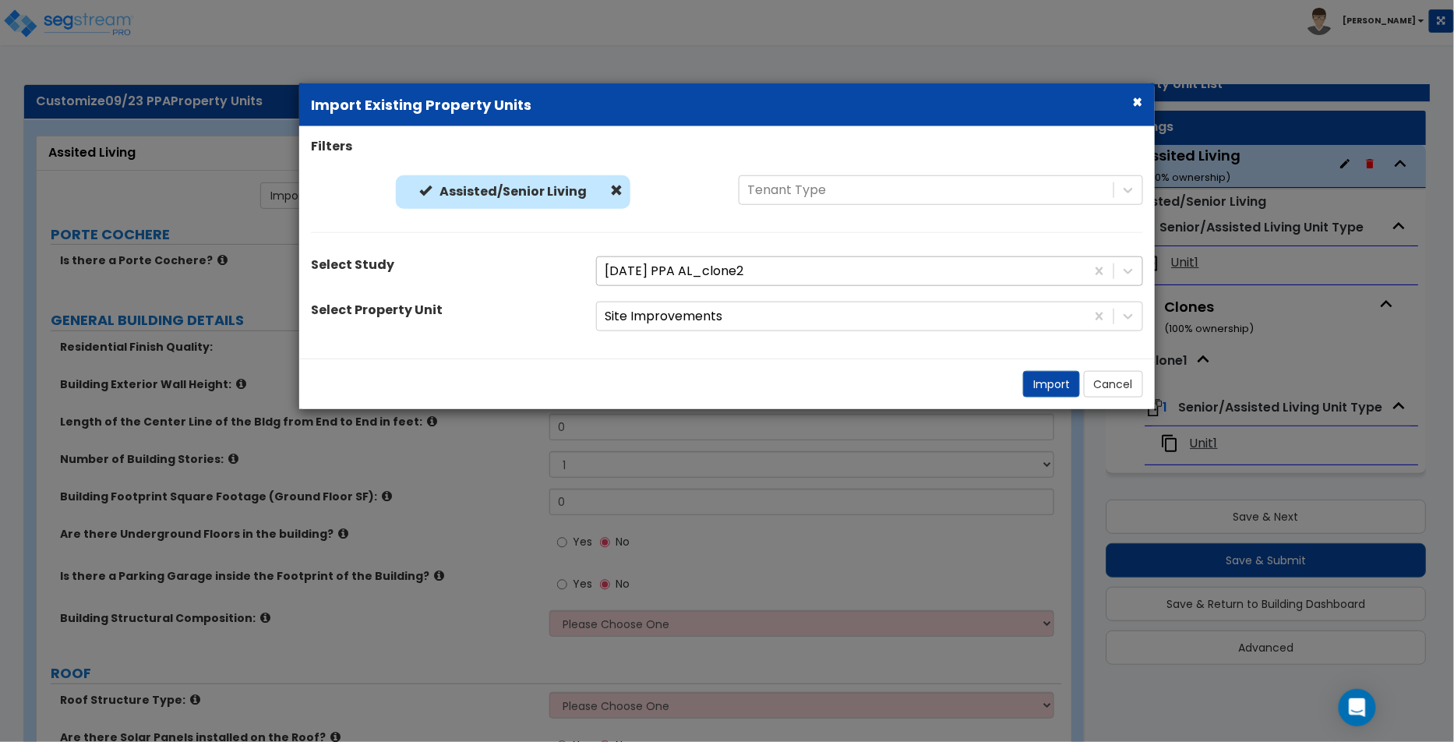
click at [712, 270] on div at bounding box center [841, 270] width 473 height 21
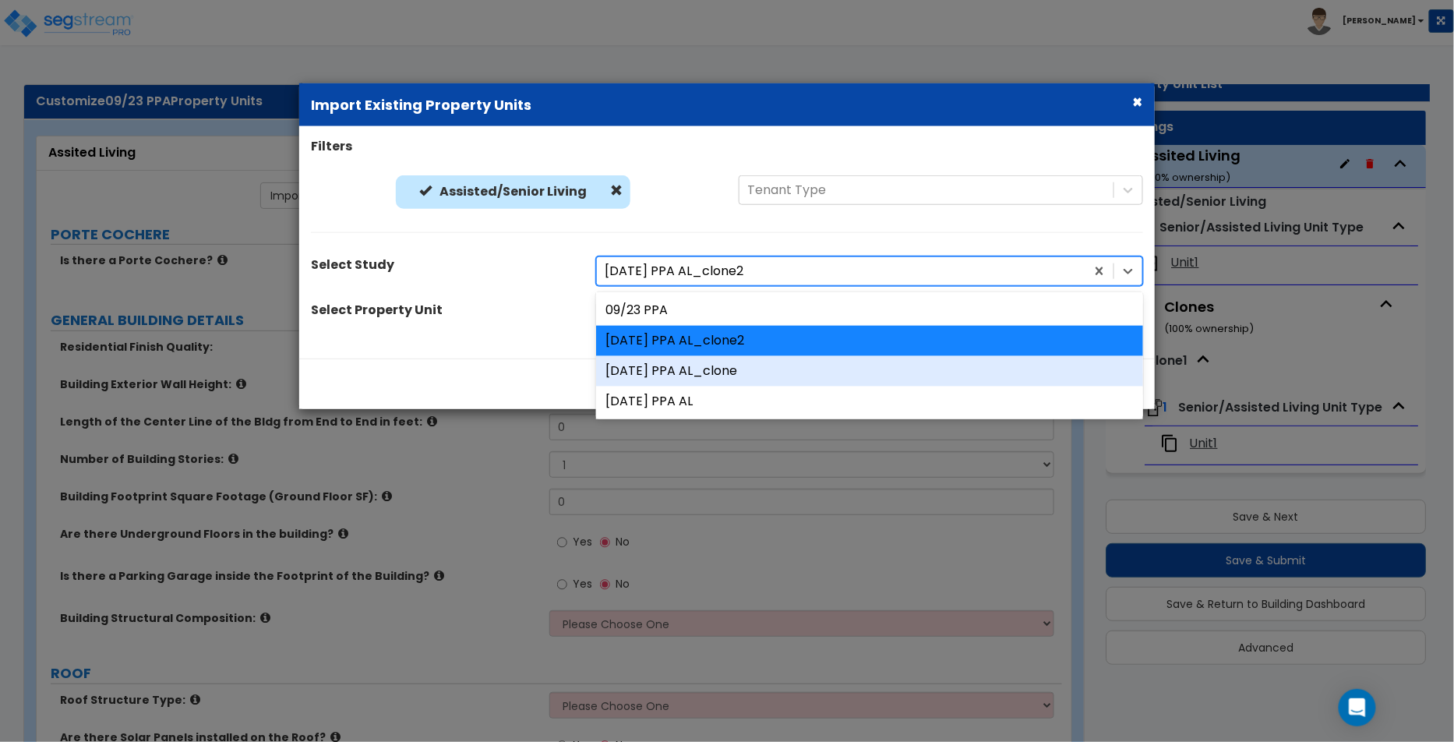
click at [701, 370] on div "[DATE] PPA AL_clone" at bounding box center [869, 370] width 547 height 30
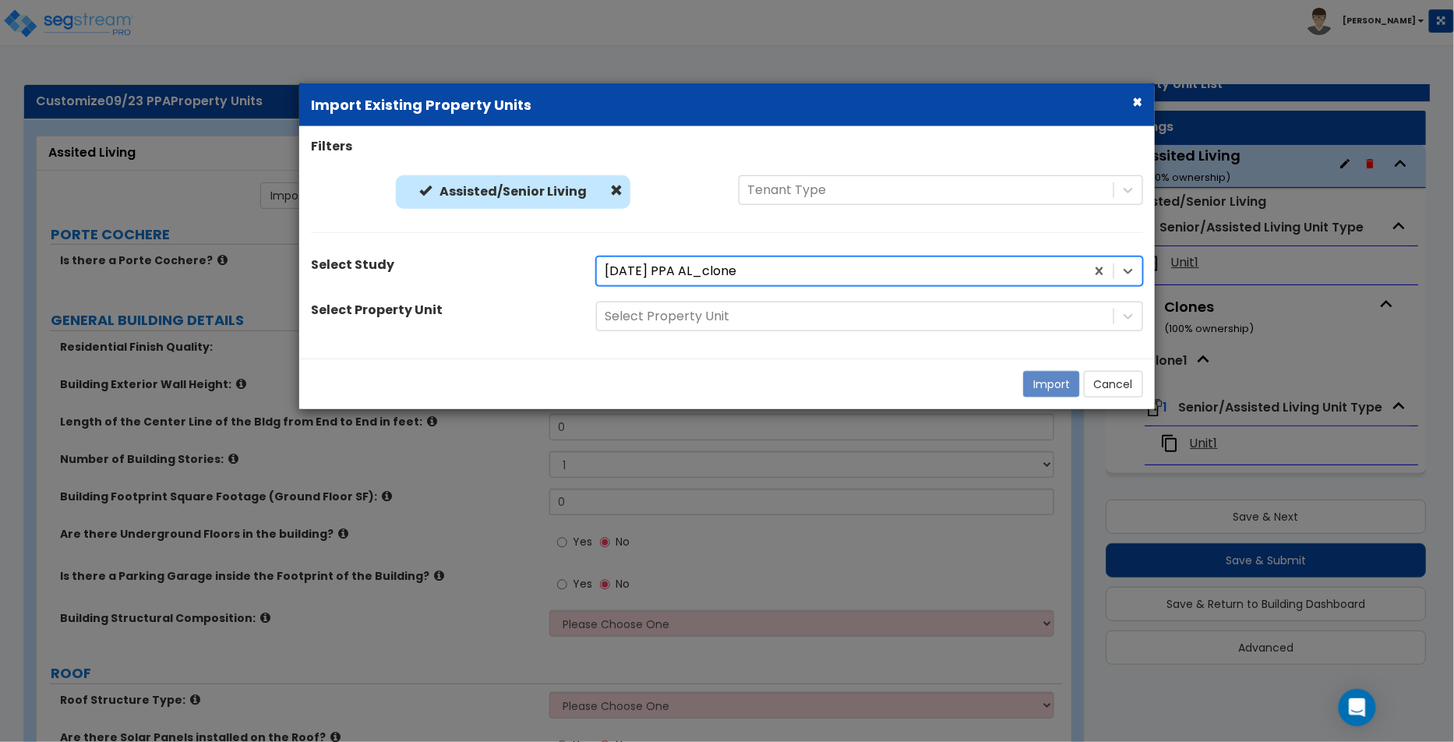
click at [786, 275] on div at bounding box center [841, 270] width 473 height 21
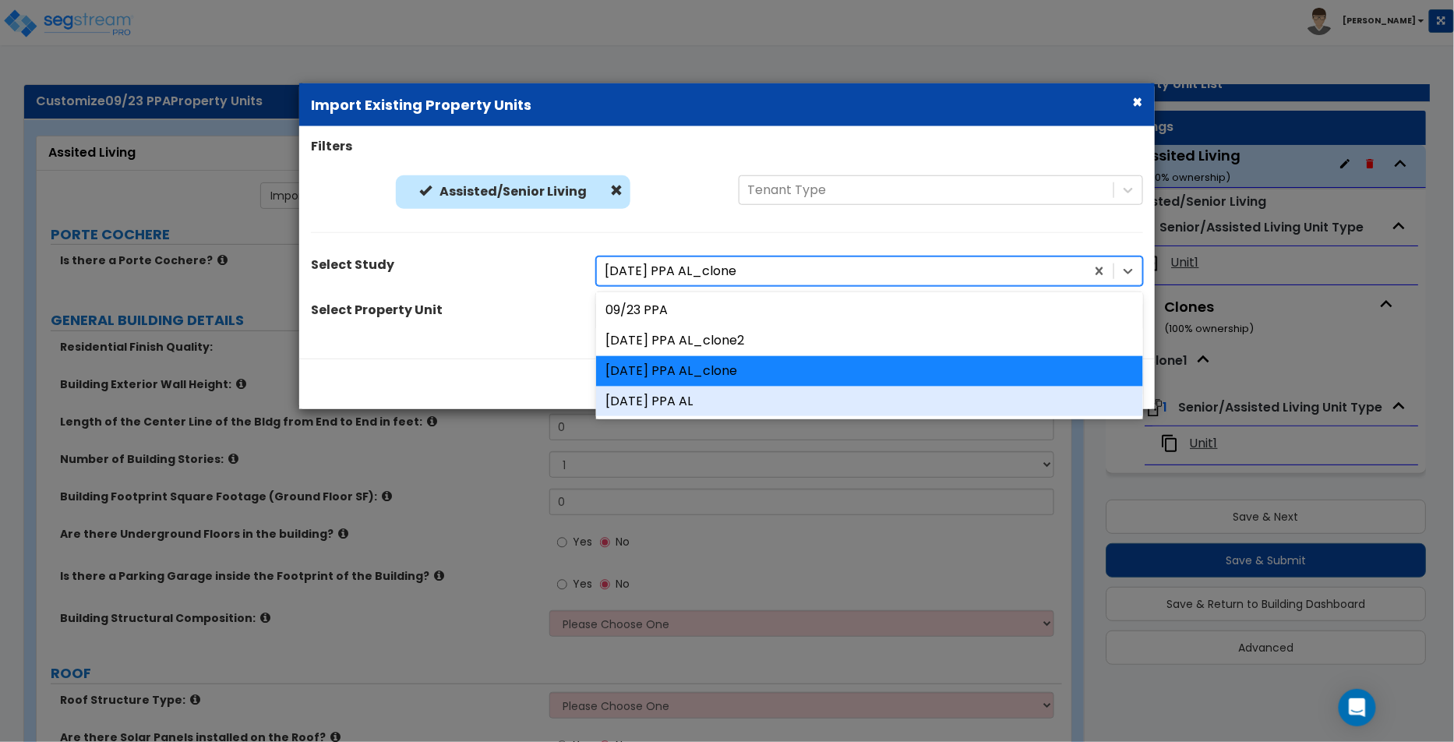
click at [731, 395] on div "[DATE] PPA AL" at bounding box center [869, 401] width 547 height 30
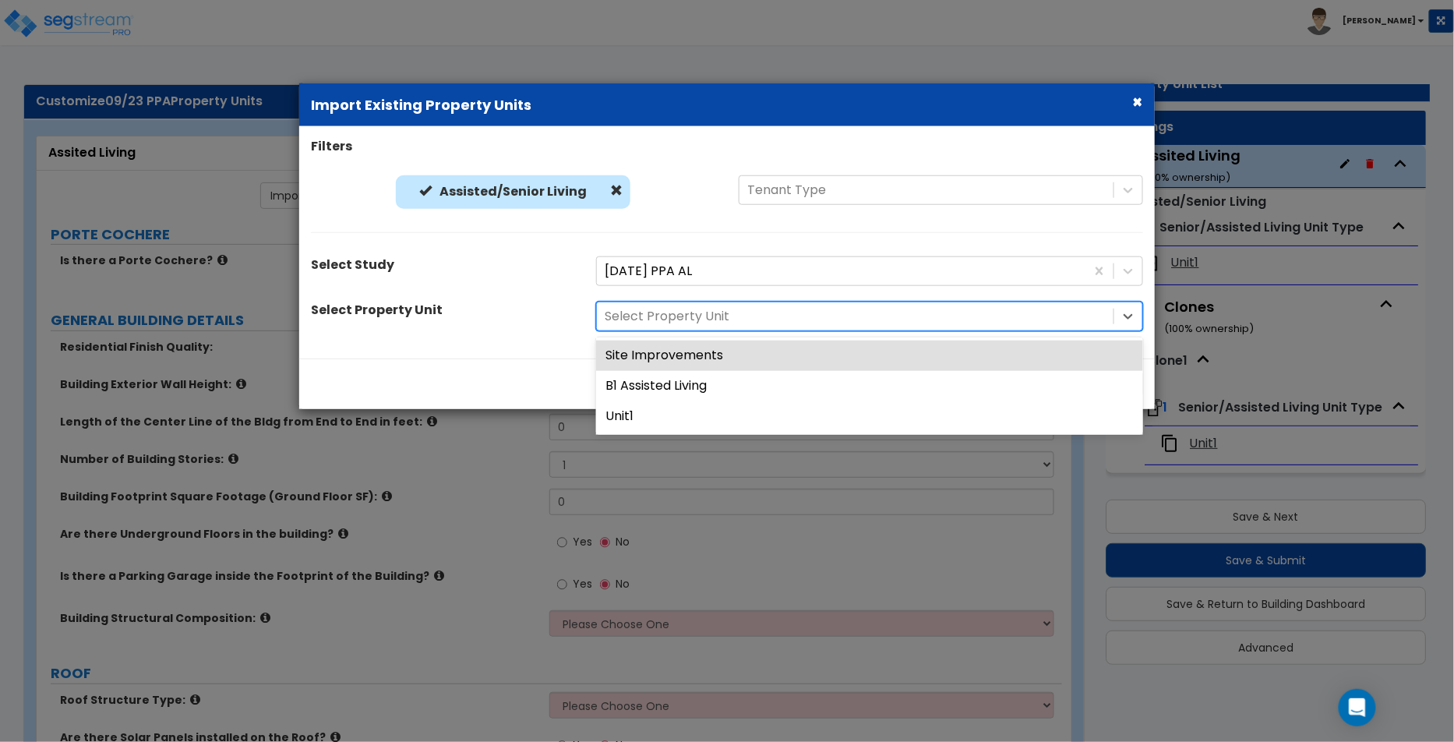
click at [953, 306] on div "Select Property Unit" at bounding box center [855, 315] width 517 height 27
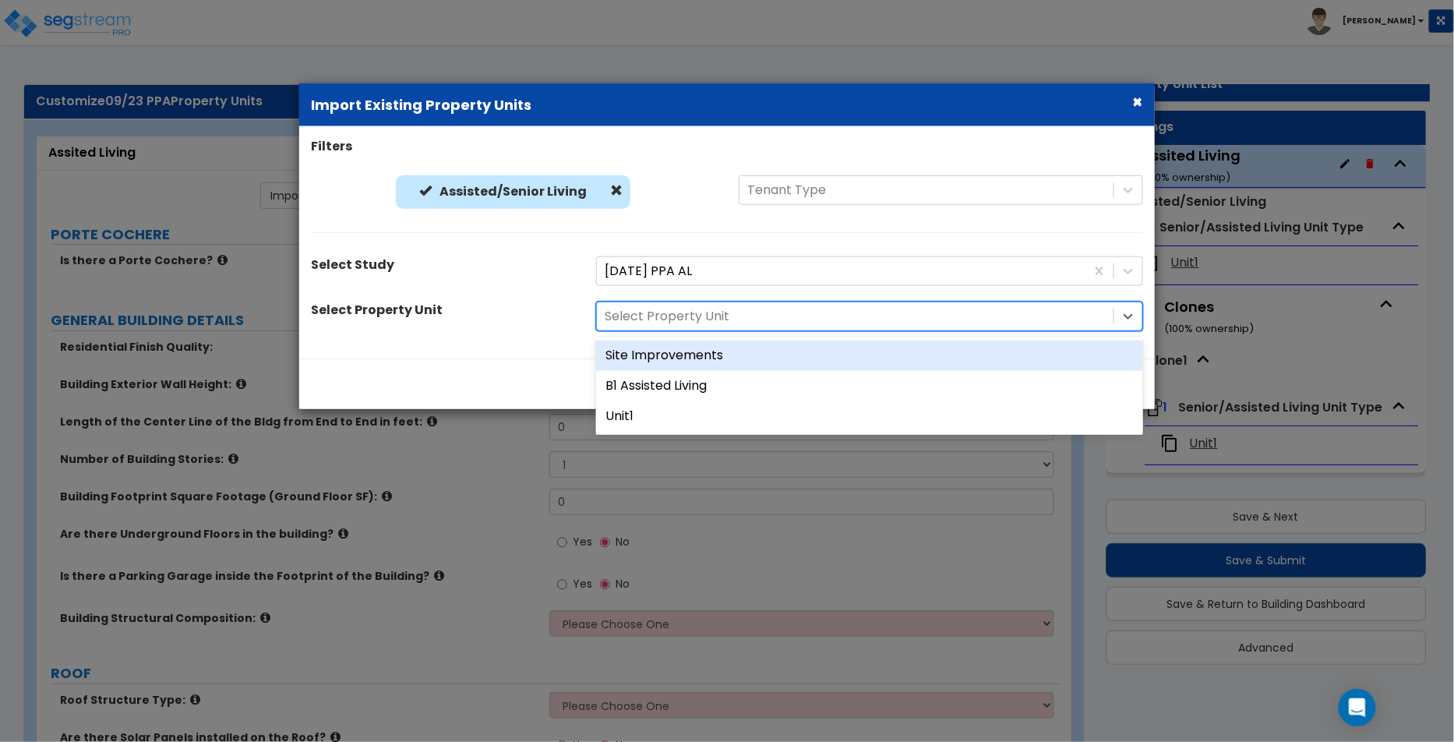
click at [887, 361] on div "Site Improvements" at bounding box center [869, 356] width 547 height 30
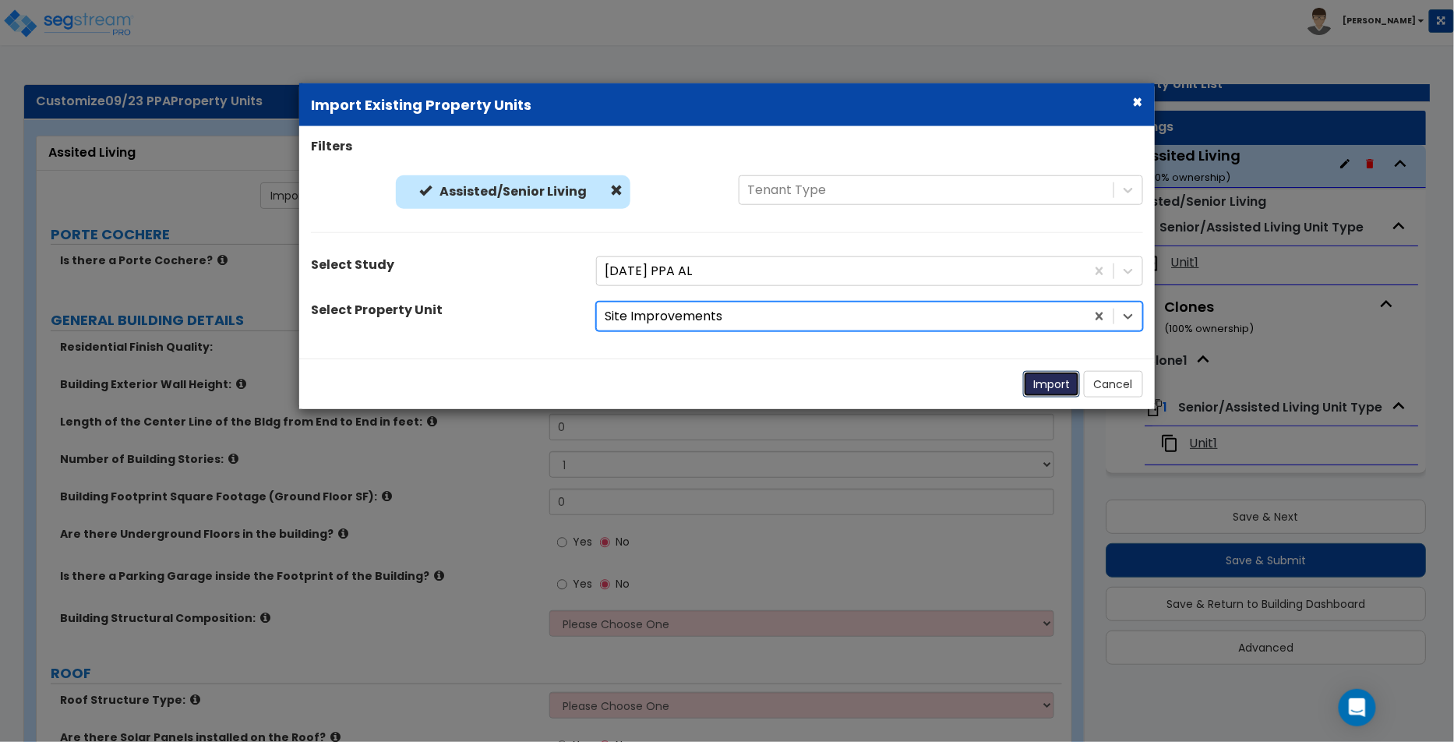
click at [1031, 377] on button "Import" at bounding box center [1051, 384] width 57 height 26
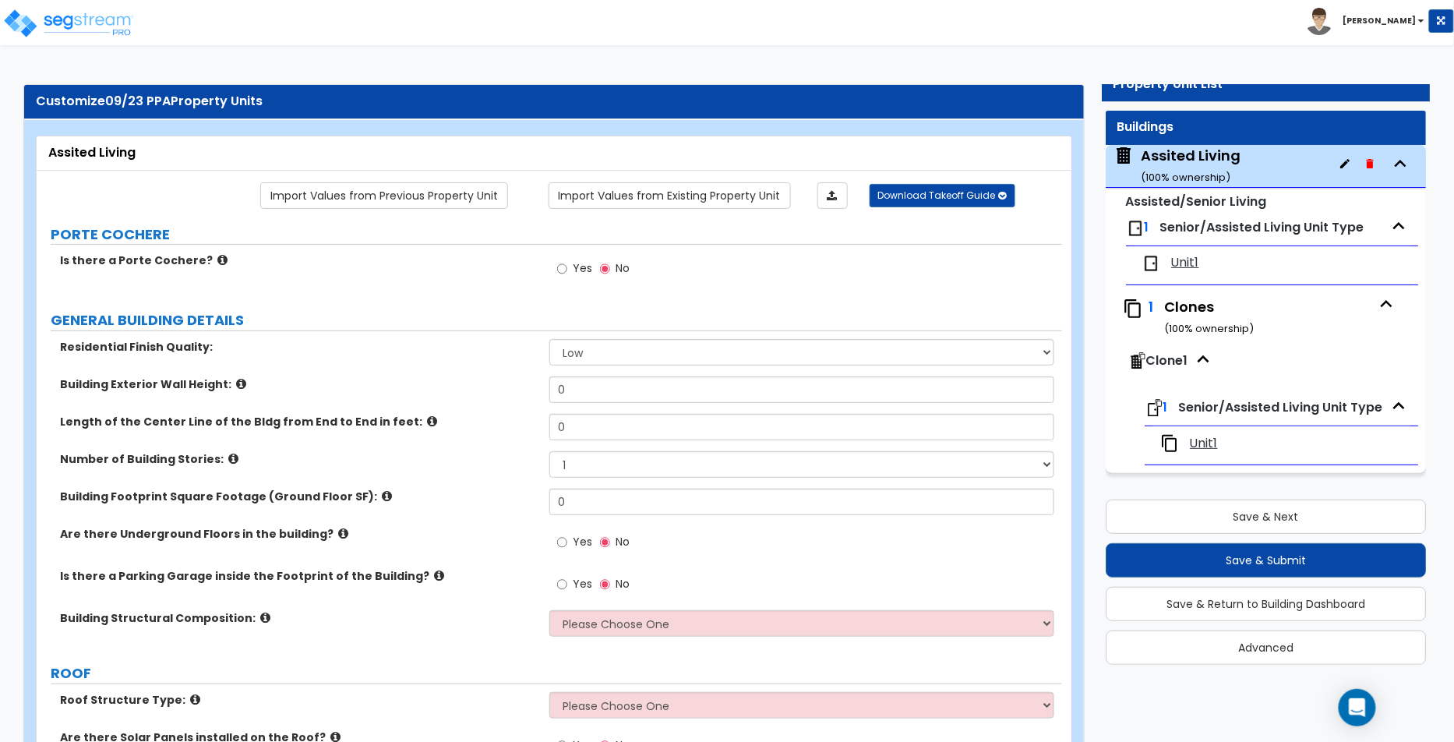
scroll to position [0, 0]
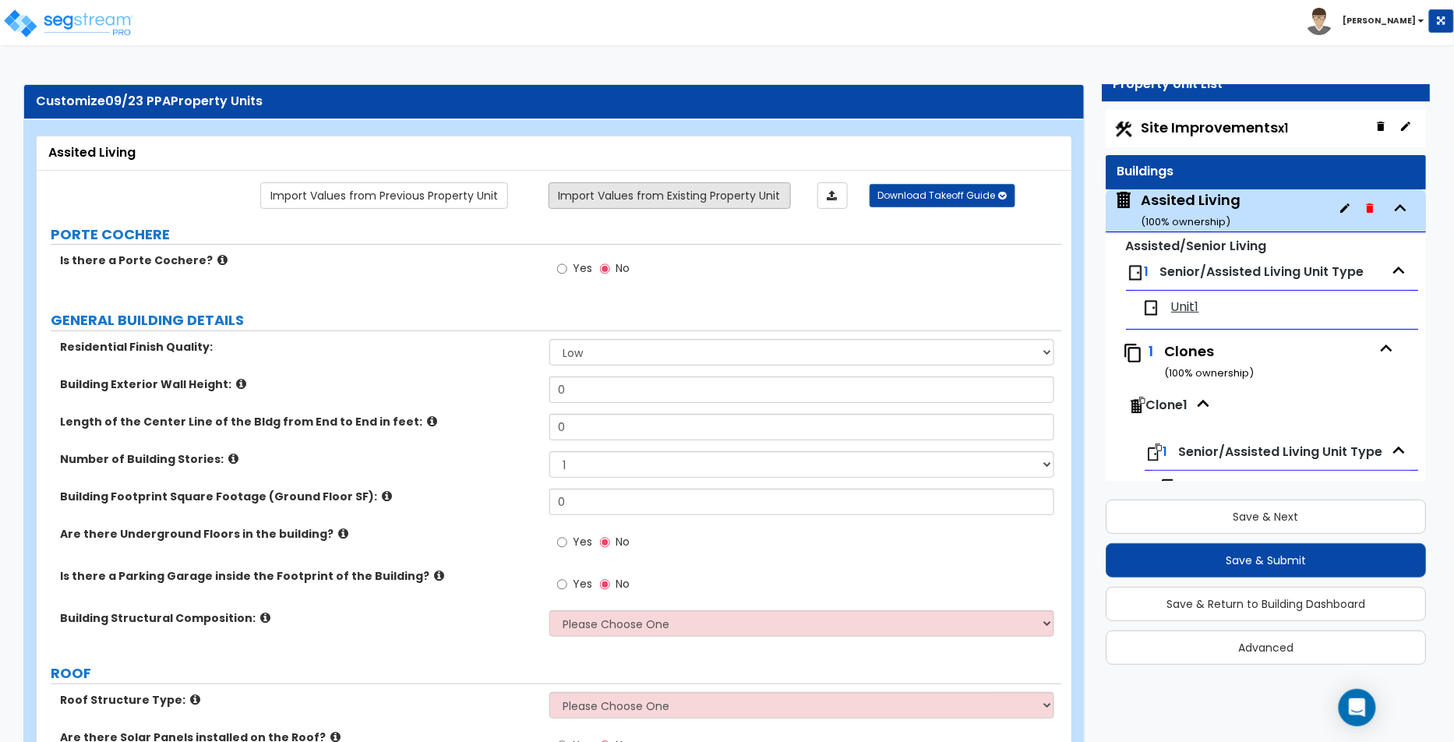
click at [753, 188] on link "Import Values from Existing Property Unit" at bounding box center [670, 195] width 242 height 26
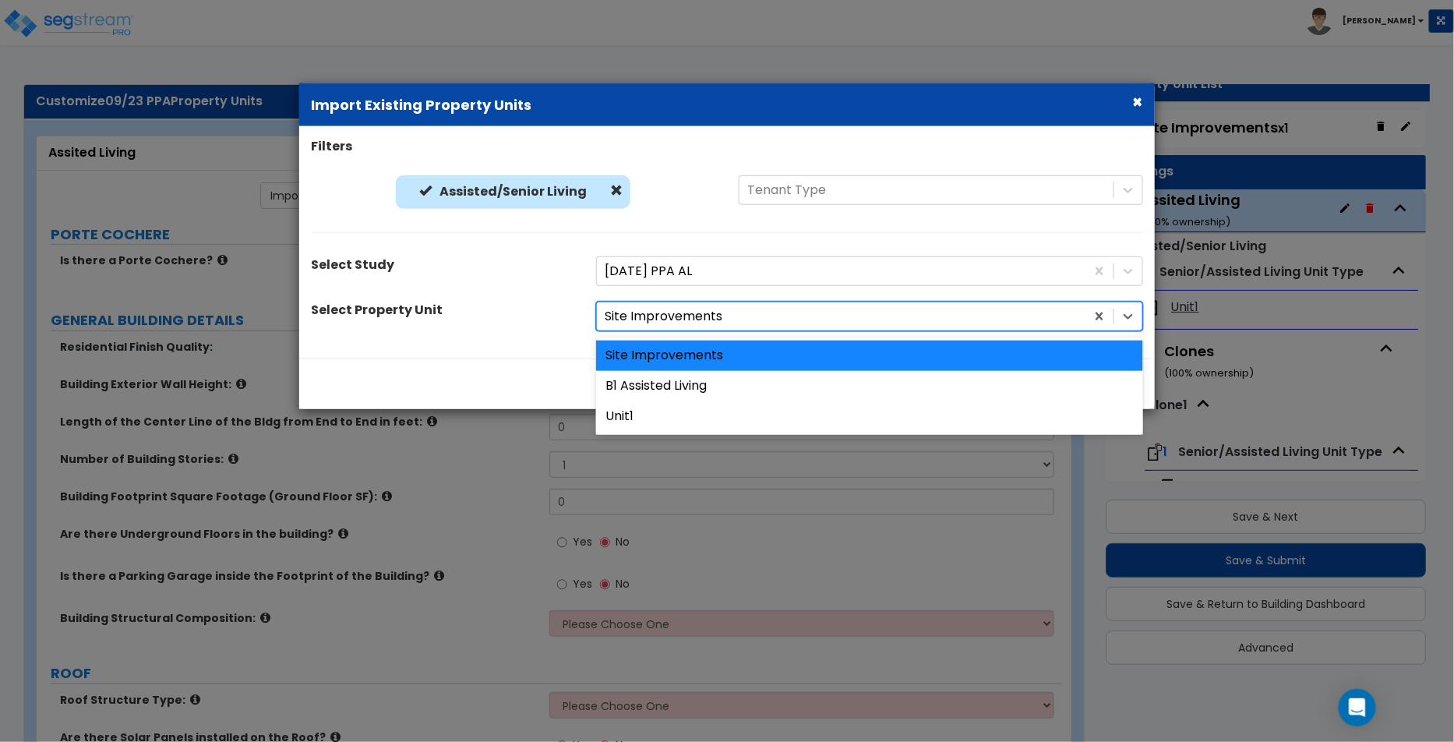
click at [706, 324] on div at bounding box center [841, 316] width 473 height 21
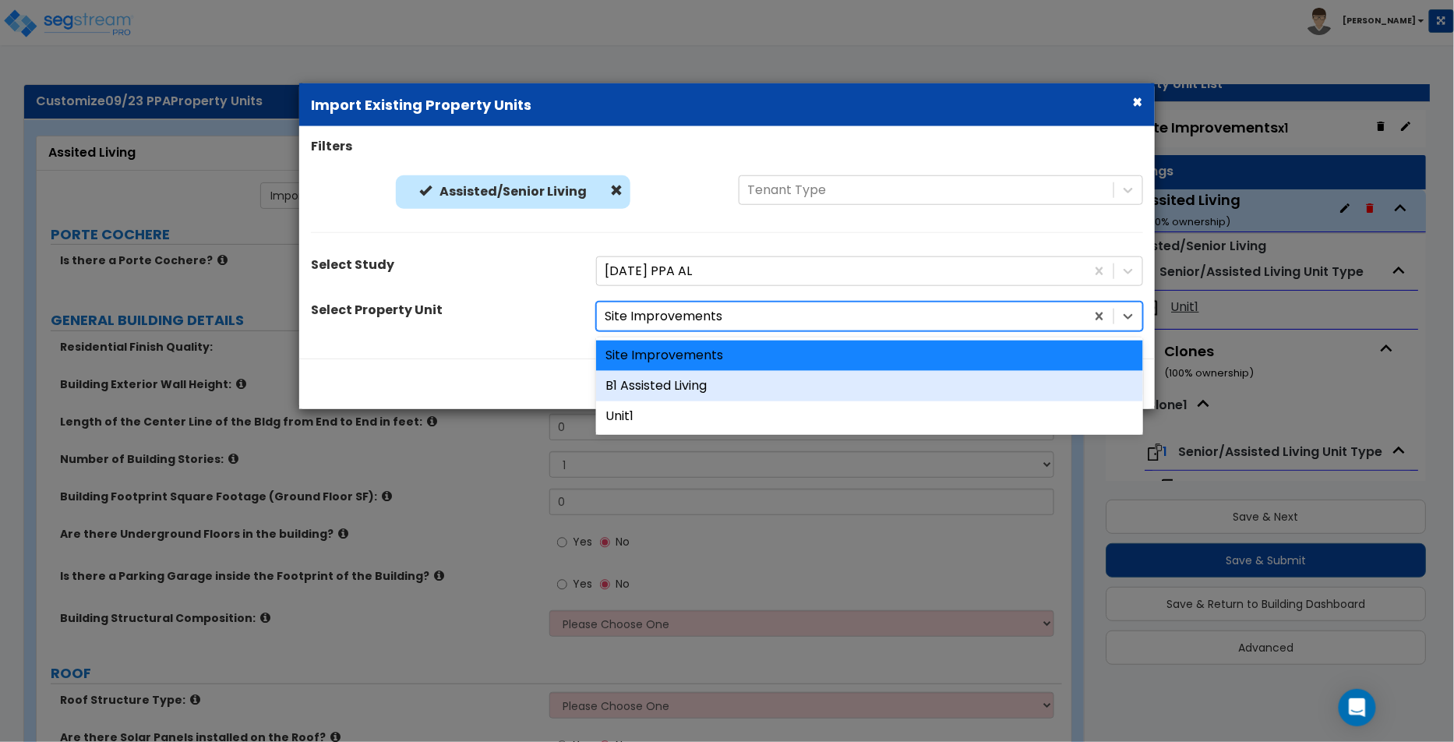
click at [708, 382] on div "B1 Assisted Living" at bounding box center [869, 386] width 547 height 30
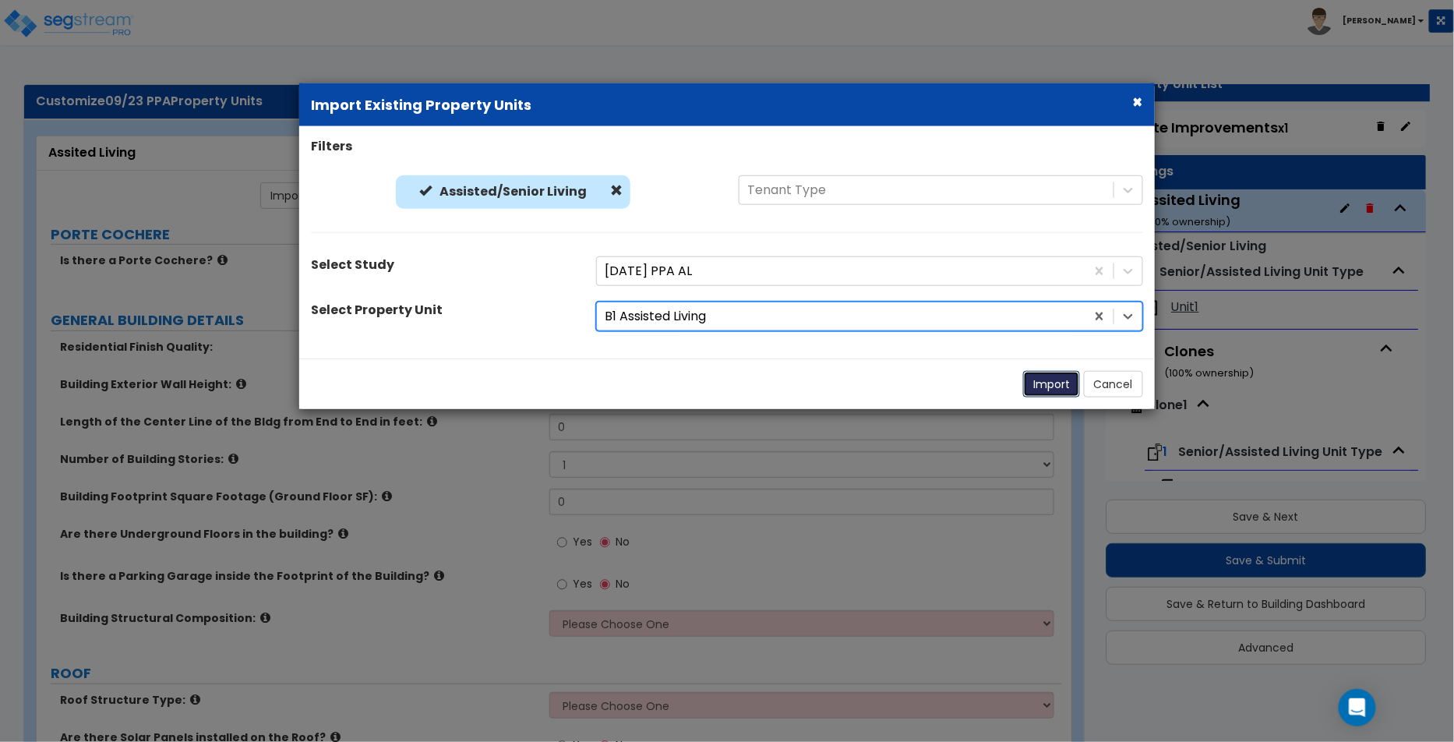
click at [1041, 385] on button "Import" at bounding box center [1051, 384] width 57 height 26
radio input "true"
select select "1"
type input "56"
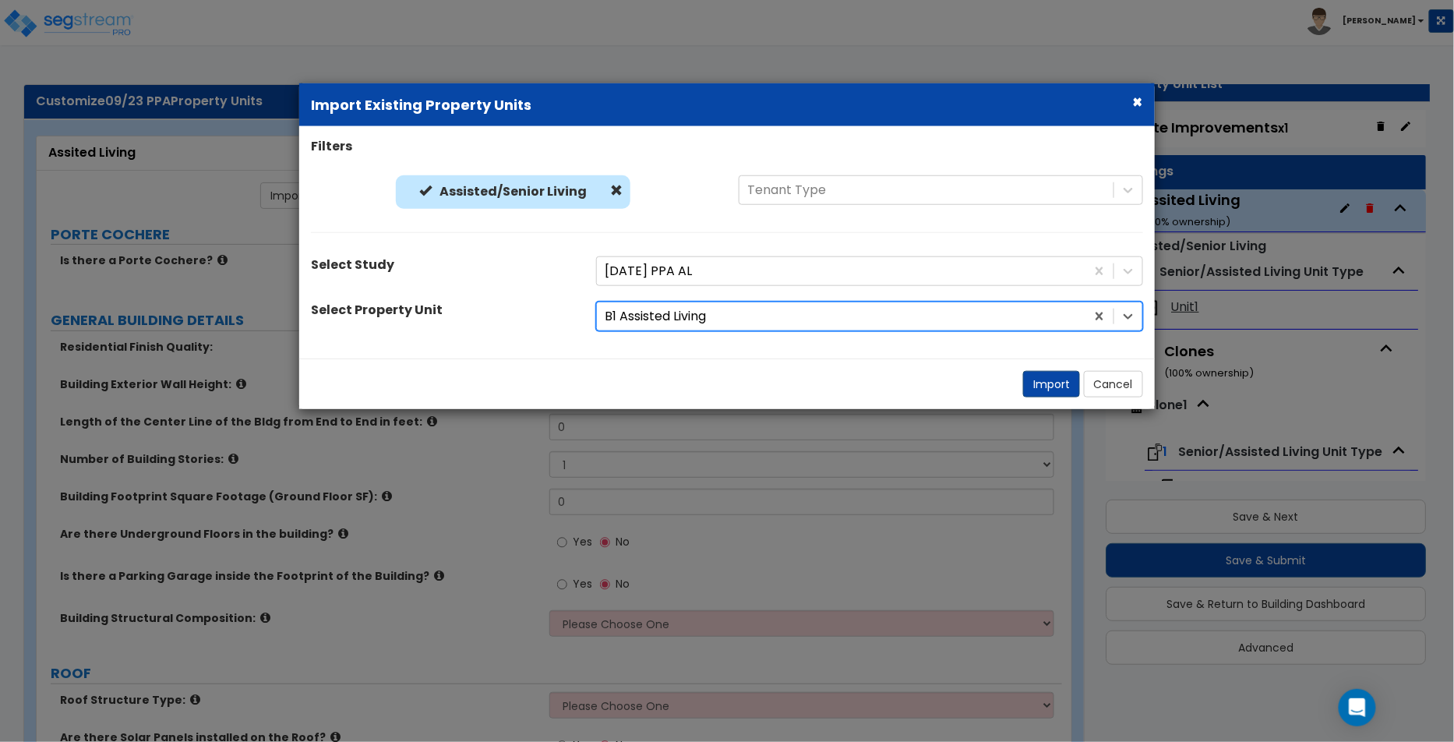
select select "3"
type input "445"
select select "3"
select select "2"
radio input "true"
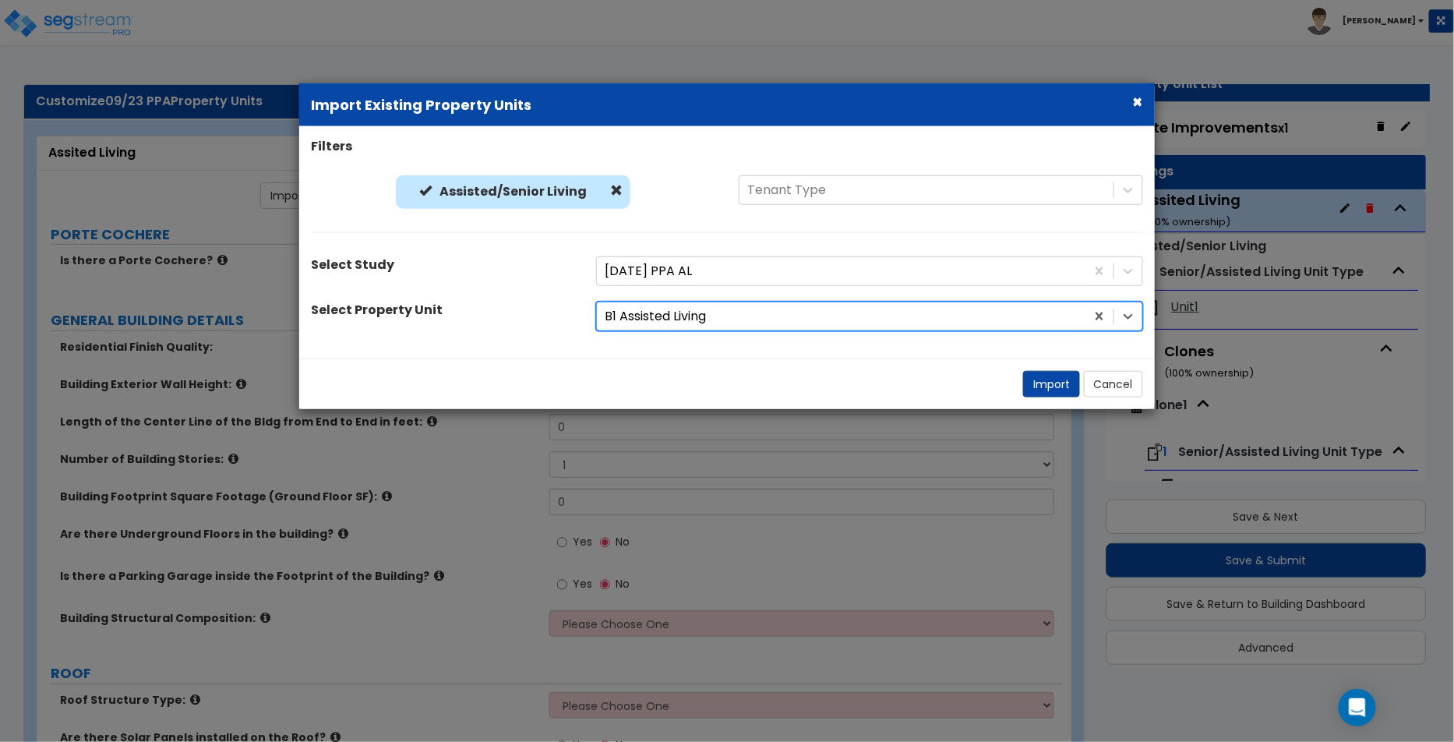
radio input "true"
select select "1"
select select "2"
select select "1"
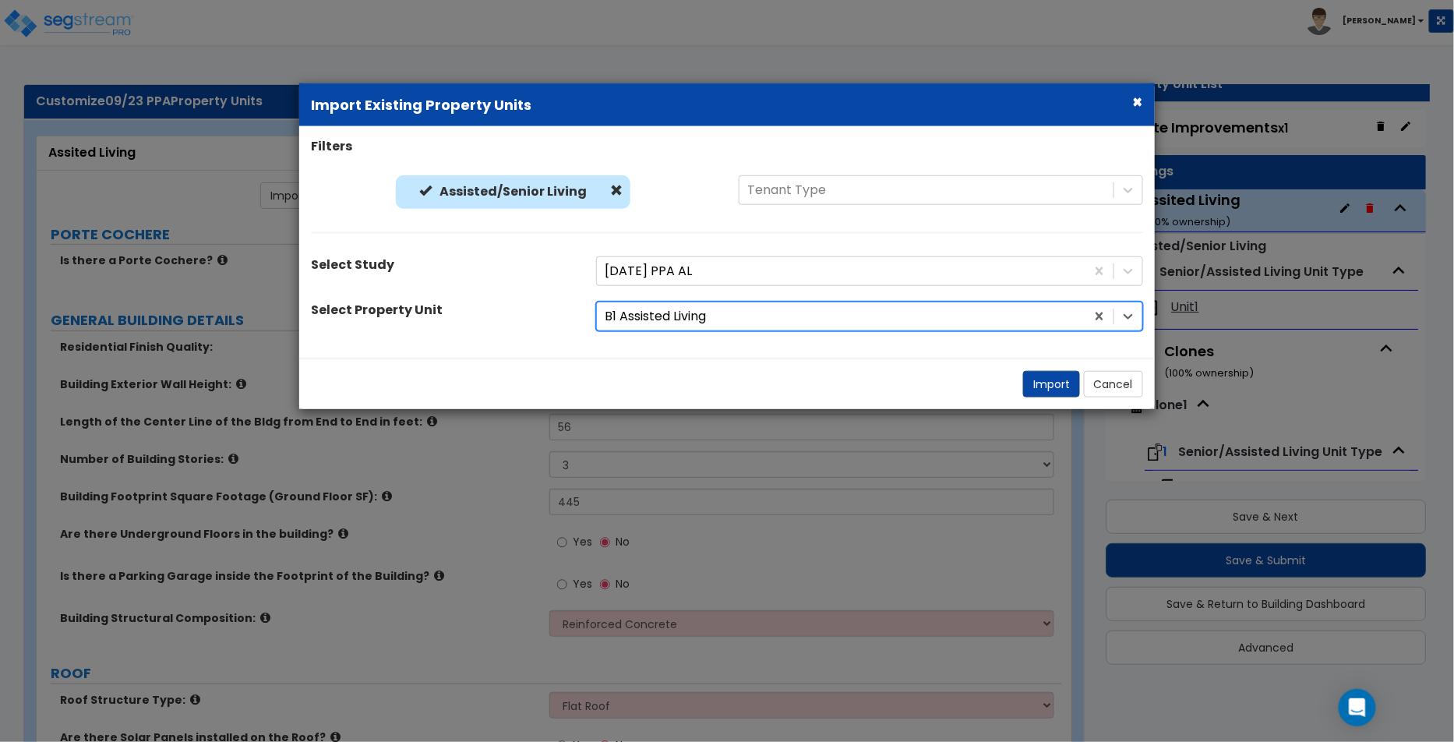
select select "2"
select select "1"
select select "4"
select select "1"
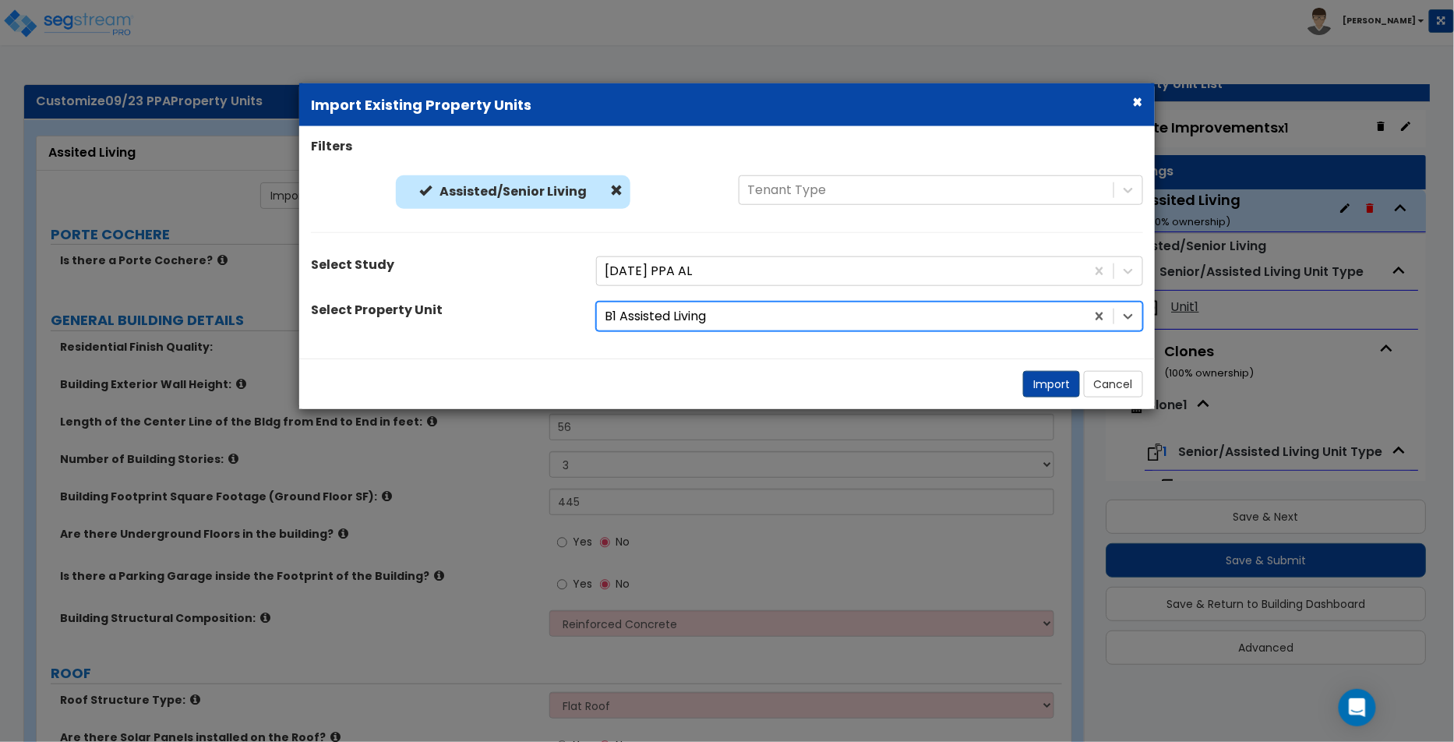
select select "1"
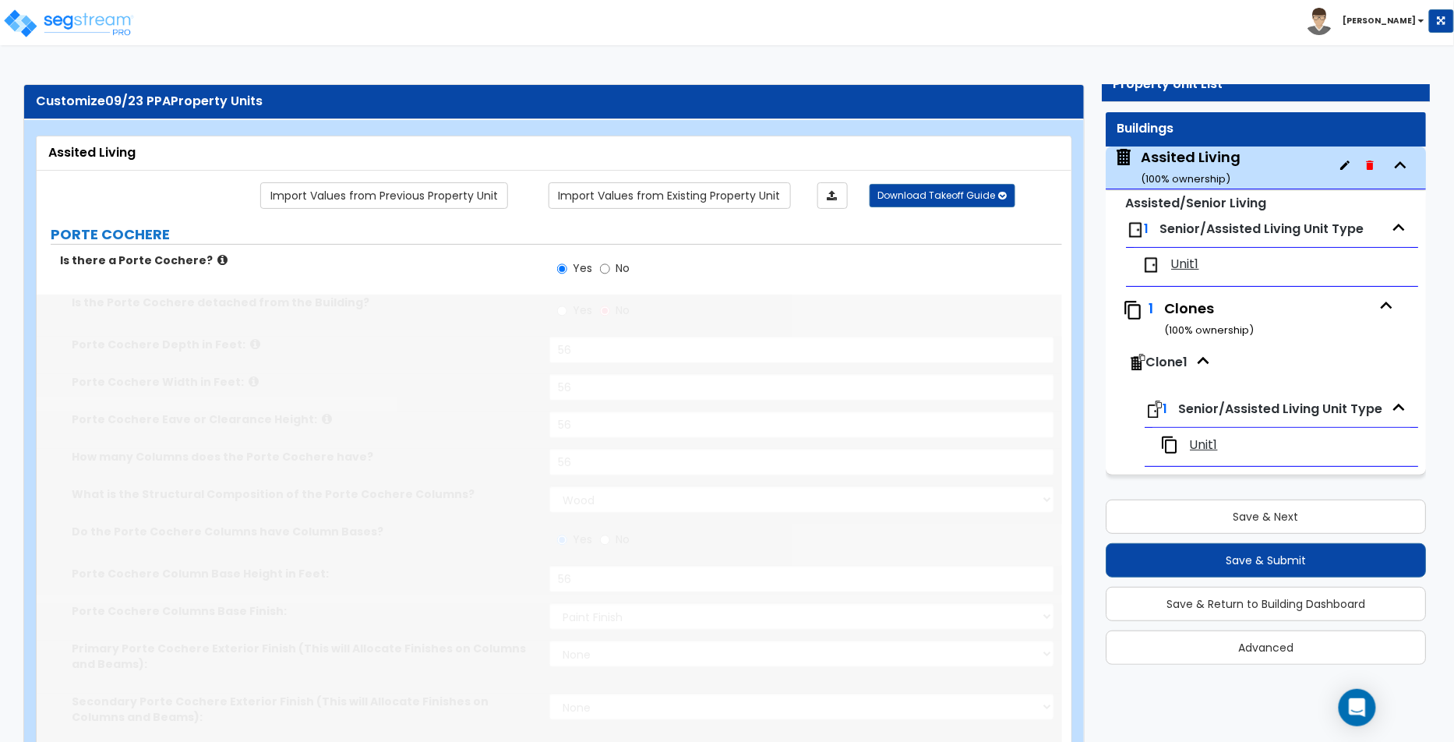
scroll to position [44, 0]
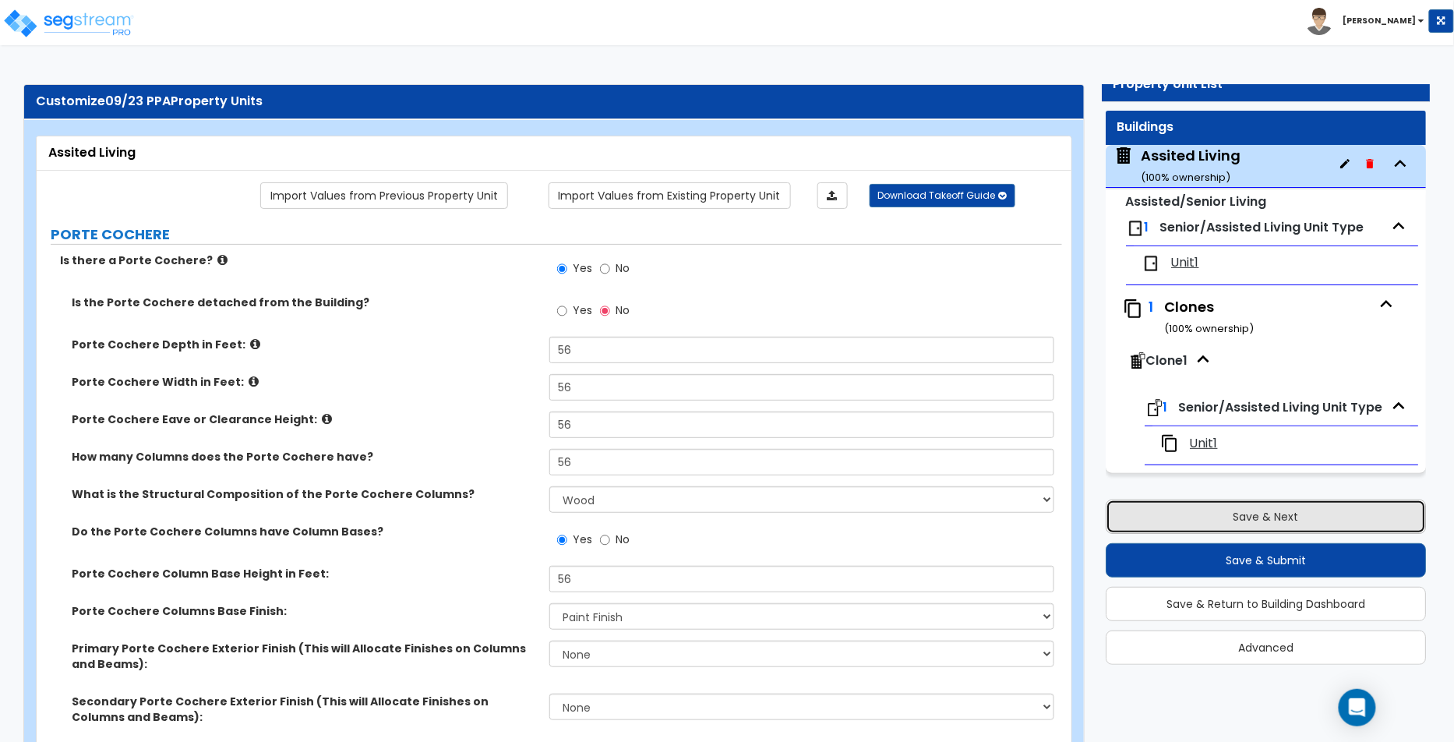
click at [1249, 526] on button "Save & Next" at bounding box center [1266, 517] width 321 height 34
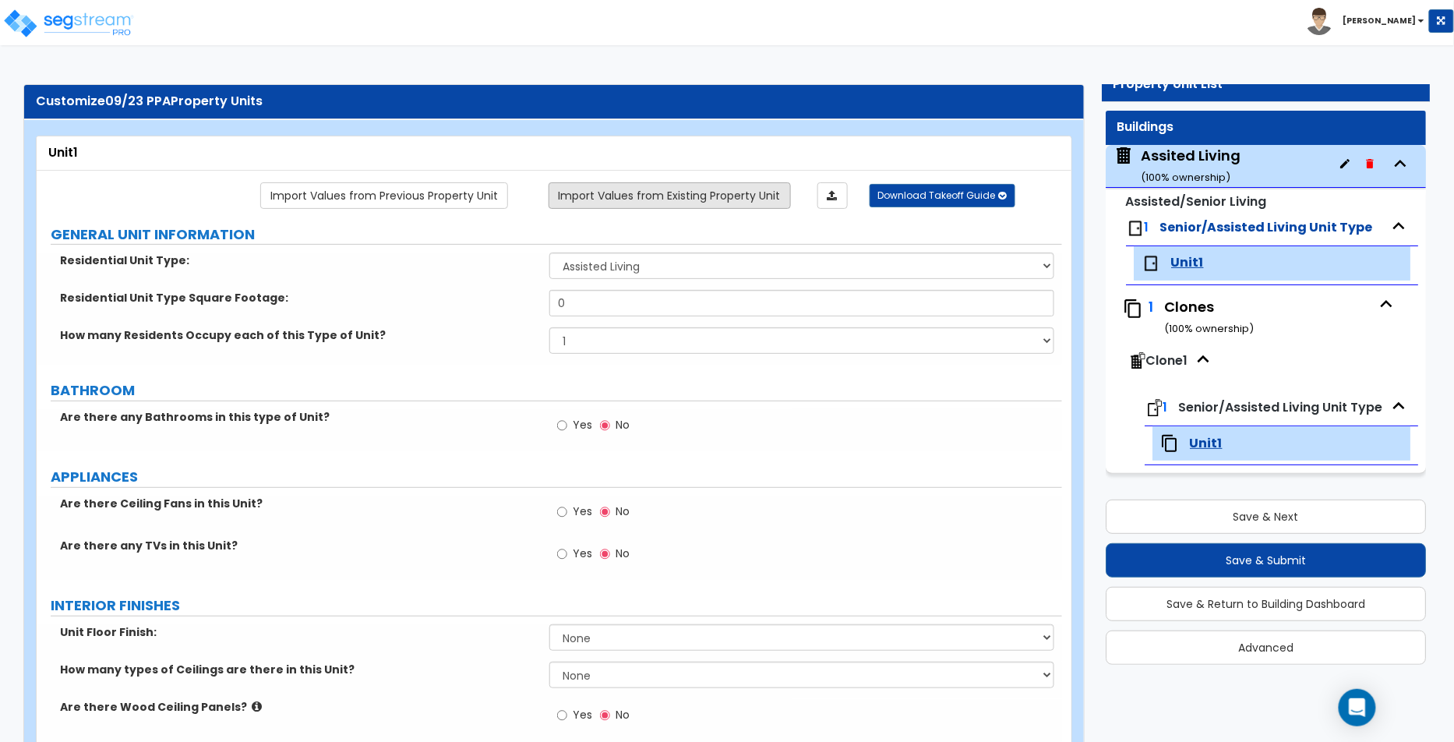
click at [693, 193] on link "Import Values from Existing Property Unit" at bounding box center [670, 195] width 242 height 26
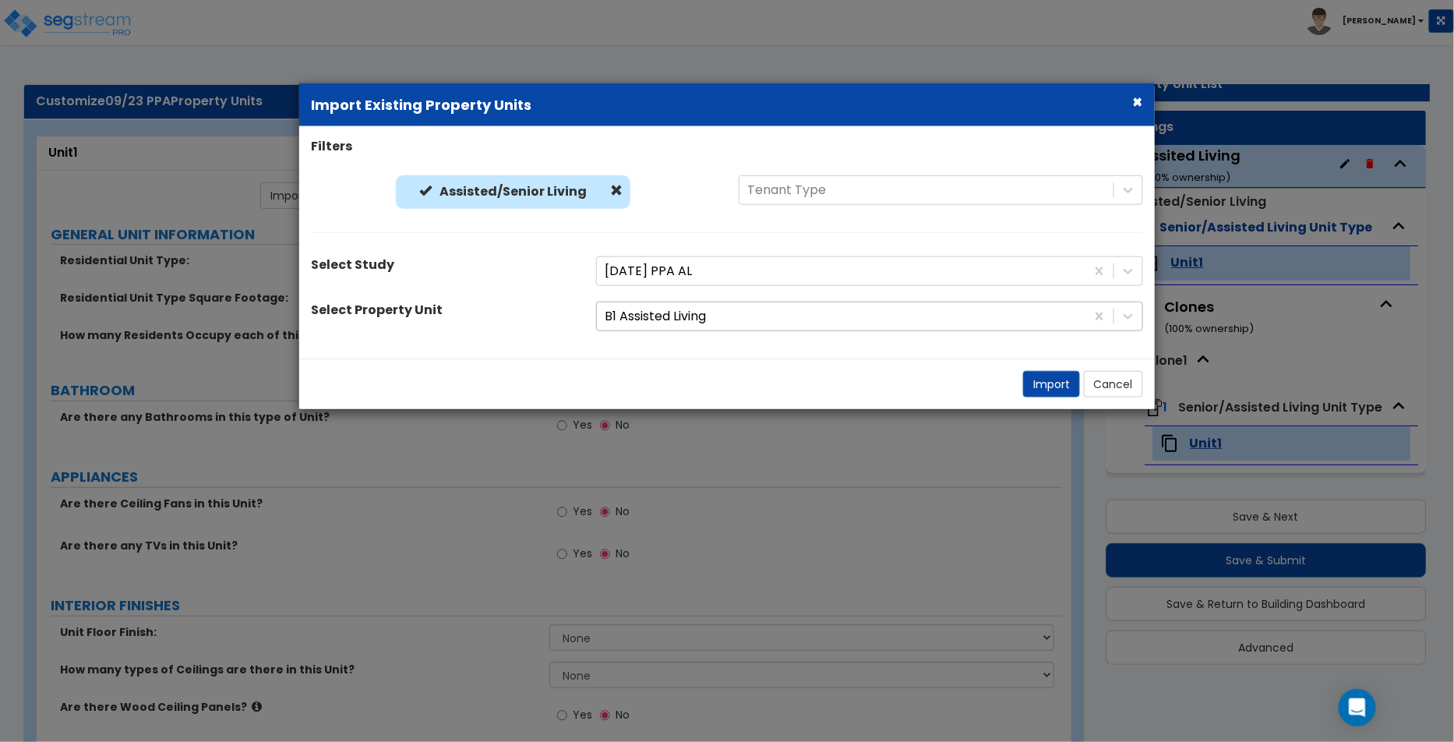
click at [676, 324] on div at bounding box center [841, 316] width 473 height 21
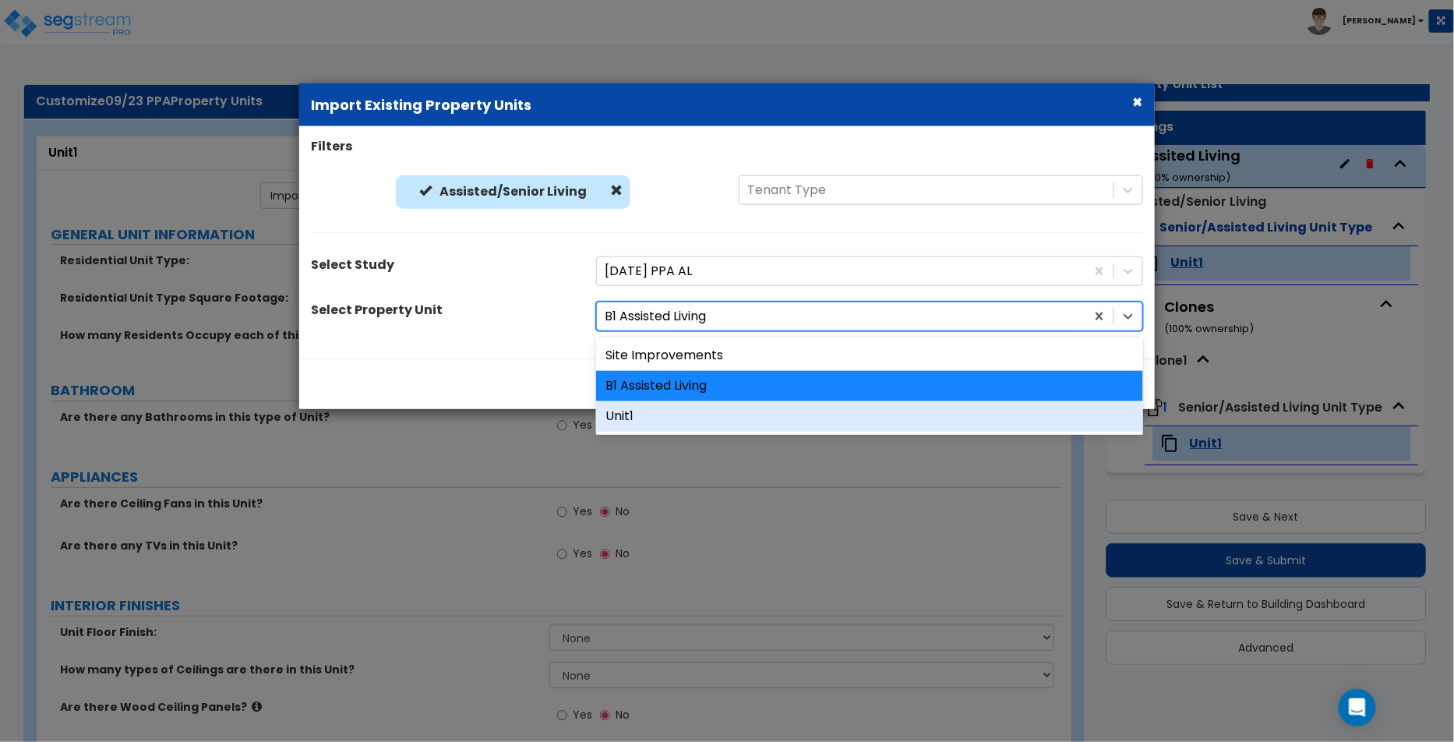
click at [677, 409] on div "Unit1" at bounding box center [869, 416] width 547 height 30
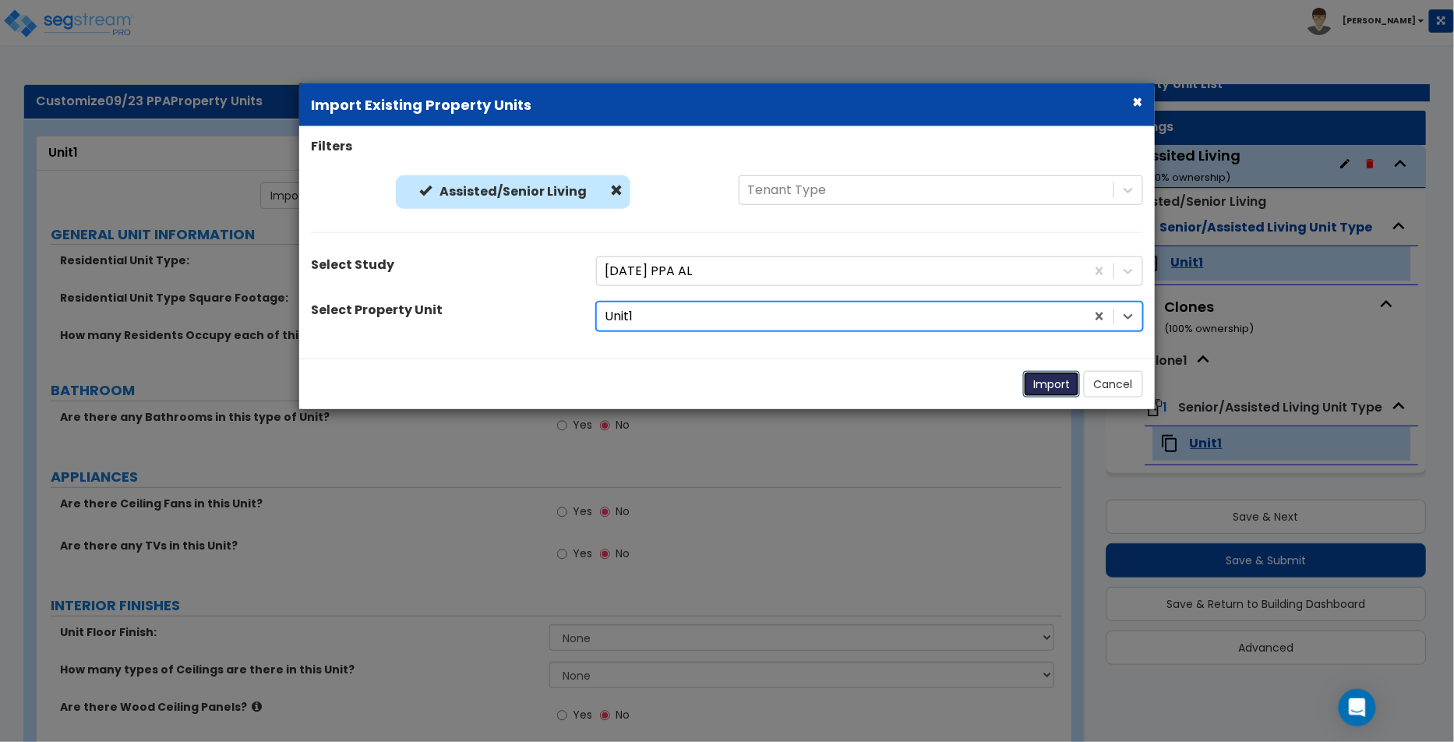
click at [1044, 380] on button "Import" at bounding box center [1051, 384] width 57 height 26
select select "1"
type input "45"
radio input "true"
select select "4"
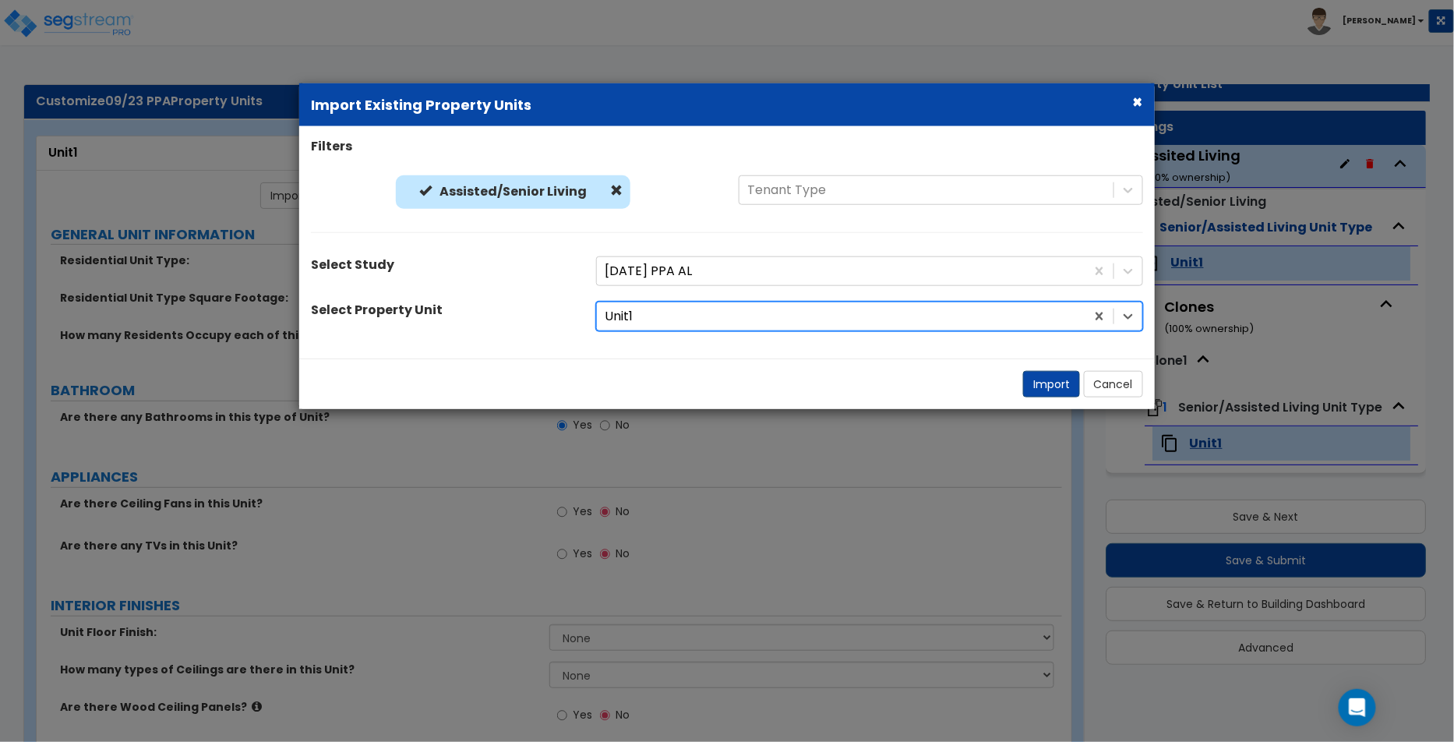
select select "1"
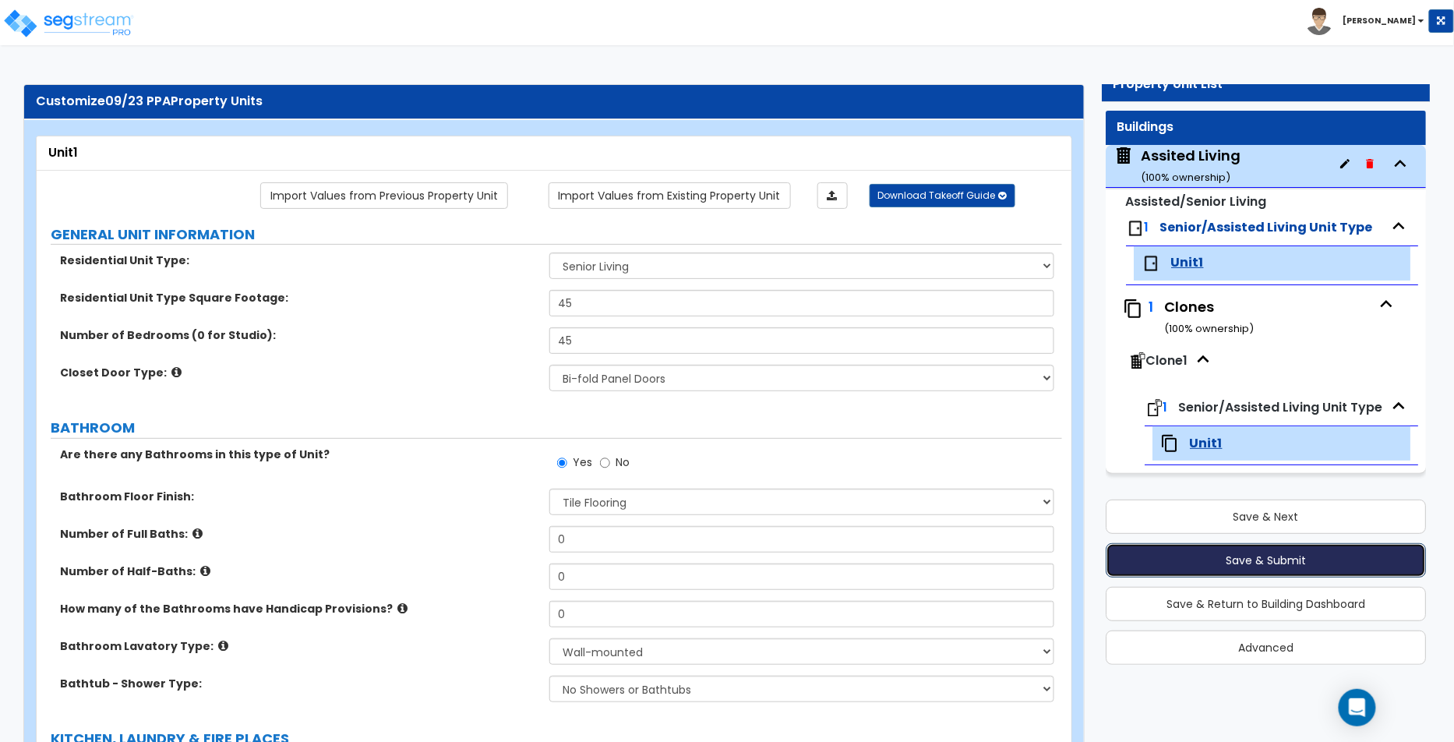
click at [1209, 562] on button "Save & Submit" at bounding box center [1266, 560] width 321 height 34
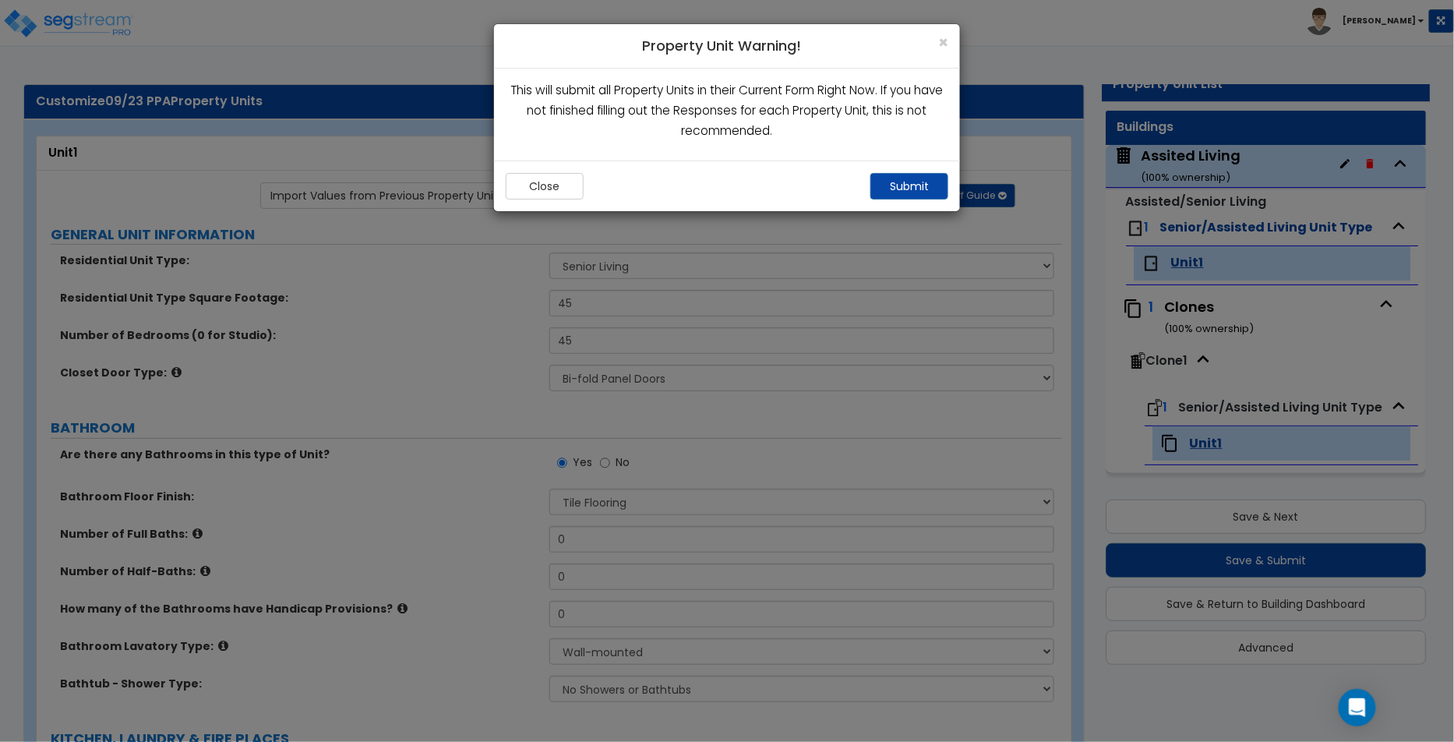
click at [914, 169] on div "Close Submit" at bounding box center [727, 186] width 466 height 51
click at [910, 182] on button "Submit" at bounding box center [910, 186] width 78 height 26
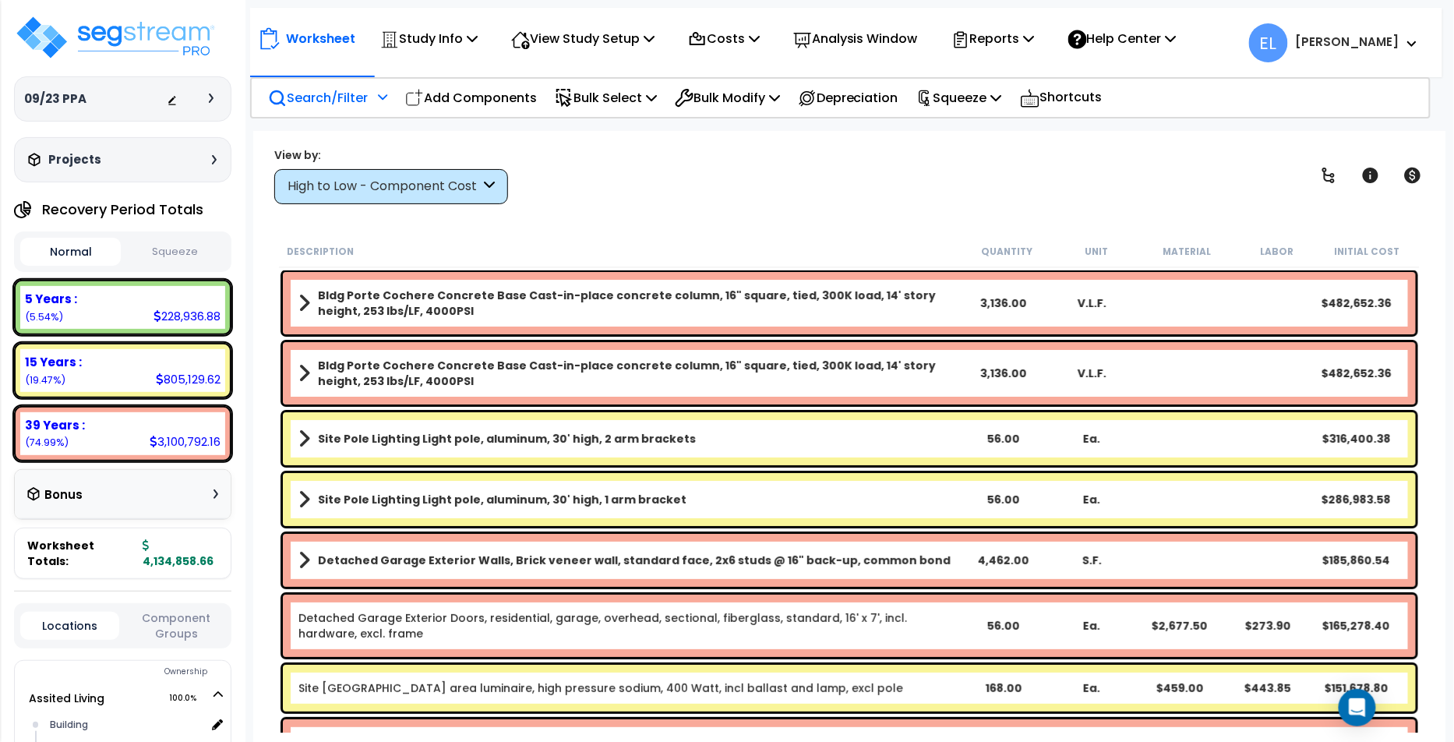
click at [386, 96] on icon at bounding box center [382, 96] width 9 height 11
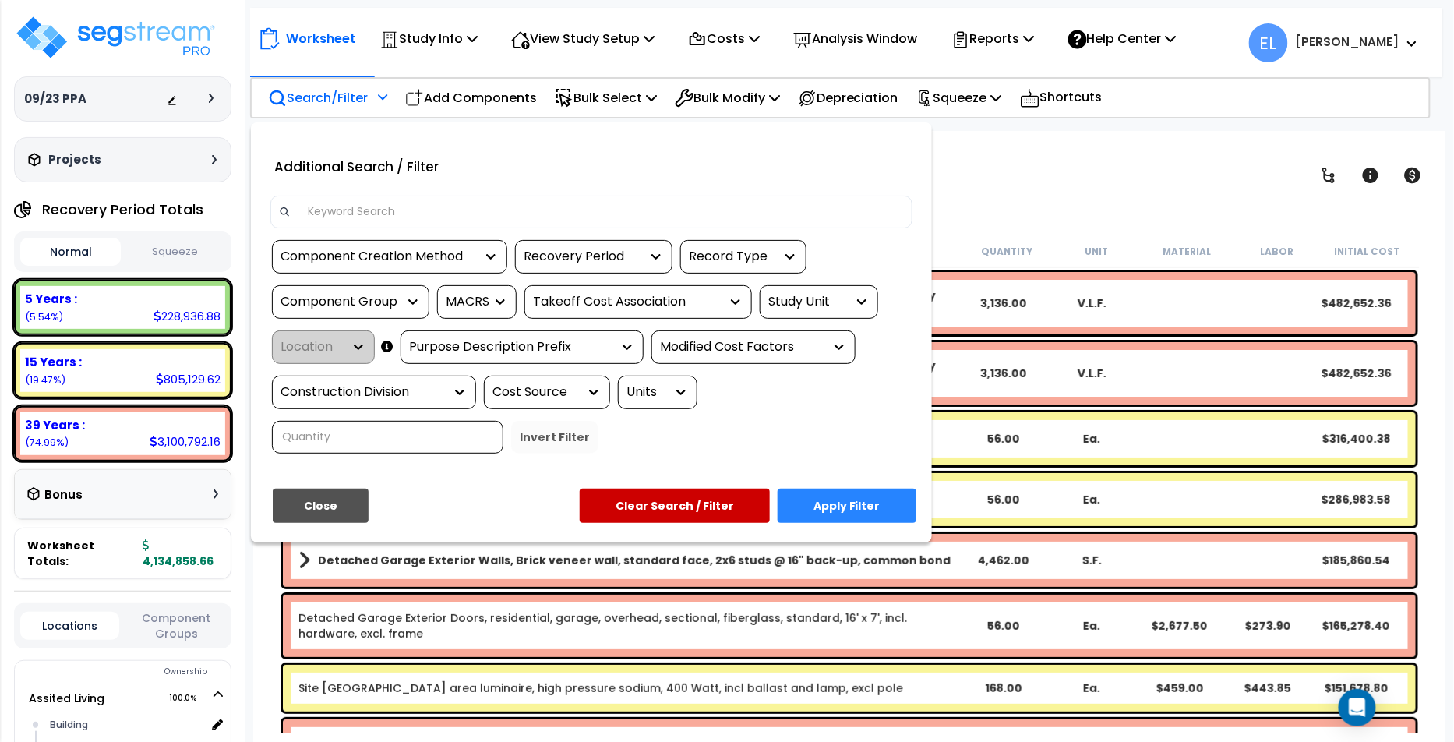
click at [390, 246] on div "Component Creation Method" at bounding box center [389, 257] width 235 height 34
click at [454, 262] on div "Component Creation Method" at bounding box center [378, 257] width 195 height 18
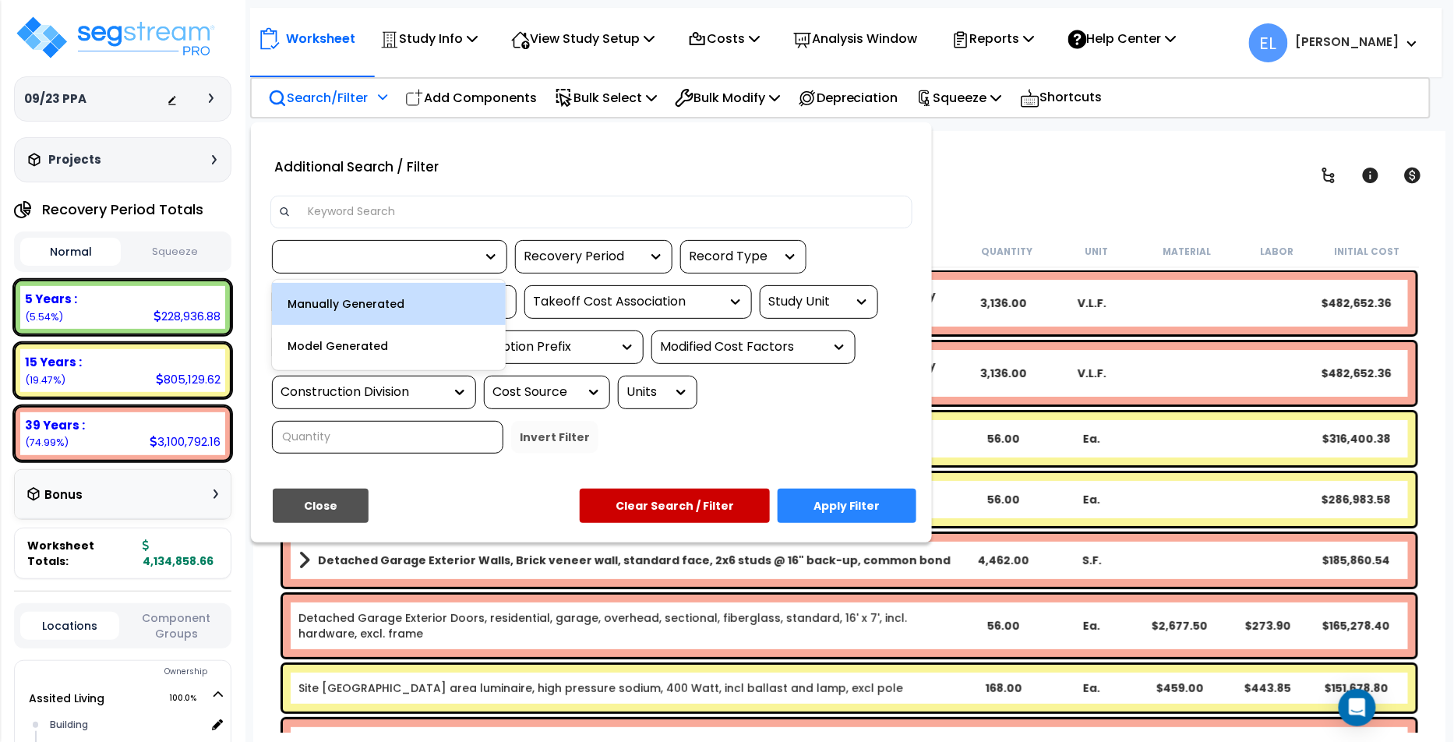
click at [457, 300] on div "Manually Generated" at bounding box center [389, 304] width 234 height 42
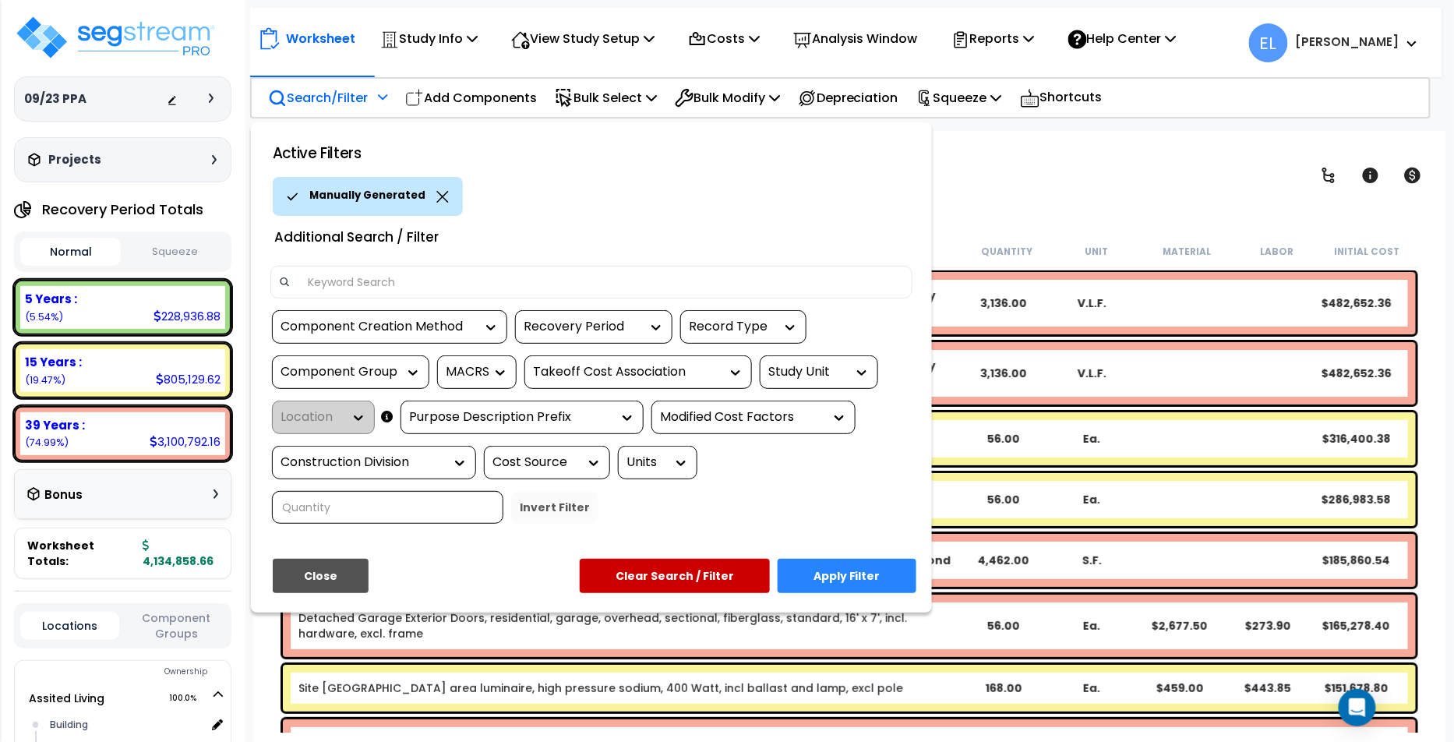
click at [436, 201] on icon at bounding box center [442, 197] width 12 height 12
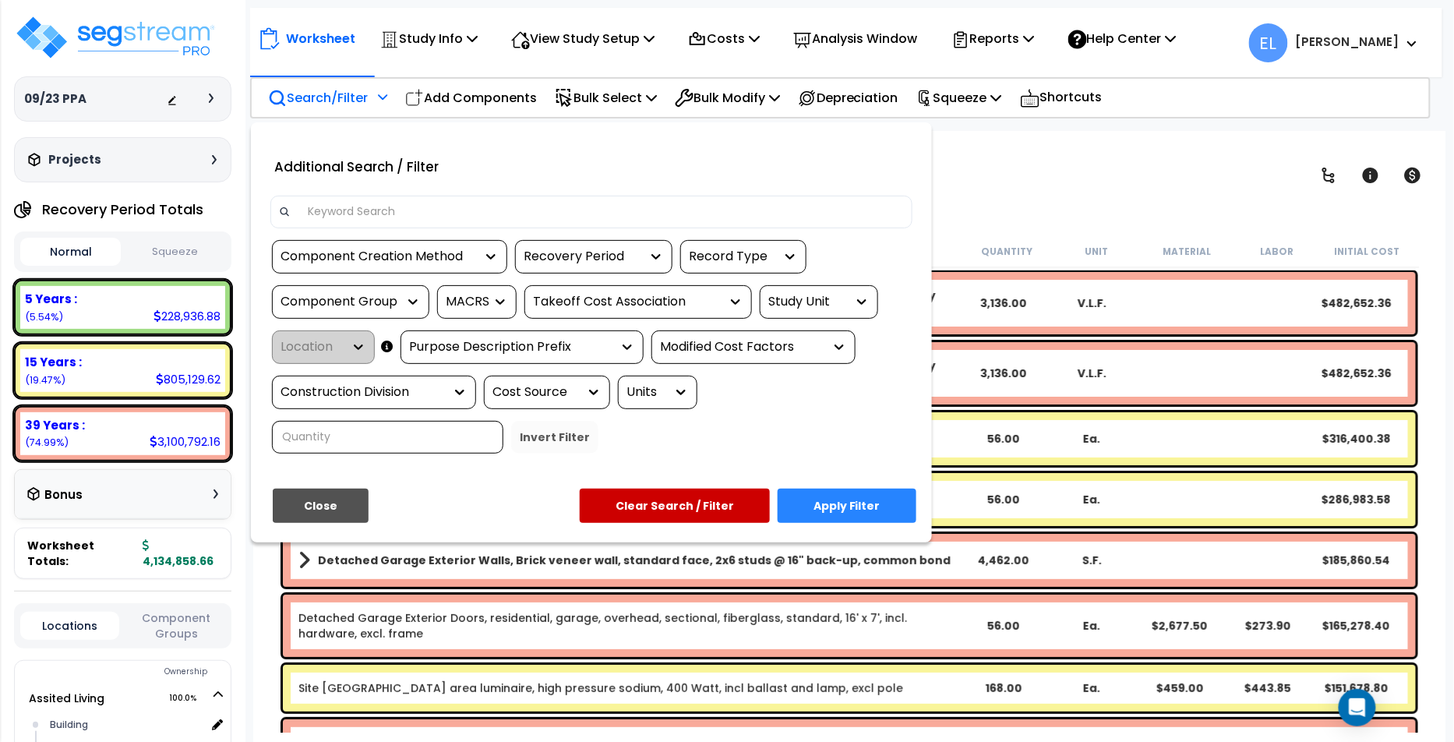
click at [553, 267] on div "Recovery Period" at bounding box center [593, 257] width 157 height 34
click at [561, 263] on div "Recovery Period" at bounding box center [582, 257] width 117 height 18
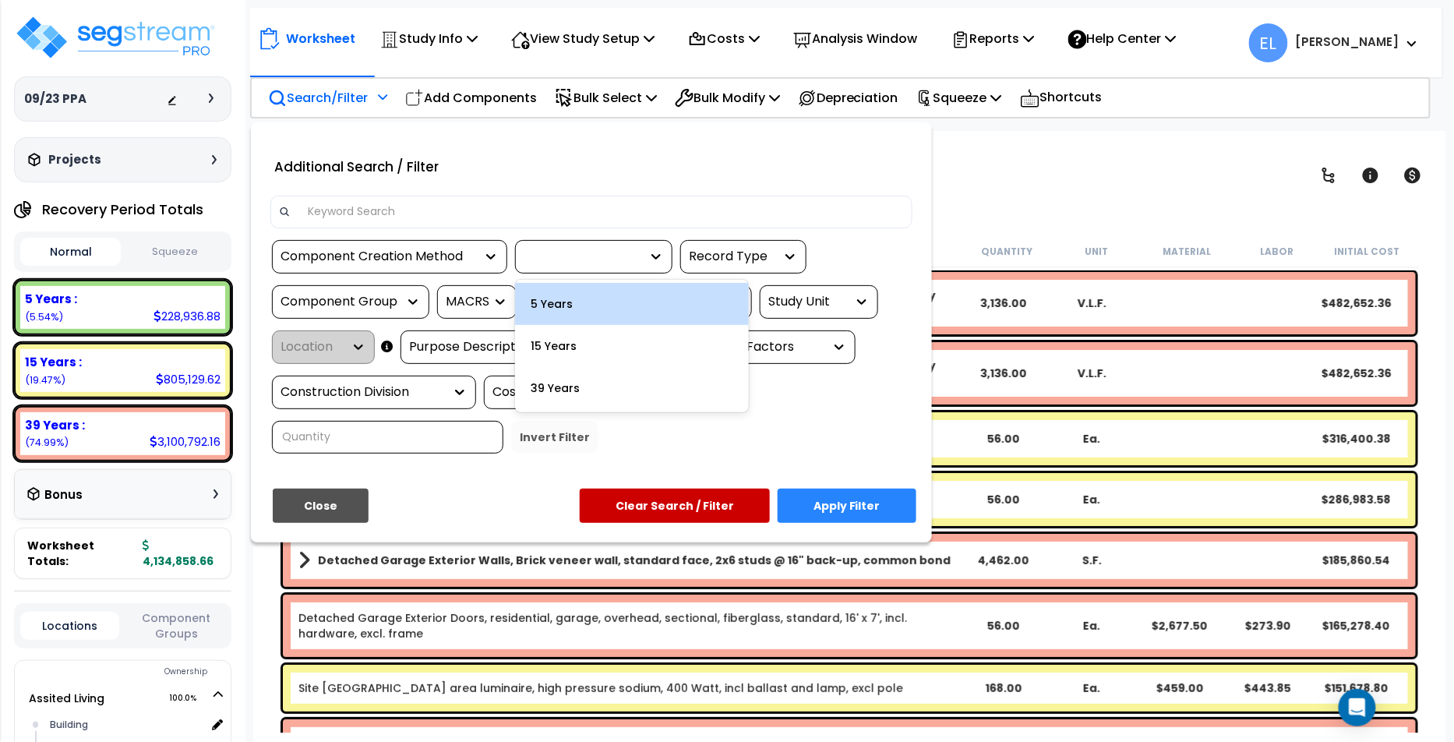
click at [556, 307] on div "5 Years" at bounding box center [632, 304] width 234 height 42
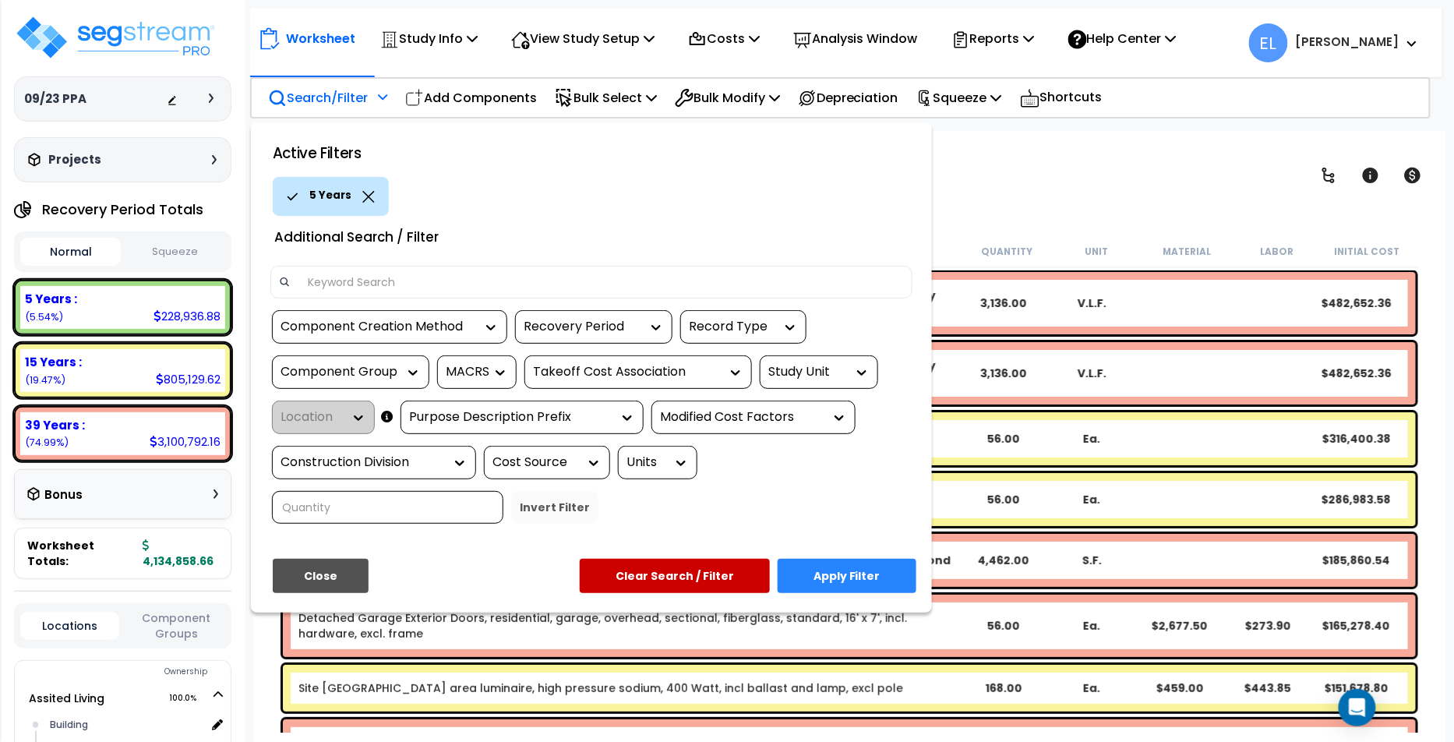
click at [861, 559] on button "Apply Filter" at bounding box center [847, 576] width 139 height 34
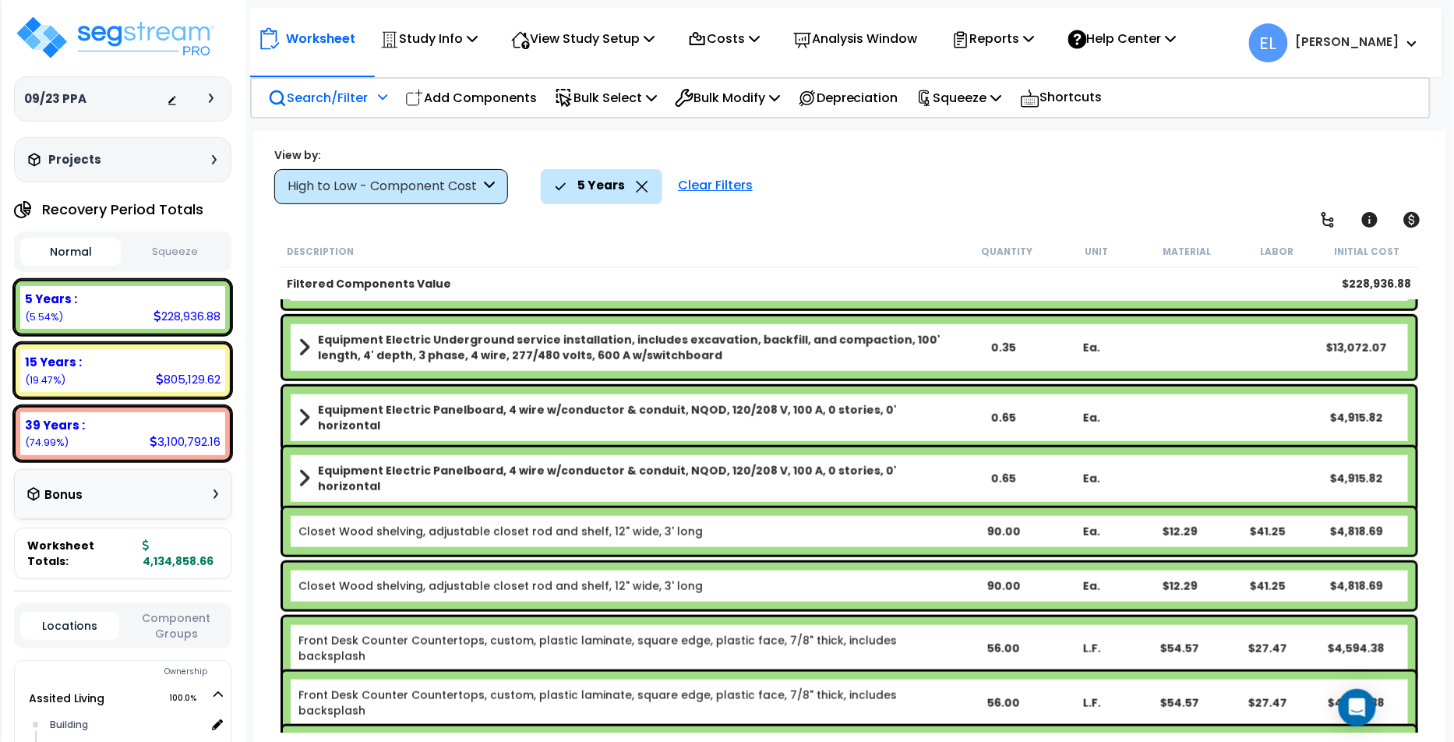
scroll to position [673, 0]
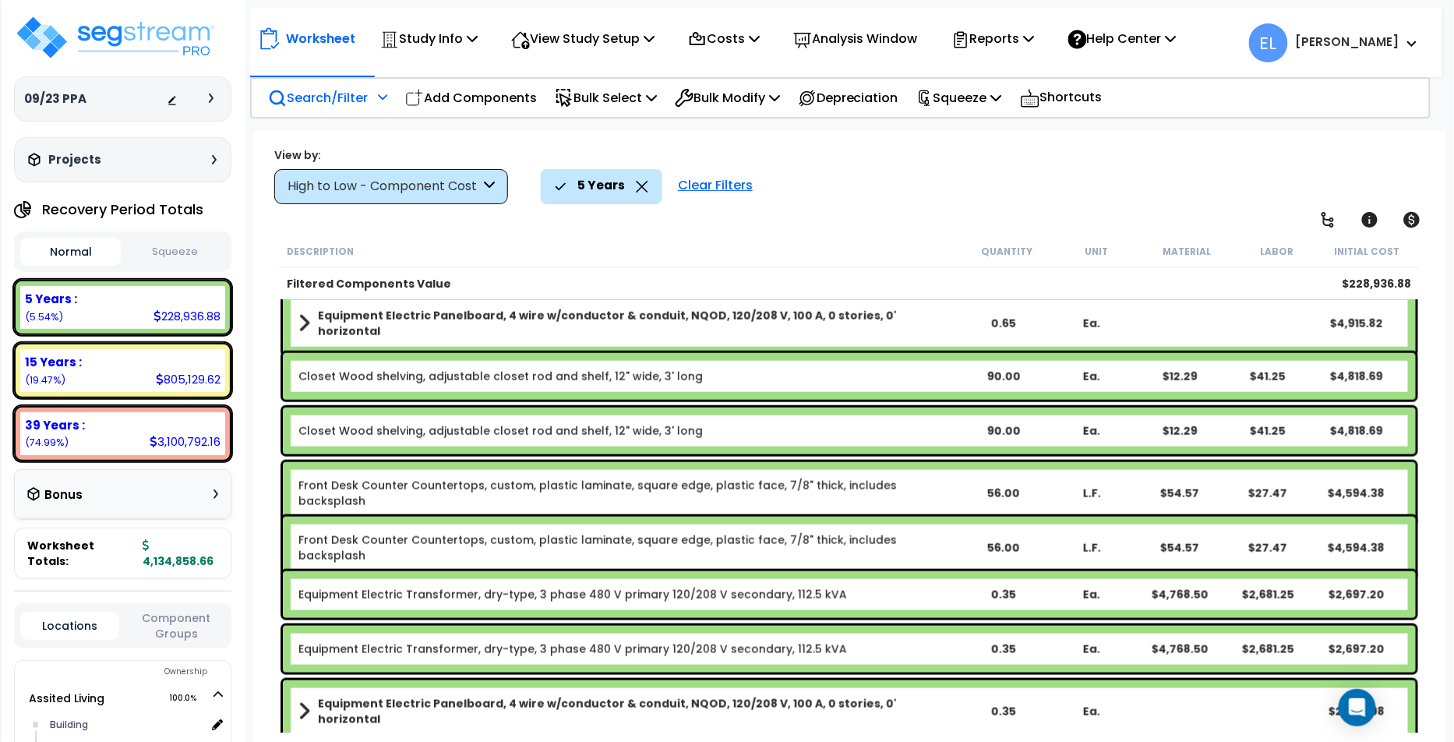
click at [645, 191] on icon at bounding box center [643, 187] width 12 height 12
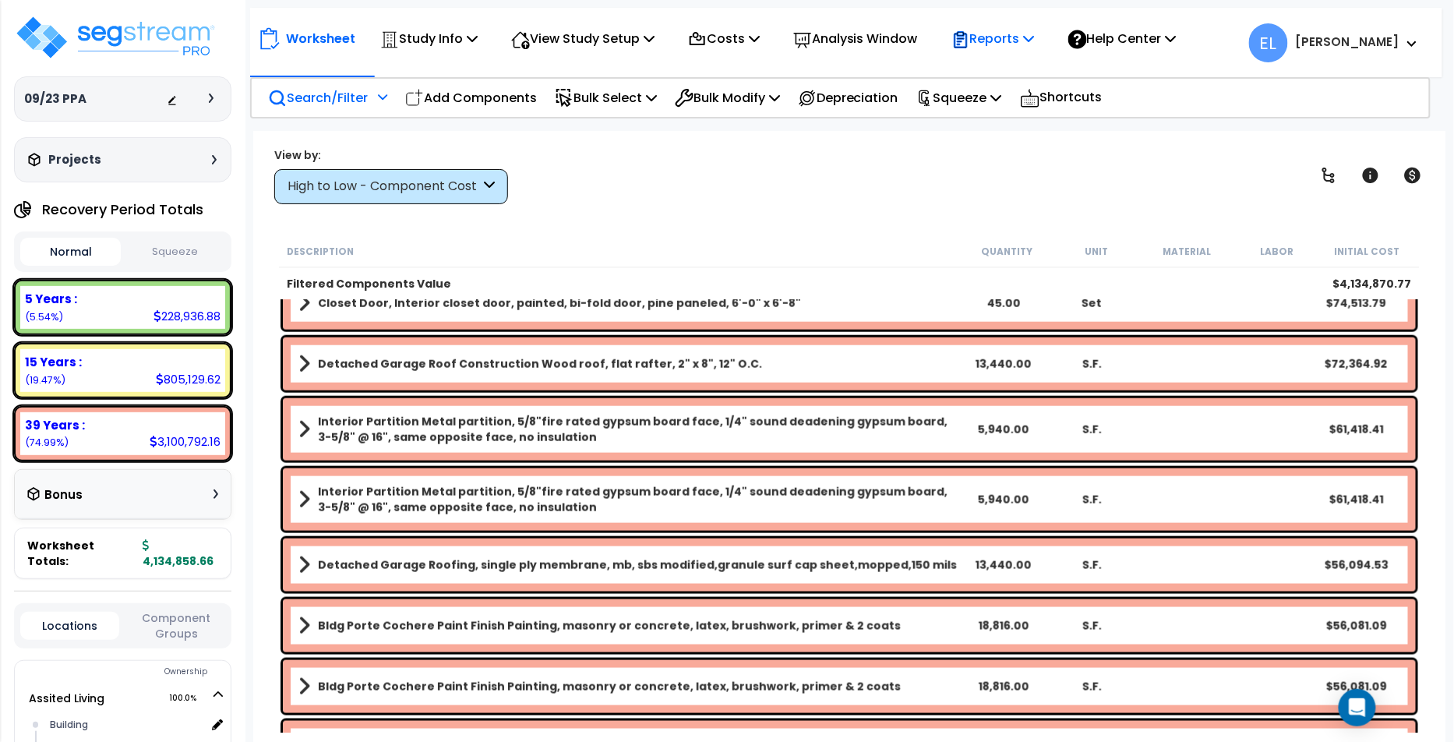
click at [1001, 42] on p "Reports" at bounding box center [993, 38] width 83 height 21
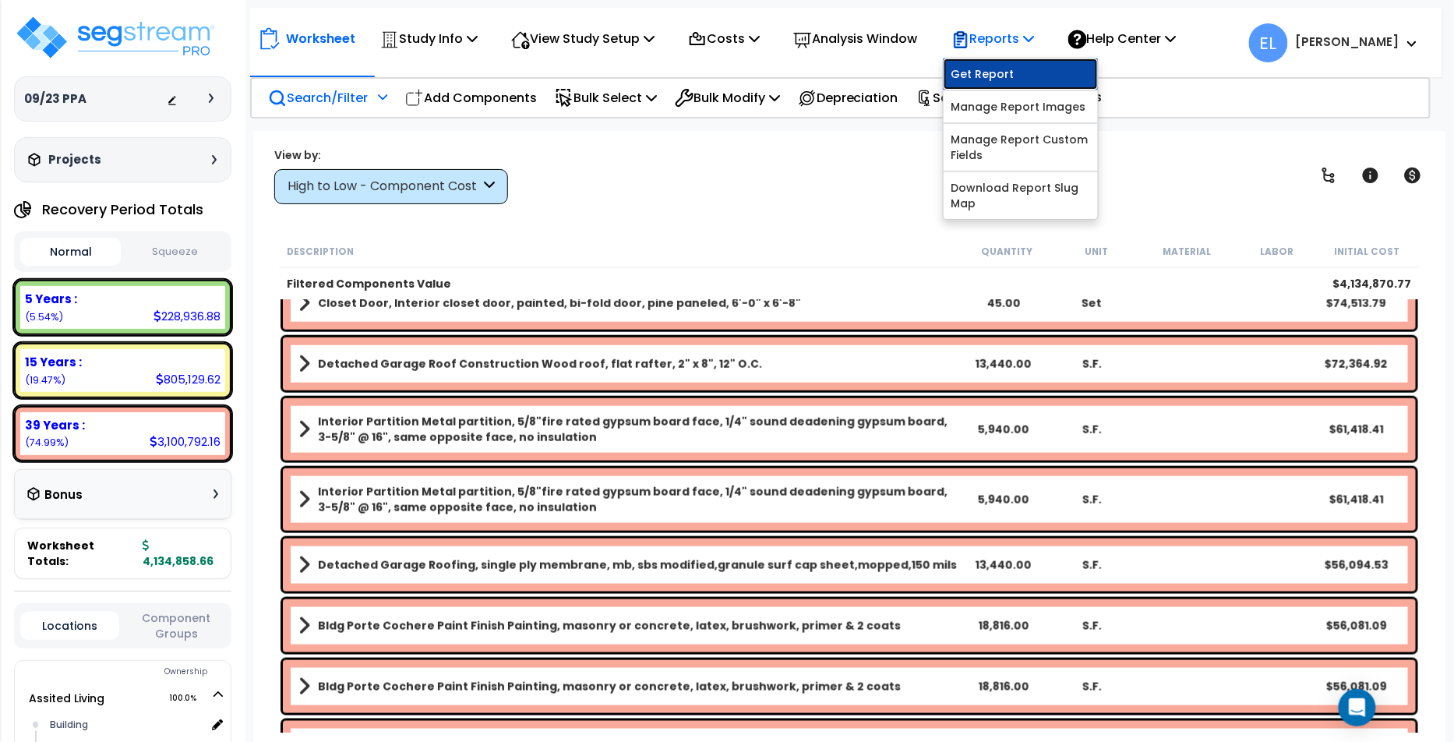
click at [992, 87] on link "Get Report" at bounding box center [1021, 73] width 154 height 31
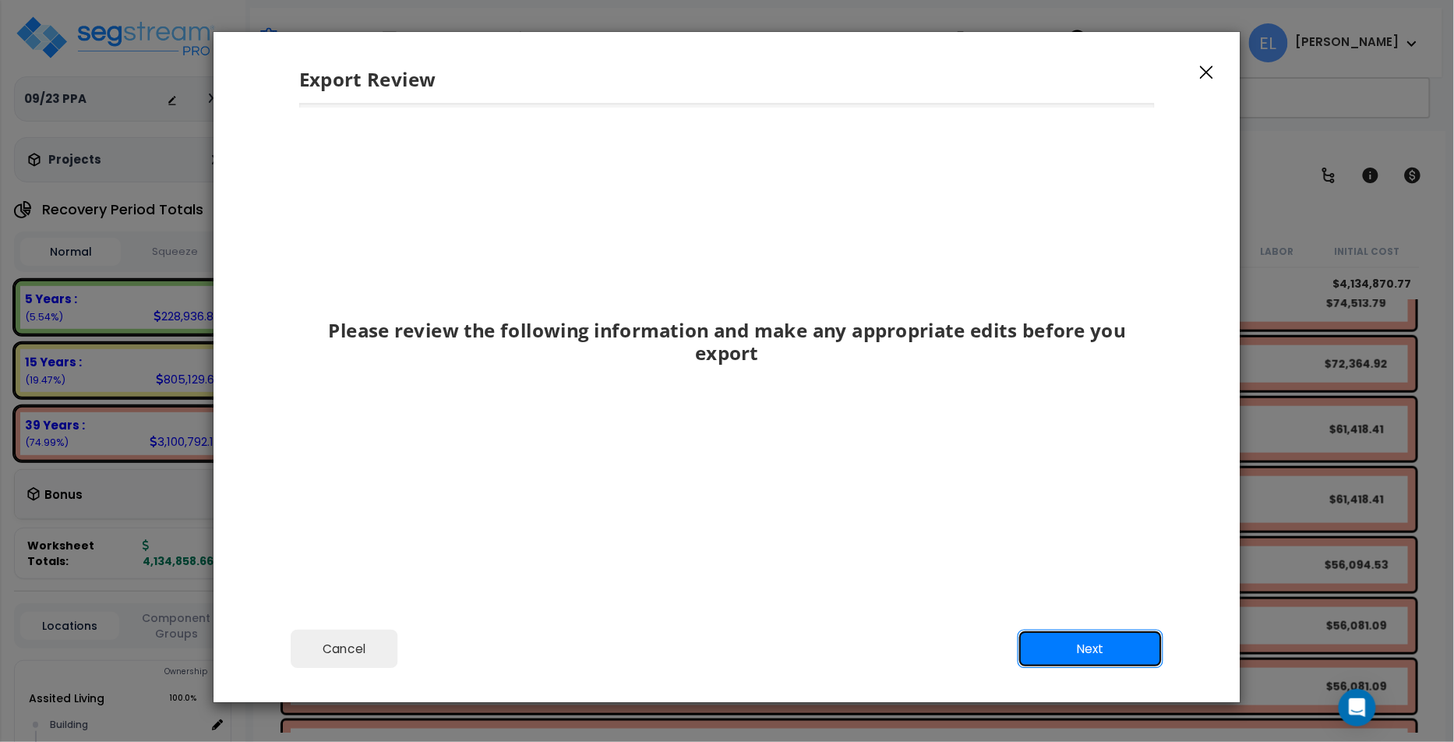
click at [1039, 665] on button "Next" at bounding box center [1091, 649] width 146 height 39
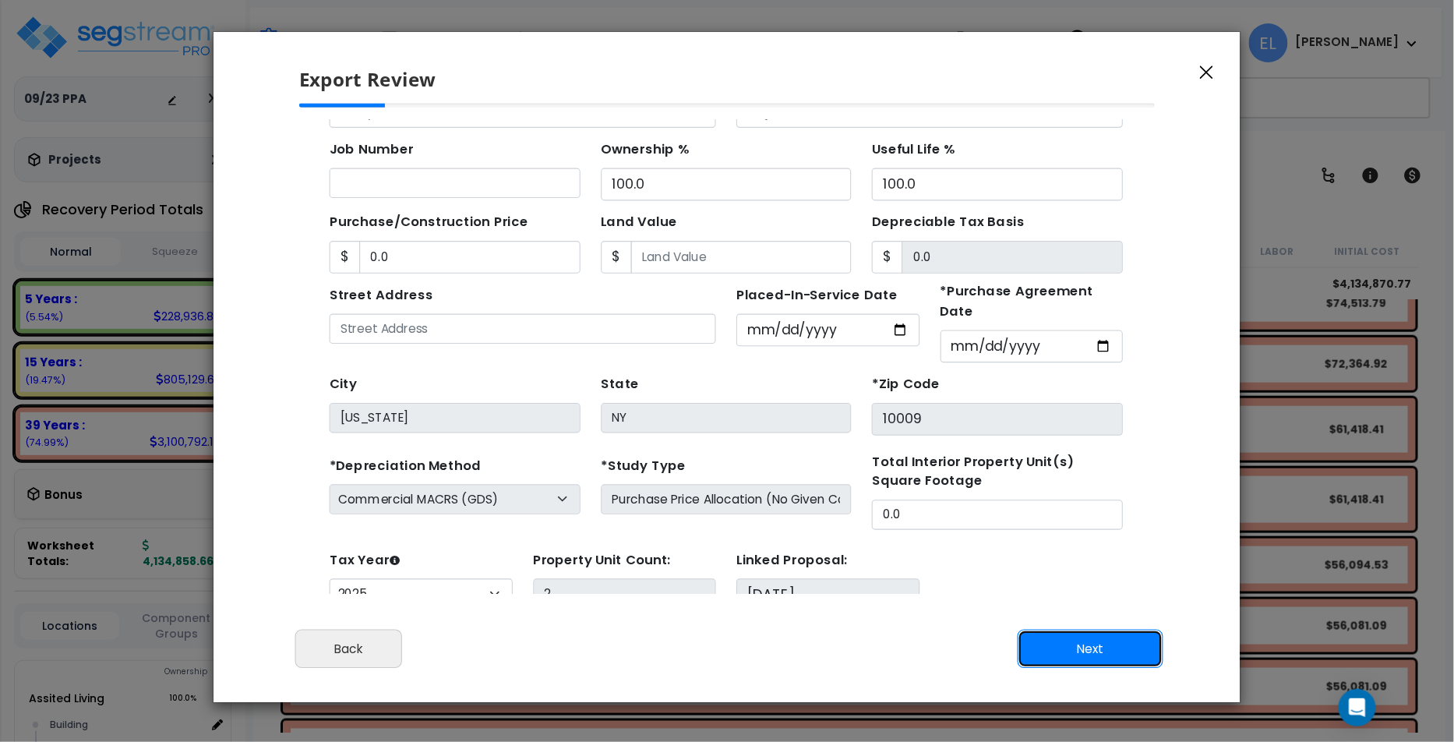
scroll to position [37, 0]
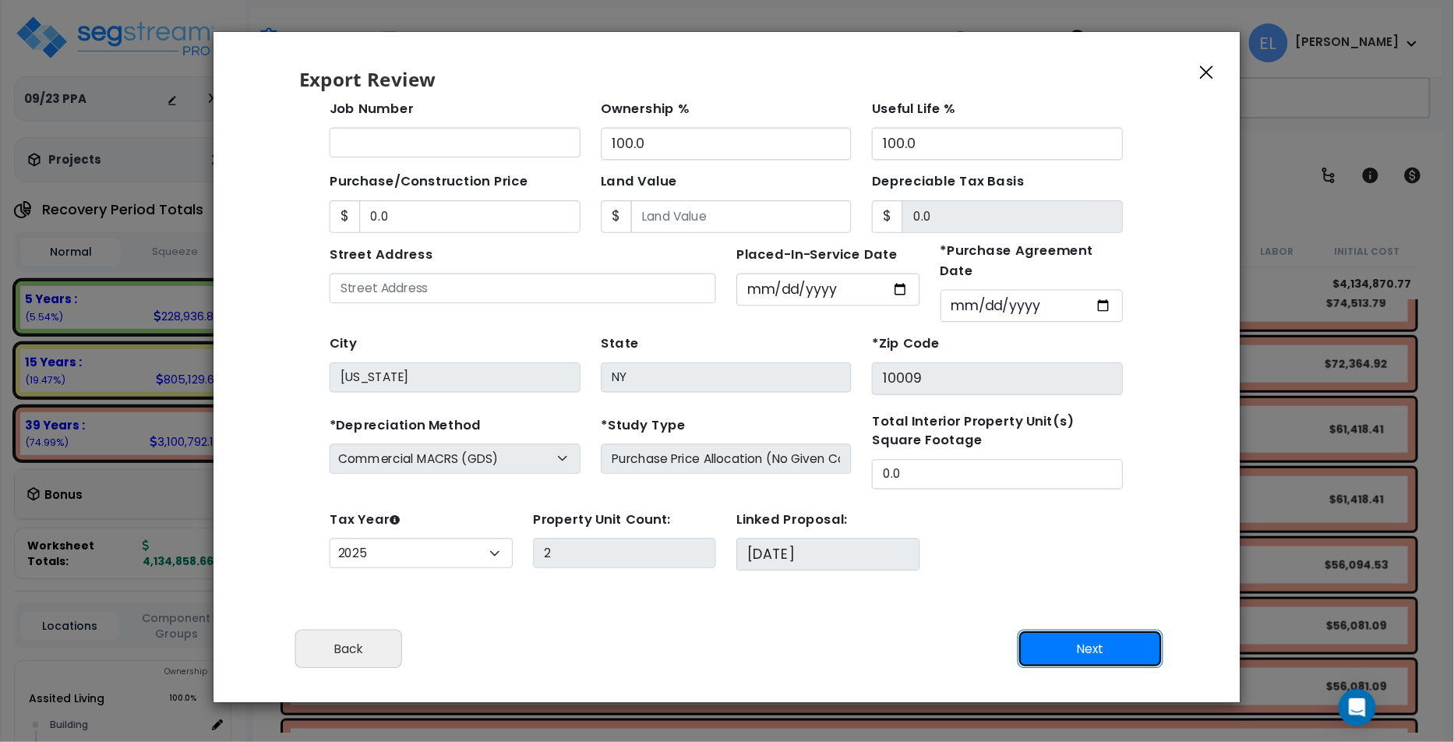
click at [1046, 645] on button "Next" at bounding box center [1091, 649] width 146 height 39
type input "0"
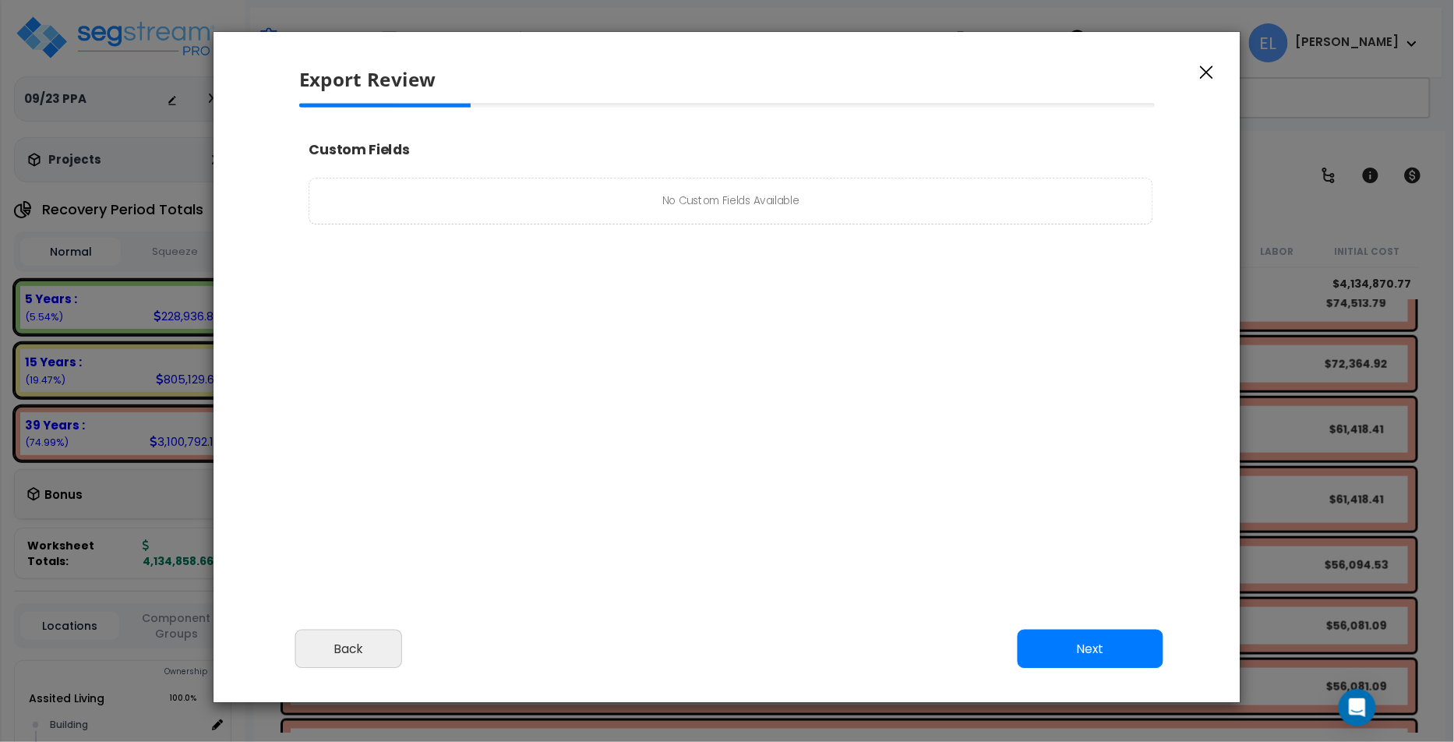
select select "2025"
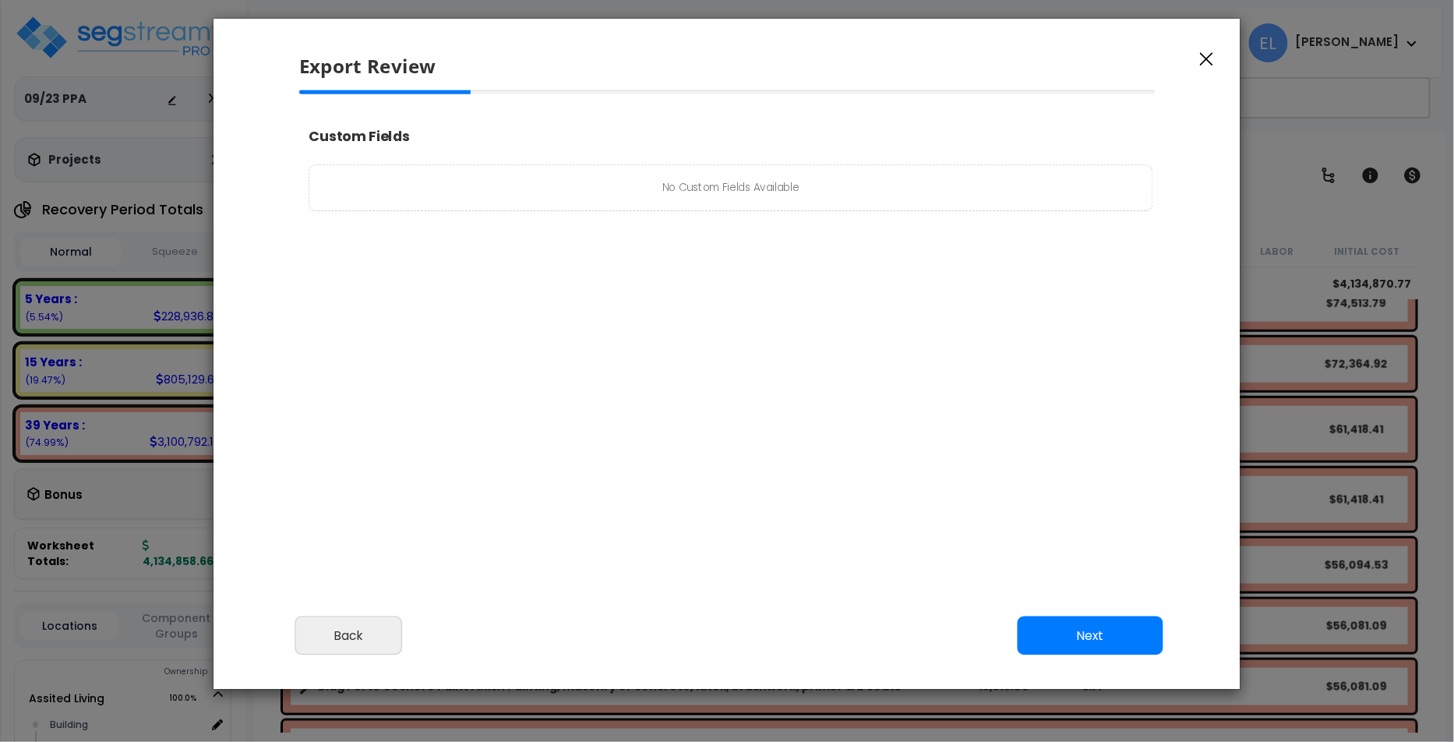
click at [1050, 616] on button "Next" at bounding box center [1091, 635] width 146 height 39
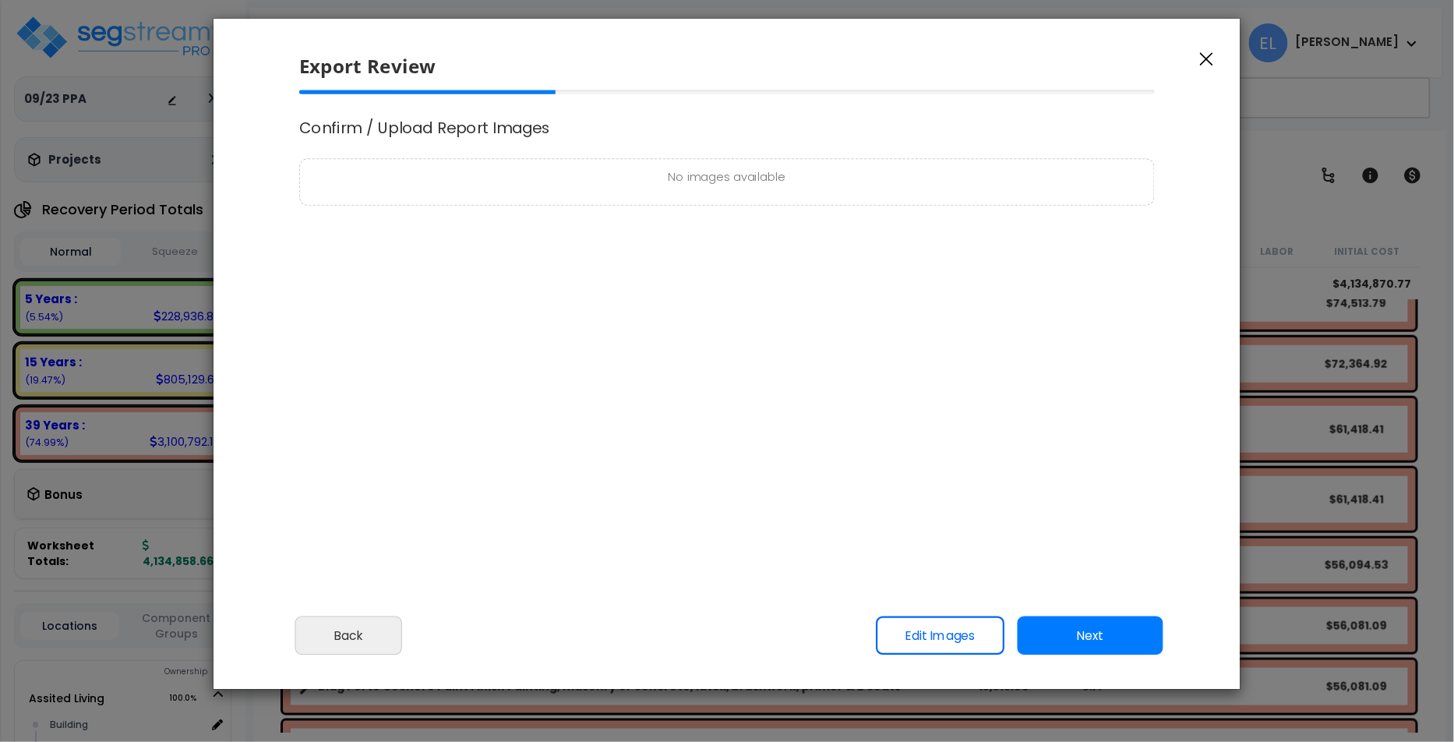
click at [1050, 616] on button "Next" at bounding box center [1091, 635] width 146 height 39
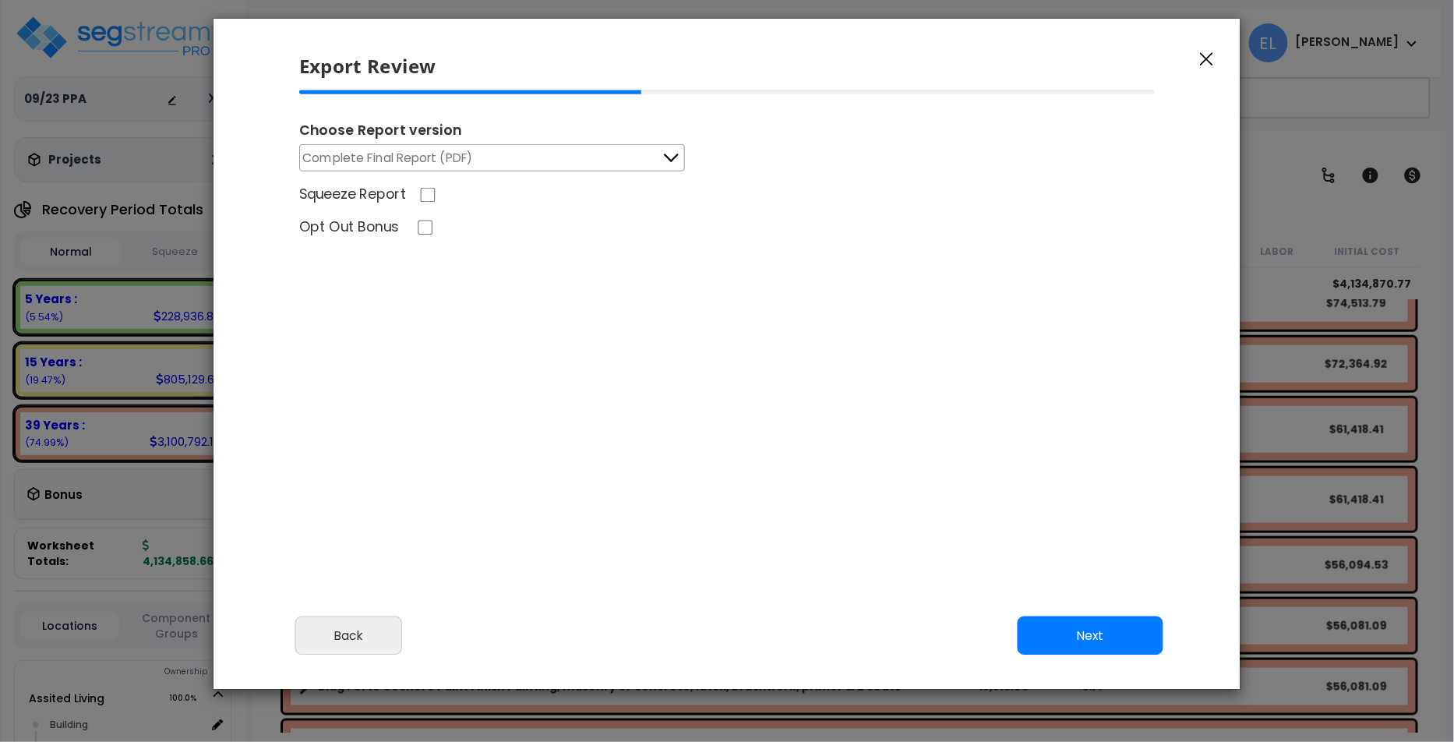
click at [617, 150] on button "Complete Final Report (PDF)" at bounding box center [492, 157] width 386 height 27
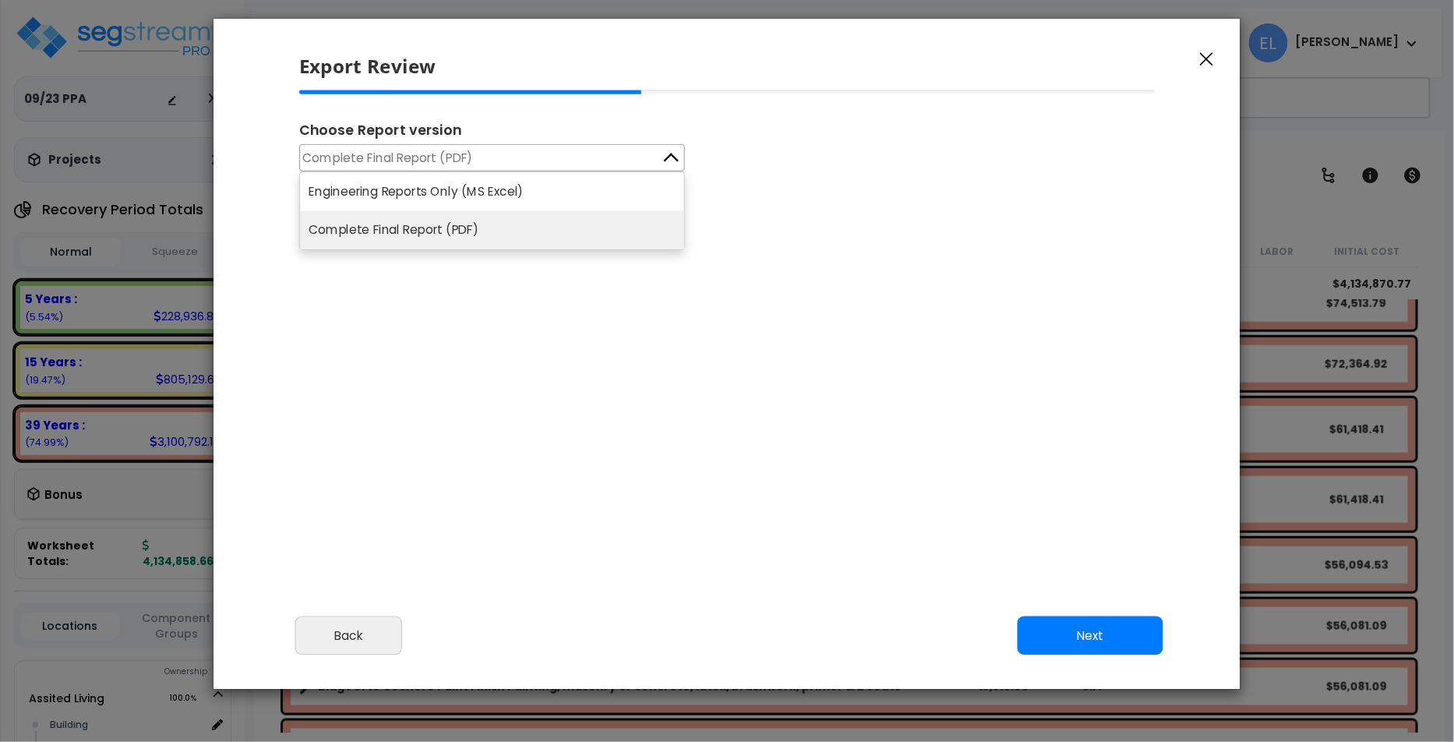
click at [579, 228] on li "Complete Final Report (PDF)" at bounding box center [492, 230] width 384 height 39
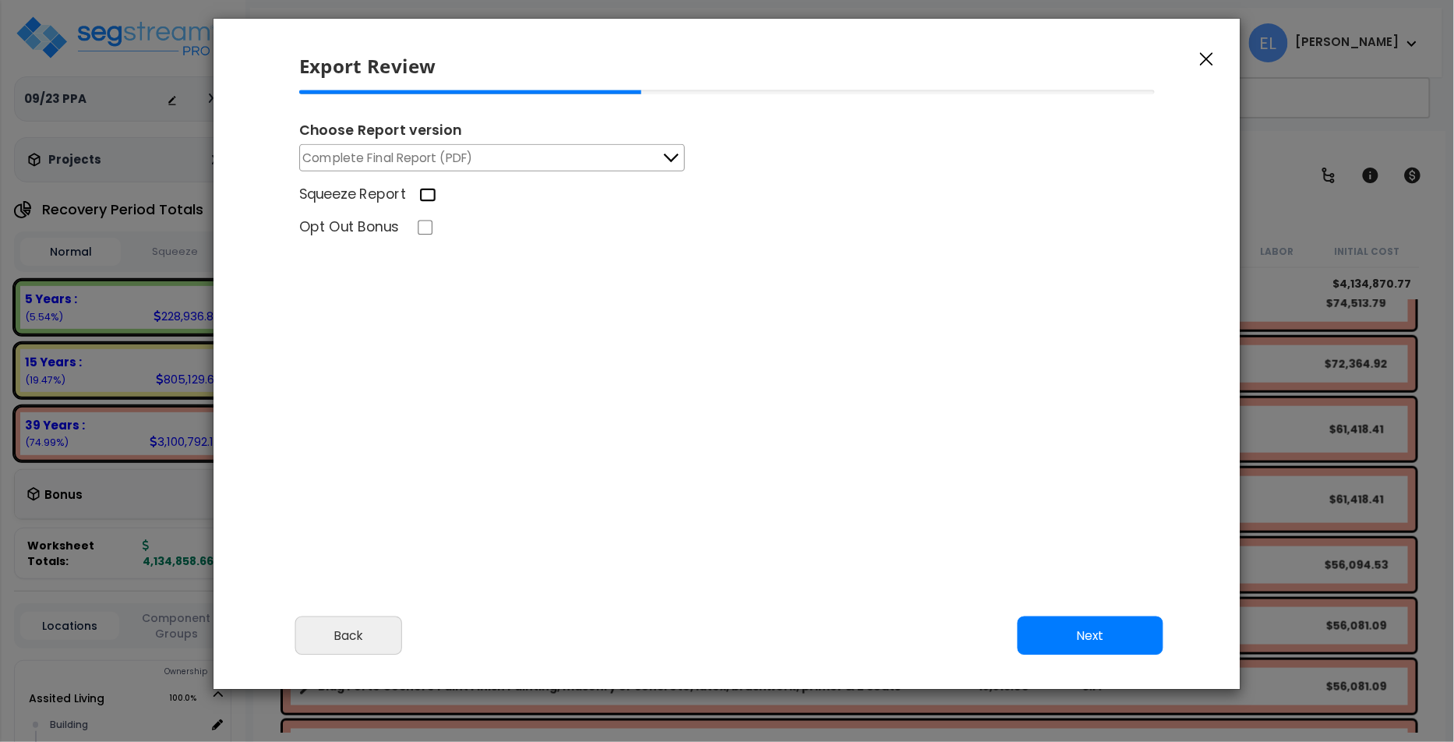
click at [425, 188] on input "Squeeze Report" at bounding box center [427, 195] width 17 height 15
checkbox input "true"
click at [426, 217] on div "Opt Out Bonus" at bounding box center [727, 229] width 881 height 24
click at [426, 227] on input "Opt Out Bonus" at bounding box center [425, 228] width 17 height 15
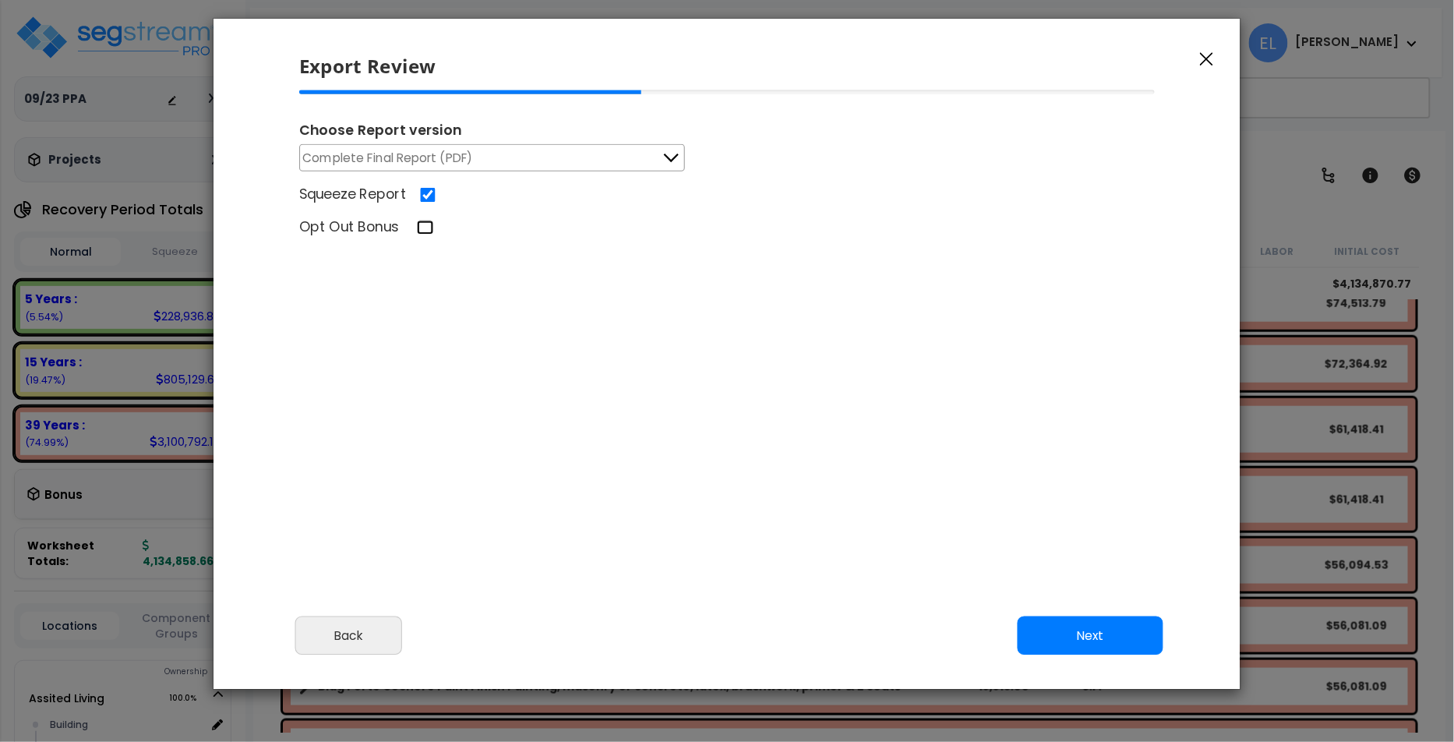
checkbox input "true"
click at [1063, 620] on button "Next" at bounding box center [1091, 635] width 146 height 39
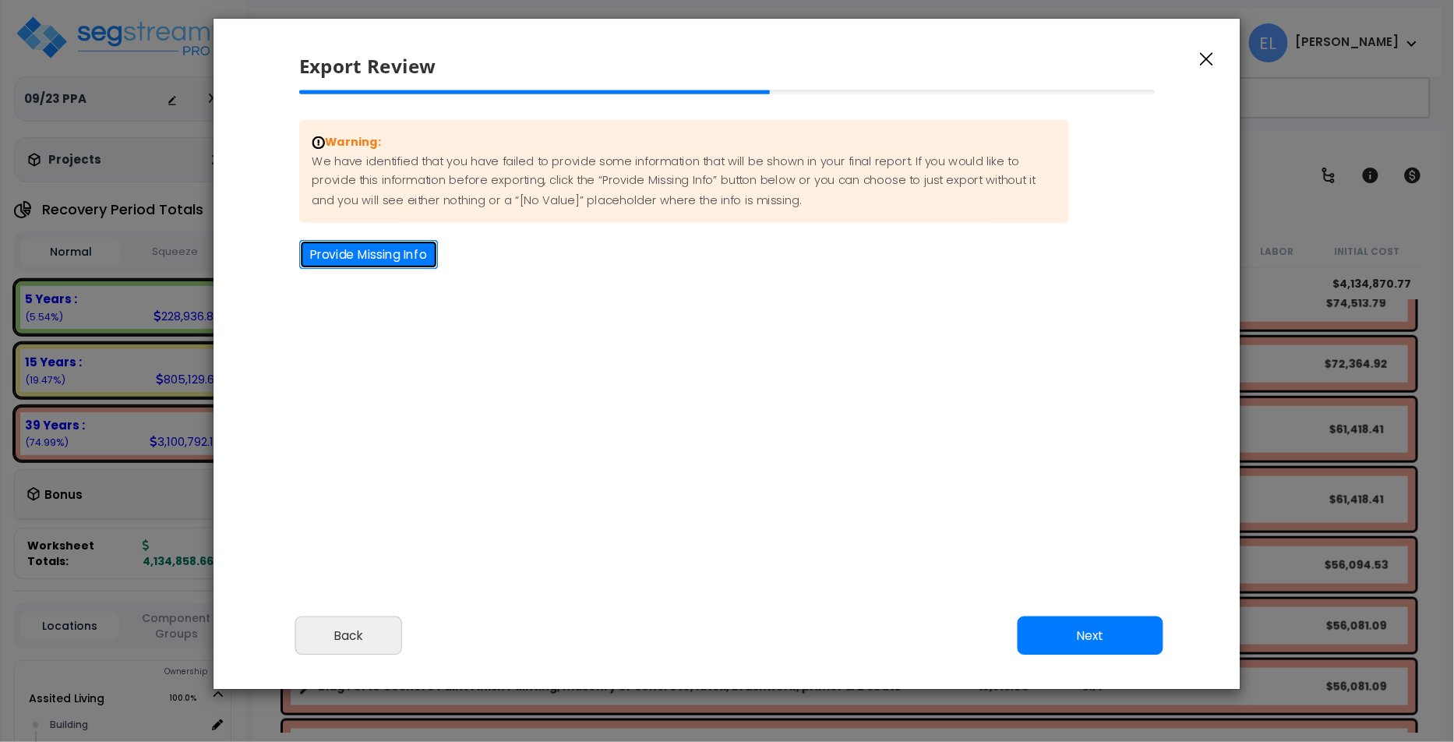
click at [376, 262] on button "Provide Missing Info" at bounding box center [368, 254] width 139 height 29
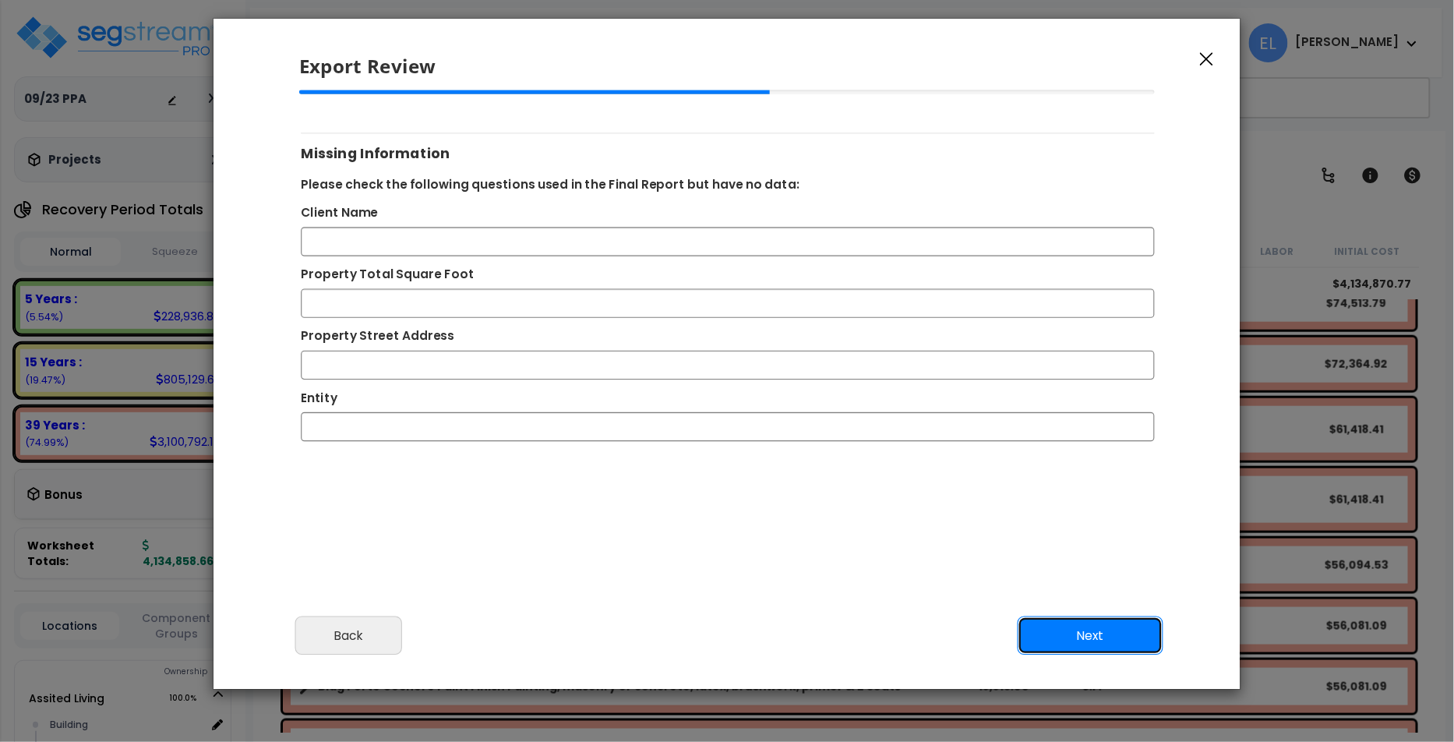
click at [1079, 630] on button "Next" at bounding box center [1091, 635] width 146 height 39
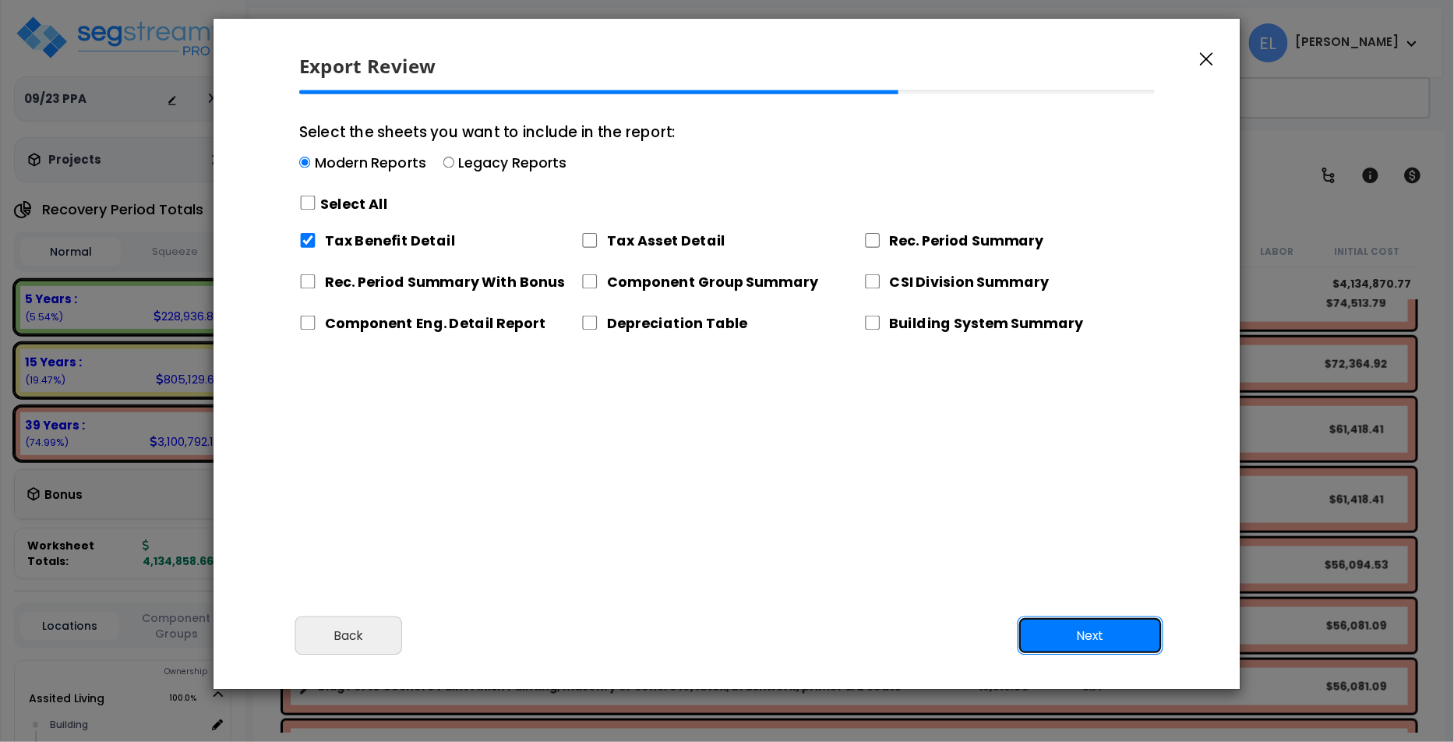
click at [1053, 619] on button "Next" at bounding box center [1091, 635] width 146 height 39
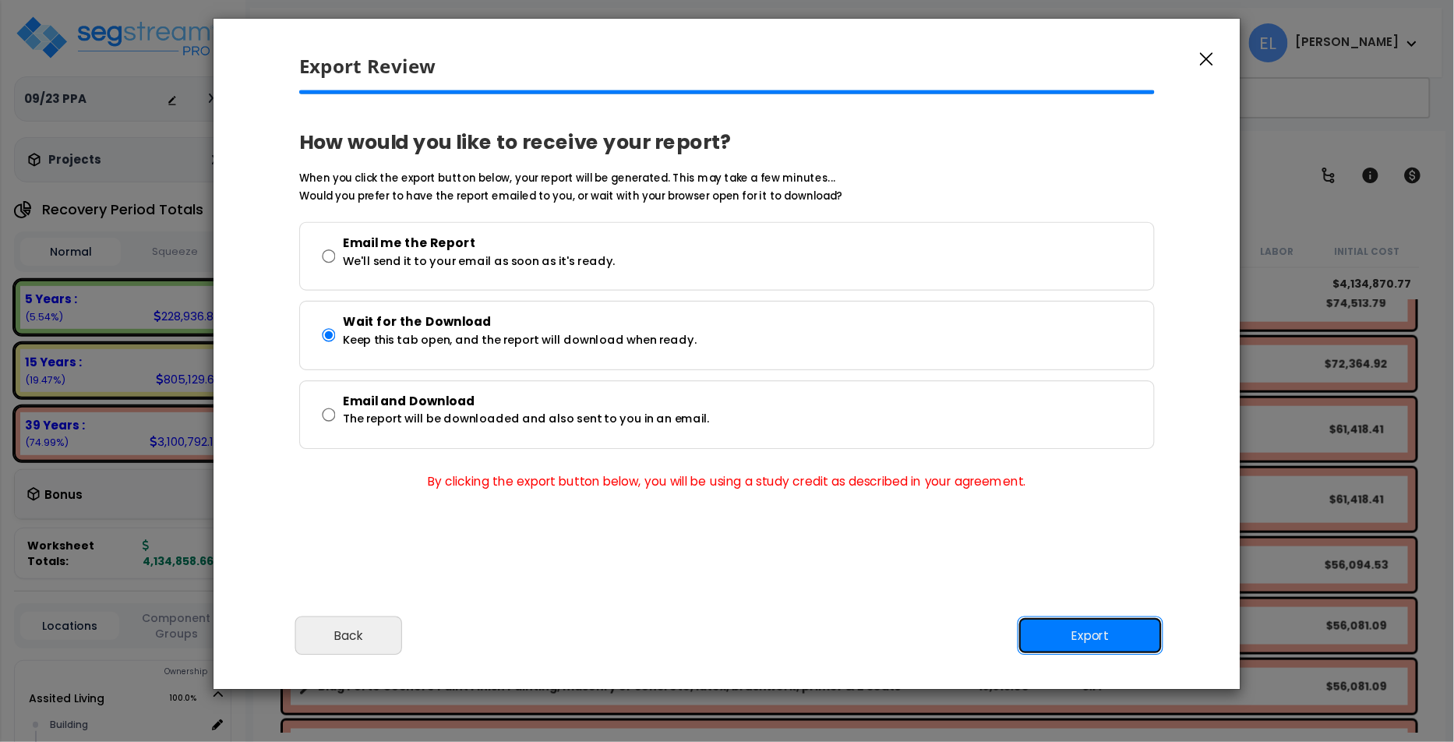
click at [1053, 618] on button "Export" at bounding box center [1091, 635] width 146 height 39
